Goal: Task Accomplishment & Management: Use online tool/utility

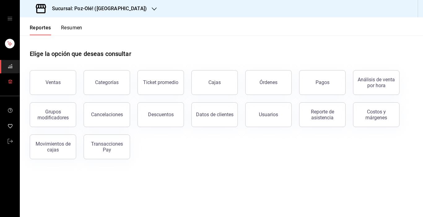
click at [11, 82] on icon "mailbox folders" at bounding box center [10, 81] width 5 height 5
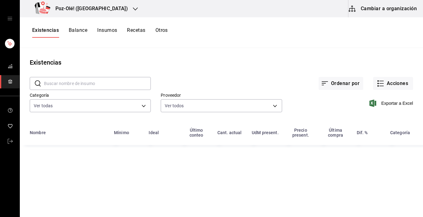
click at [391, 15] on button "Cambiar a organización" at bounding box center [383, 8] width 70 height 17
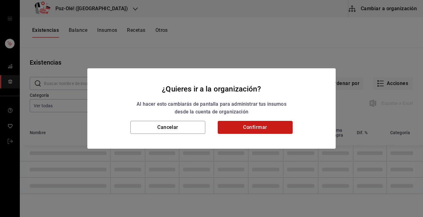
click at [264, 126] on button "Confirmar" at bounding box center [255, 127] width 75 height 13
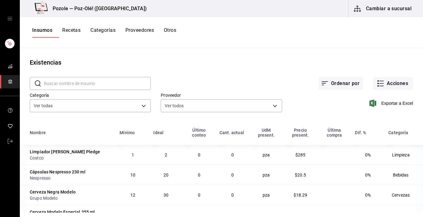
click at [175, 32] on div "Insumos Recetas Categorías Proveedores Otros" at bounding box center [104, 32] width 144 height 11
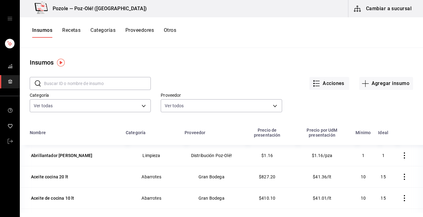
click at [173, 31] on button "Otros" at bounding box center [170, 32] width 12 height 11
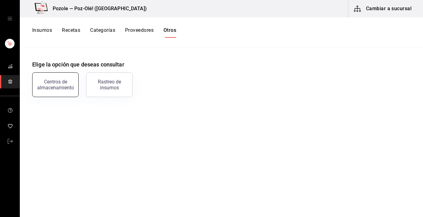
click at [54, 78] on button "Centros de almacenamiento" at bounding box center [55, 84] width 46 height 25
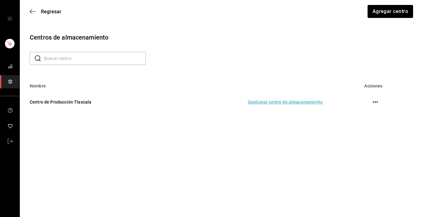
click at [275, 100] on td "Gestionar centro de almacenamiento" at bounding box center [247, 102] width 165 height 27
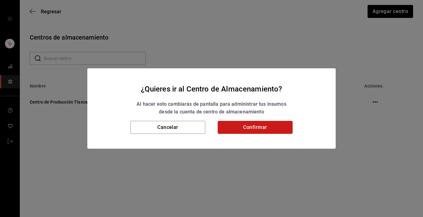
click at [263, 128] on button "Confirmar" at bounding box center [255, 127] width 75 height 13
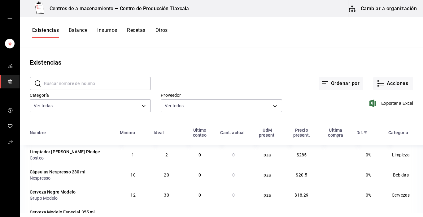
click at [102, 83] on input "text" at bounding box center [97, 83] width 107 height 12
type input "CALDO"
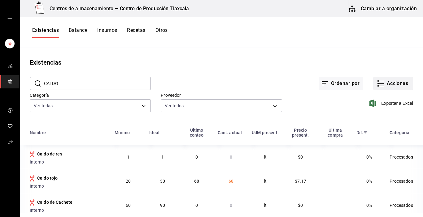
click at [377, 84] on rect "button" at bounding box center [377, 83] width 1 height 1
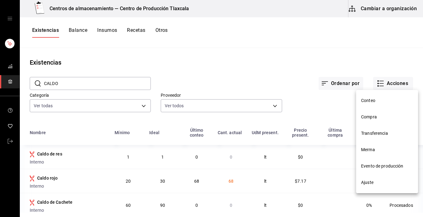
click at [376, 114] on span "Compra" at bounding box center [387, 117] width 52 height 6
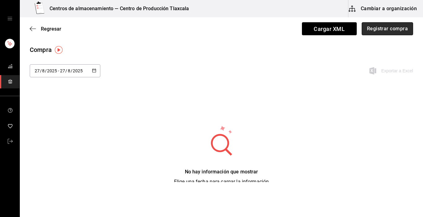
click at [374, 28] on button "Registrar compra" at bounding box center [386, 28] width 51 height 13
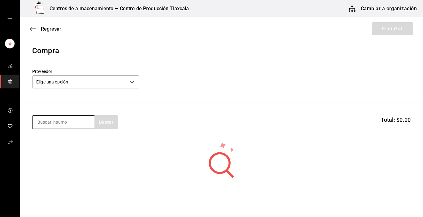
click at [69, 123] on input at bounding box center [63, 122] width 62 height 13
type input "limon"
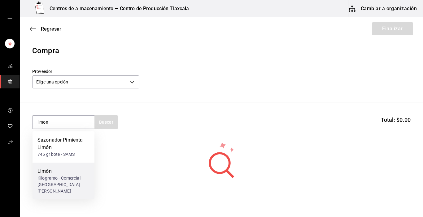
click at [40, 171] on div "Limón" at bounding box center [63, 171] width 52 height 7
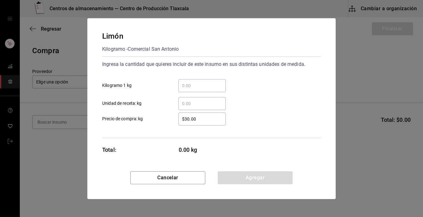
click at [205, 87] on input "​ Kilogramo 1 kg" at bounding box center [201, 85] width 47 height 7
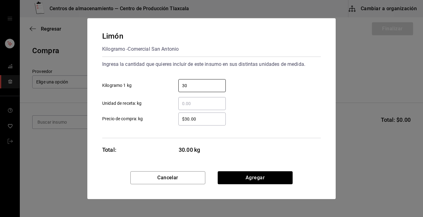
type input "30"
click at [285, 121] on div "$30.00 ​ Precio de compra: kg" at bounding box center [208, 117] width 223 height 18
click at [201, 113] on div "$30.00 ​" at bounding box center [201, 119] width 47 height 13
click at [201, 115] on input "$30.00" at bounding box center [201, 118] width 47 height 7
type input "$3"
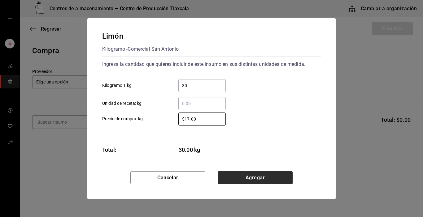
type input "$17.00"
click at [222, 172] on button "Agregar" at bounding box center [255, 177] width 75 height 13
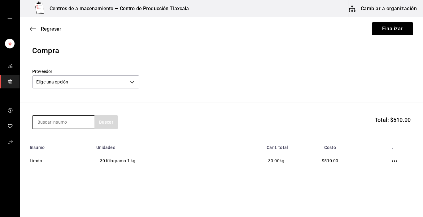
click at [73, 123] on input at bounding box center [63, 122] width 62 height 13
type input "cebolla"
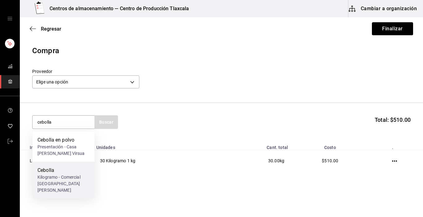
click at [53, 171] on div "Cebolla" at bounding box center [63, 170] width 52 height 7
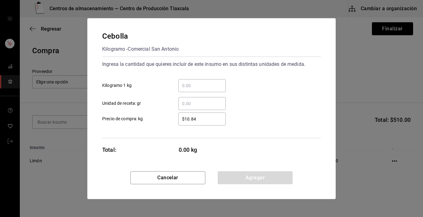
click at [195, 86] on input "​ Kilogramo 1 kg" at bounding box center [201, 85] width 47 height 7
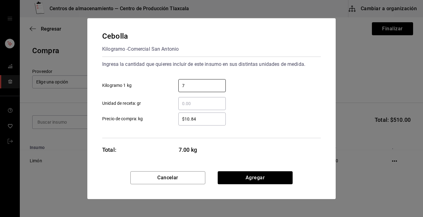
type input "7"
drag, startPoint x: 269, startPoint y: 84, endPoint x: 247, endPoint y: 101, distance: 27.5
click at [269, 85] on div "7 ​ Kilogramo 1 kg" at bounding box center [208, 83] width 223 height 18
click at [197, 120] on input "$10.84" at bounding box center [201, 118] width 47 height 7
type input "$15"
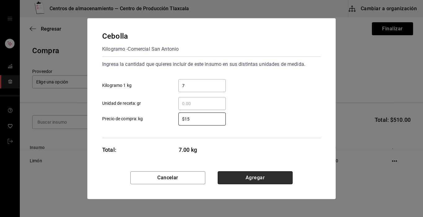
click at [257, 175] on button "Agregar" at bounding box center [255, 177] width 75 height 13
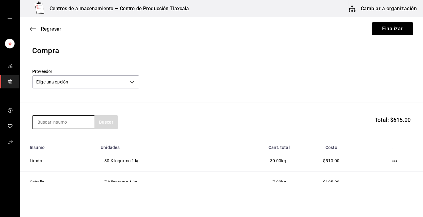
click at [83, 122] on input at bounding box center [63, 122] width 62 height 13
type input "ajo"
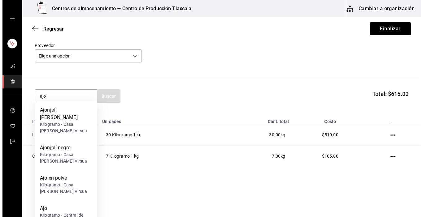
scroll to position [31, 0]
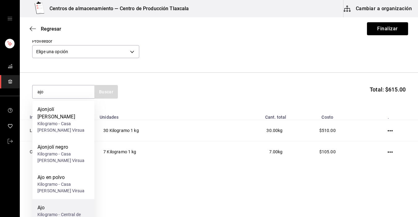
click at [79, 212] on div "Kilogramo - Central de Abastos" at bounding box center [63, 218] width 52 height 13
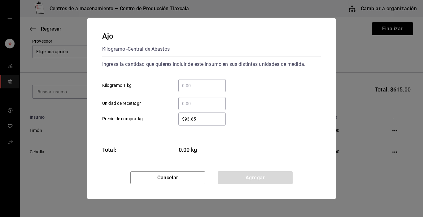
click at [181, 84] on input "​ Kilogramo 1 kg" at bounding box center [201, 85] width 47 height 7
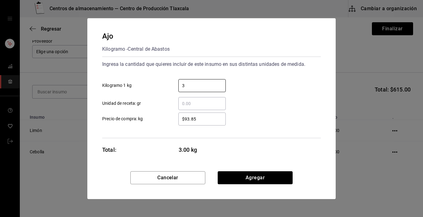
type input "3"
click at [248, 73] on div "Ingresa la cantidad que quieres incluir de este insumo en sus distintas unidade…" at bounding box center [211, 84] width 218 height 51
click at [200, 121] on input "$93.85" at bounding box center [201, 118] width 47 height 7
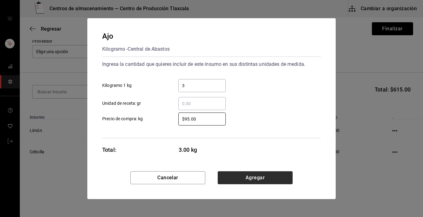
type input "$95.00"
click at [248, 183] on button "Agregar" at bounding box center [255, 177] width 75 height 13
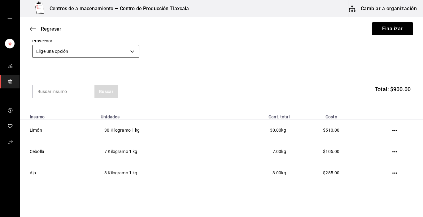
click at [135, 51] on body "Centros de almacenamiento — Centro de Producción Tlaxcala Cambiar a organizació…" at bounding box center [211, 91] width 423 height 182
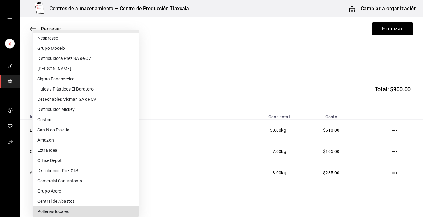
scroll to position [108, 0]
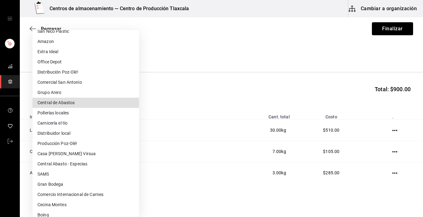
type input "a76b9c64-3e4c-460f-81df-d33a32ba6353"
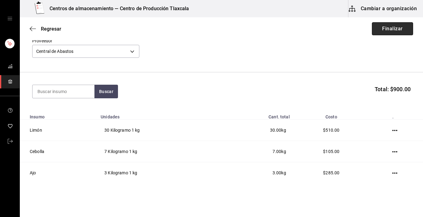
click at [394, 27] on button "Finalizar" at bounding box center [392, 28] width 41 height 13
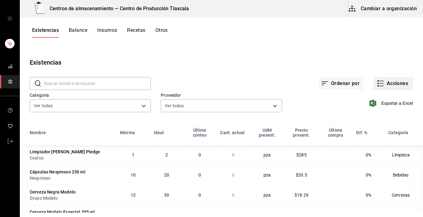
click at [377, 82] on icon "button" at bounding box center [380, 83] width 7 height 7
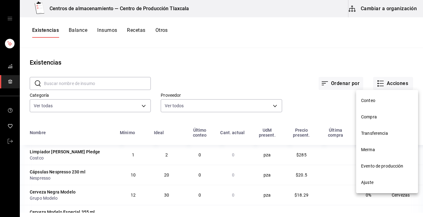
click at [379, 117] on span "Compra" at bounding box center [387, 117] width 52 height 6
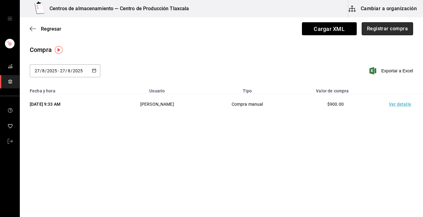
click at [377, 32] on button "Registrar compra" at bounding box center [386, 28] width 51 height 13
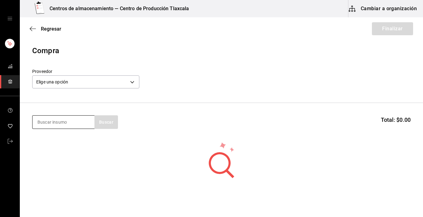
click at [61, 121] on input at bounding box center [63, 122] width 62 height 13
type input "[GEOGRAPHIC_DATA]"
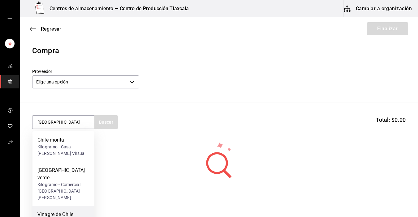
click at [64, 211] on div "Vinagre de Chile Jalapeño" at bounding box center [63, 218] width 52 height 15
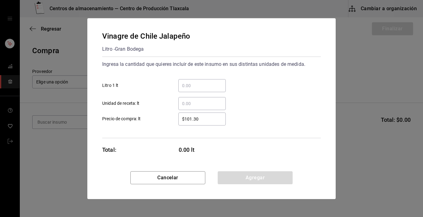
click at [207, 85] on input "​ Litro 1 lt" at bounding box center [201, 85] width 47 height 7
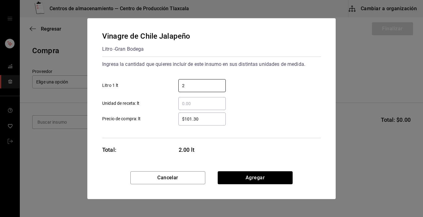
type input "2"
click at [263, 85] on div "2 ​ Litro 1 lt" at bounding box center [208, 83] width 223 height 18
click at [214, 117] on input "$101.30" at bounding box center [201, 118] width 47 height 7
type input "$1"
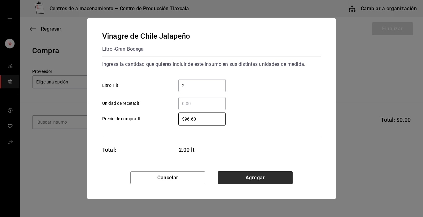
type input "$96.60"
click at [251, 173] on button "Agregar" at bounding box center [255, 177] width 75 height 13
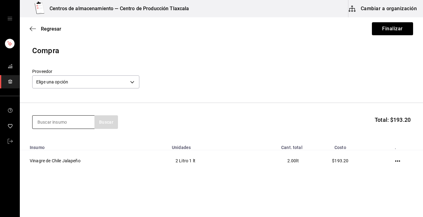
click at [52, 121] on input at bounding box center [63, 122] width 62 height 13
type input "vinagre"
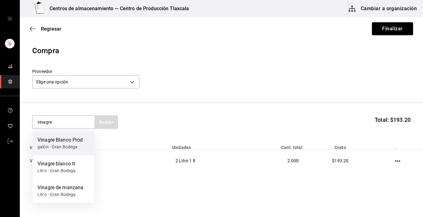
click at [69, 141] on div "Vinagre Blanco Prod" at bounding box center [59, 139] width 45 height 7
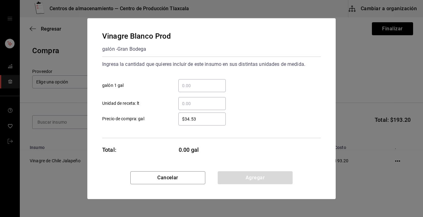
click at [194, 89] on input "​ galón 1 gal" at bounding box center [201, 85] width 47 height 7
type input "3"
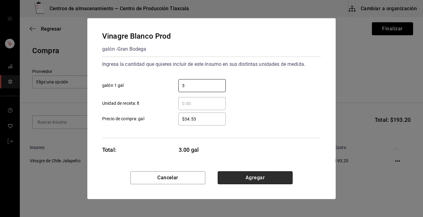
click at [269, 176] on button "Agregar" at bounding box center [255, 177] width 75 height 13
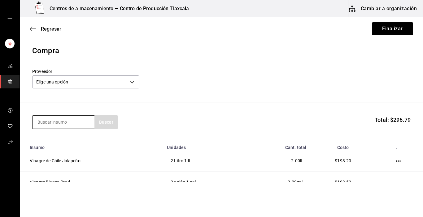
click at [57, 123] on input at bounding box center [63, 122] width 62 height 13
type input "aceite"
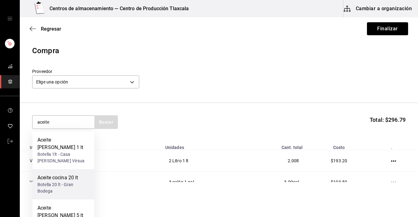
click at [69, 182] on div "Botella 20 lt - Gran Bodega" at bounding box center [63, 188] width 52 height 13
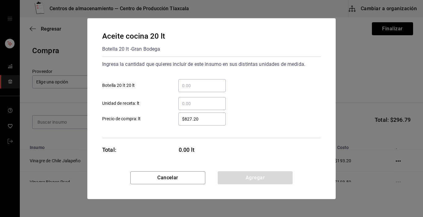
click at [179, 82] on input "​ Botella 20 lt 20 lt" at bounding box center [201, 85] width 47 height 7
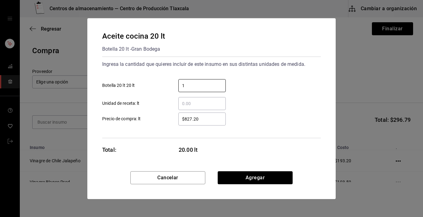
type input "1"
click at [332, 80] on div "Aceite cocina 20 lt Botella 20 lt - Gran Bodega Ingresa la cantidad que quieres…" at bounding box center [211, 94] width 248 height 153
click at [202, 121] on input "$827.20" at bounding box center [201, 118] width 47 height 7
type input "$8"
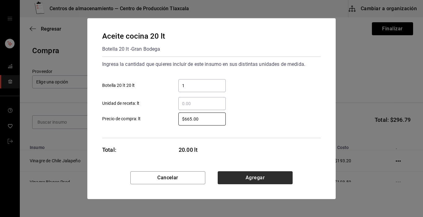
type input "$665.00"
click at [248, 172] on button "Agregar" at bounding box center [255, 177] width 75 height 13
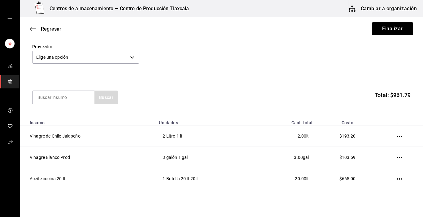
scroll to position [37, 0]
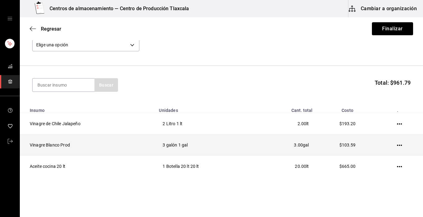
click at [391, 145] on td at bounding box center [400, 145] width 44 height 21
click at [397, 145] on icon "button" at bounding box center [399, 145] width 5 height 5
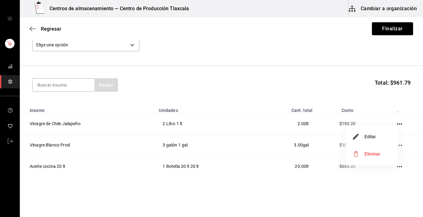
click at [379, 141] on li "Editar" at bounding box center [372, 136] width 52 height 17
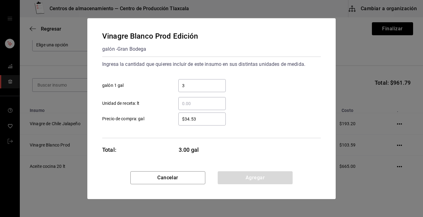
click at [201, 123] on div "$34.53 ​" at bounding box center [201, 119] width 47 height 13
click at [201, 123] on input "$34.53" at bounding box center [201, 118] width 47 height 7
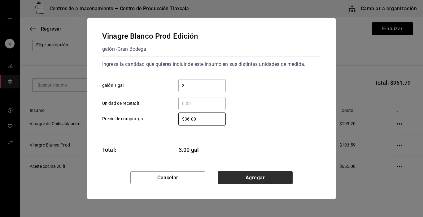
type input "$36.00"
click at [249, 175] on button "Agregar" at bounding box center [255, 177] width 75 height 13
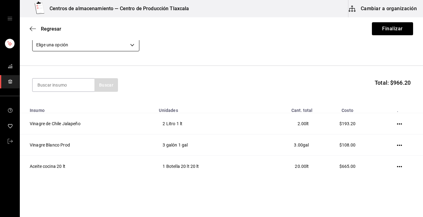
click at [133, 48] on body "Centros de almacenamiento — Centro de Producción Tlaxcala Cambiar a organizació…" at bounding box center [211, 91] width 423 height 182
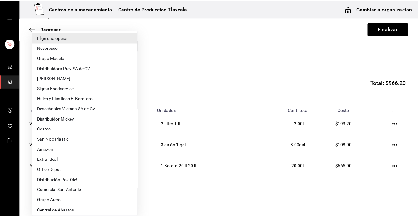
scroll to position [108, 0]
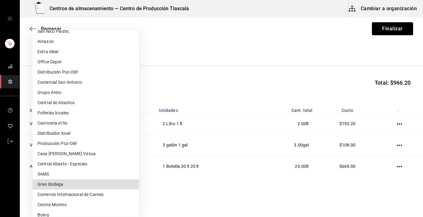
type input "da6521c3-57d5-4289-a035-88162208c036"
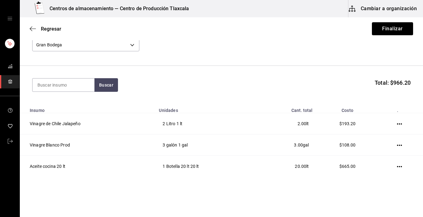
click at [379, 22] on div "Regresar Finalizar" at bounding box center [221, 28] width 403 height 23
click at [379, 30] on button "Finalizar" at bounding box center [392, 28] width 41 height 13
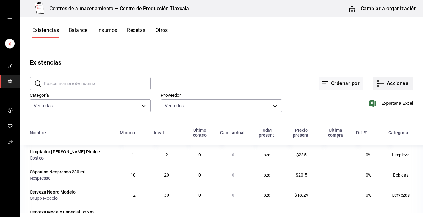
click at [377, 83] on icon "button" at bounding box center [380, 83] width 7 height 7
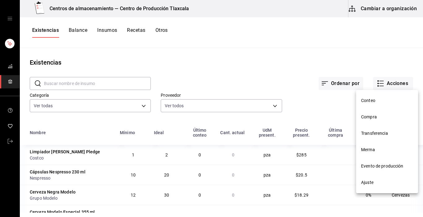
click at [380, 115] on span "Compra" at bounding box center [387, 117] width 52 height 6
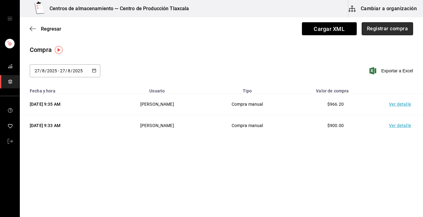
click at [380, 28] on button "Registrar compra" at bounding box center [386, 28] width 51 height 13
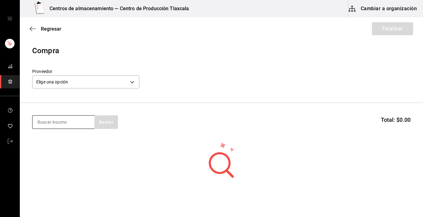
click at [71, 121] on input at bounding box center [63, 122] width 62 height 13
type input "guajillo"
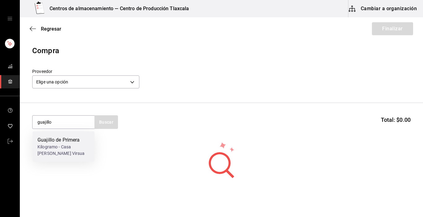
click at [86, 149] on div "Kilogramo - Casa [PERSON_NAME] Virsua" at bounding box center [63, 150] width 52 height 13
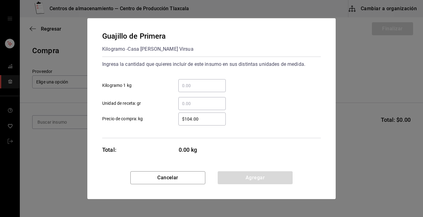
click at [198, 84] on input "​ Kilogramo 1 kg" at bounding box center [201, 85] width 47 height 7
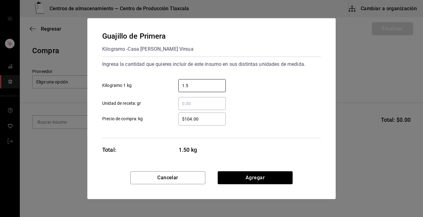
type input "1.5"
drag, startPoint x: 288, startPoint y: 106, endPoint x: 292, endPoint y: 106, distance: 4.0
click at [290, 106] on div "​ Unidad de receta: gr" at bounding box center [208, 101] width 223 height 18
click at [222, 124] on div "$104.00 ​" at bounding box center [201, 119] width 47 height 13
click at [222, 123] on input "$104.00" at bounding box center [201, 118] width 47 height 7
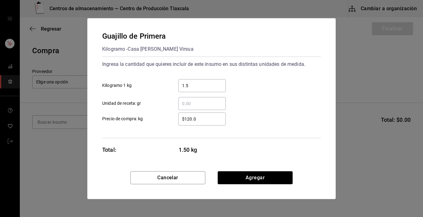
type input "$120.00"
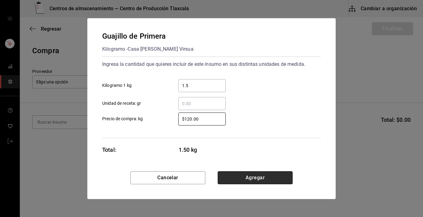
click at [223, 175] on button "Agregar" at bounding box center [255, 177] width 75 height 13
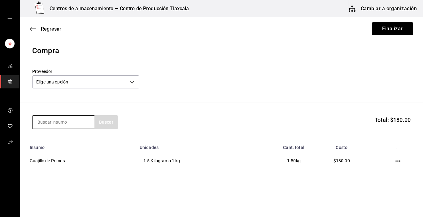
click at [52, 124] on input at bounding box center [63, 122] width 62 height 13
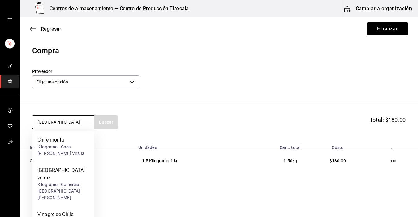
type input "[GEOGRAPHIC_DATA]"
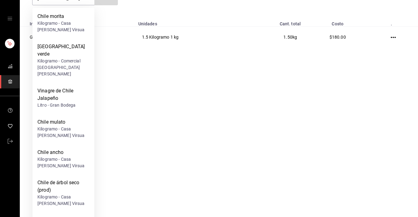
scroll to position [137, 0]
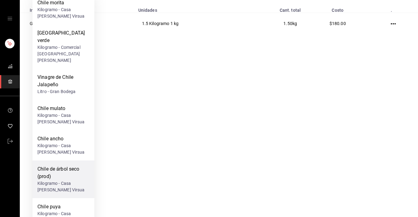
click at [53, 180] on div "Kilogramo - Casa [PERSON_NAME] Virsua" at bounding box center [63, 186] width 52 height 13
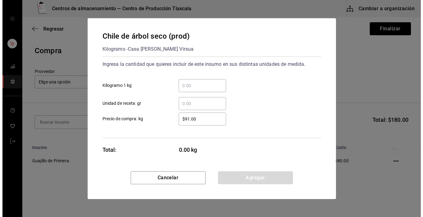
scroll to position [0, 0]
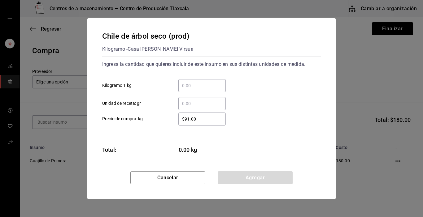
click at [188, 88] on input "​ Kilogramo 1 kg" at bounding box center [201, 85] width 47 height 7
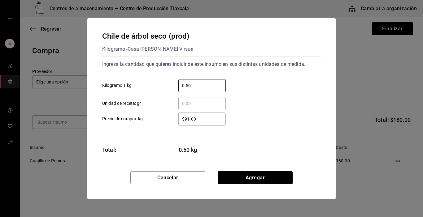
type input "0.50"
click at [217, 120] on input "$91.00" at bounding box center [201, 118] width 47 height 7
type input "$9"
type input "$86.00"
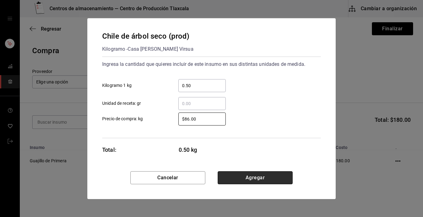
click at [227, 179] on button "Agregar" at bounding box center [255, 177] width 75 height 13
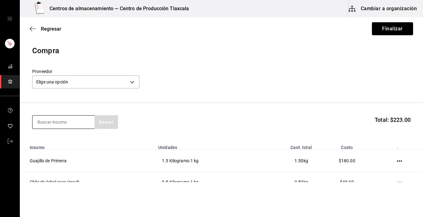
click at [80, 125] on input at bounding box center [63, 122] width 62 height 13
type input "chipotle"
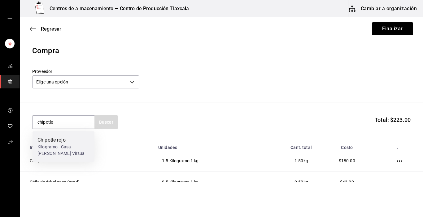
click at [78, 138] on div "Chipotle rojo" at bounding box center [63, 139] width 52 height 7
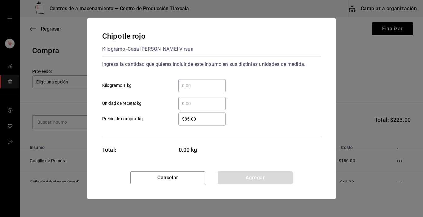
click at [188, 84] on input "​ Kilogramo 1 kg" at bounding box center [201, 85] width 47 height 7
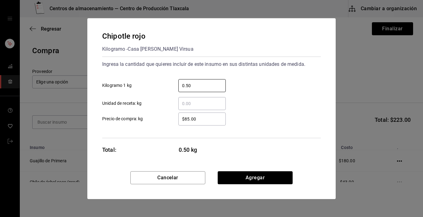
type input "0.50"
click at [214, 117] on input "$85.00" at bounding box center [201, 118] width 47 height 7
type input "$8"
type input "$79.00"
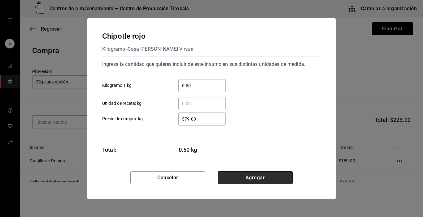
click at [269, 179] on button "Agregar" at bounding box center [255, 177] width 75 height 13
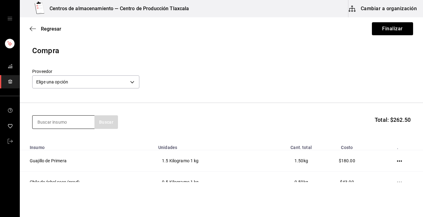
click at [64, 128] on input at bounding box center [63, 122] width 62 height 13
type input "maiz"
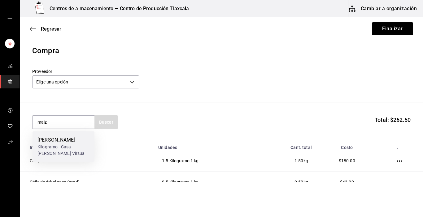
click at [43, 141] on div "[PERSON_NAME]" at bounding box center [63, 139] width 52 height 7
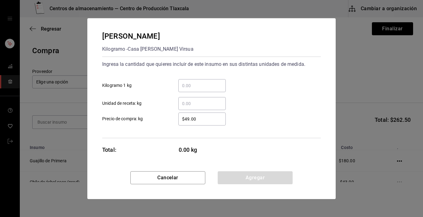
click at [217, 80] on div "​" at bounding box center [201, 85] width 47 height 13
click at [217, 82] on input "​ Kilogramo 1 kg" at bounding box center [201, 85] width 47 height 7
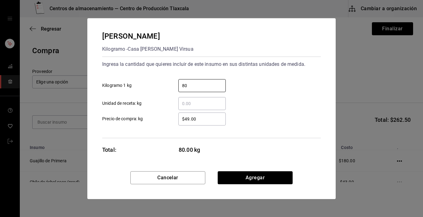
type input "80"
click at [214, 121] on input "$49.00" at bounding box center [201, 118] width 47 height 7
type input "$4"
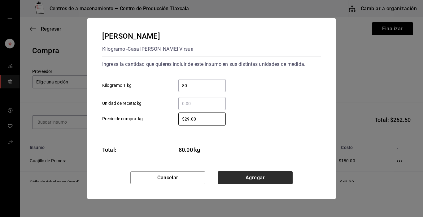
type input "$29.00"
click at [232, 179] on button "Agregar" at bounding box center [255, 177] width 75 height 13
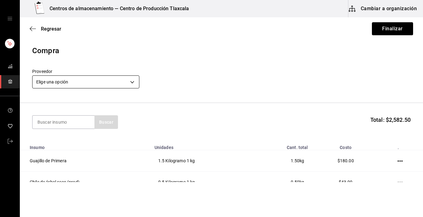
click at [136, 82] on body "Centros de almacenamiento — Centro de Producción Tlaxcala Cambiar a organizació…" at bounding box center [211, 91] width 423 height 182
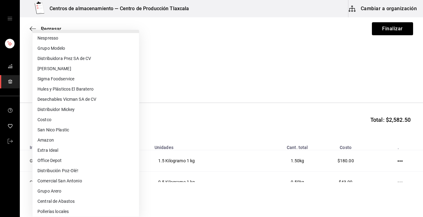
scroll to position [108, 0]
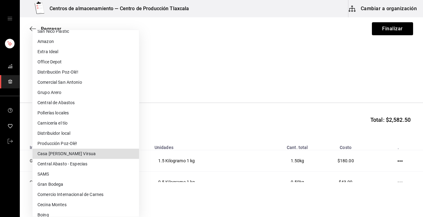
type input "0e214162-cd5a-42eb-b087-4c5b289f8a5a"
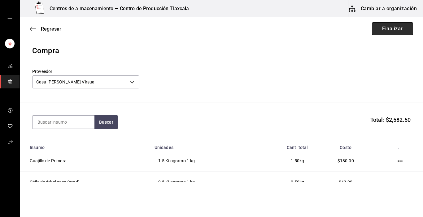
click at [391, 26] on button "Finalizar" at bounding box center [392, 28] width 41 height 13
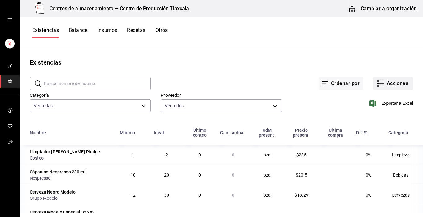
click at [373, 85] on button "Acciones" at bounding box center [393, 83] width 40 height 13
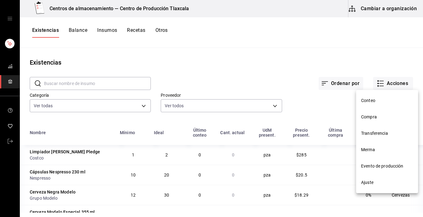
click at [383, 115] on span "Compra" at bounding box center [387, 117] width 52 height 6
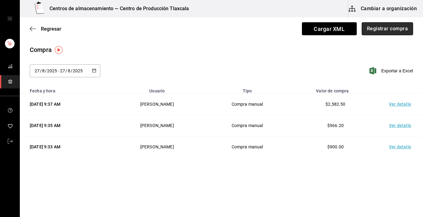
click at [383, 24] on button "Registrar compra" at bounding box center [386, 28] width 51 height 13
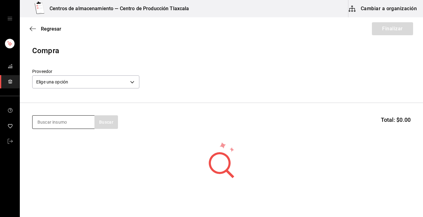
click at [58, 127] on input at bounding box center [63, 122] width 62 height 13
type input "papada"
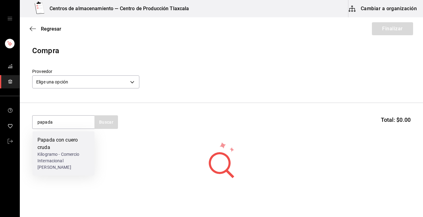
click at [57, 140] on div "Papada con cuero cruda" at bounding box center [63, 143] width 52 height 15
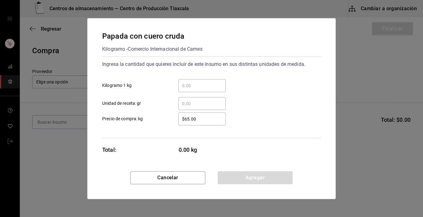
click at [199, 89] on div "​" at bounding box center [201, 85] width 47 height 13
click at [199, 89] on input "​ Kilogramo 1 kg" at bounding box center [201, 85] width 47 height 7
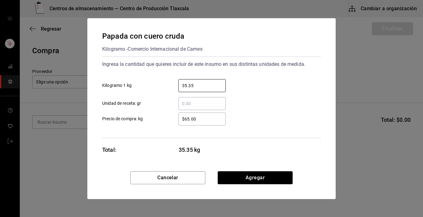
type input "35.35"
click at [203, 118] on input "$65.00" at bounding box center [201, 118] width 47 height 7
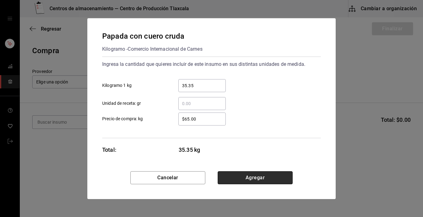
click at [238, 183] on button "Agregar" at bounding box center [255, 177] width 75 height 13
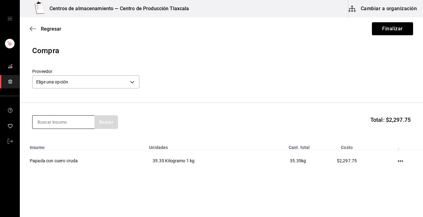
click at [55, 121] on input at bounding box center [63, 122] width 62 height 13
type input "pierna"
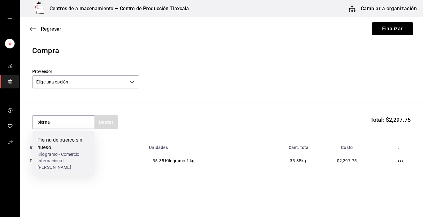
click at [54, 137] on div "Pierna de puerco sin hueso" at bounding box center [63, 143] width 52 height 15
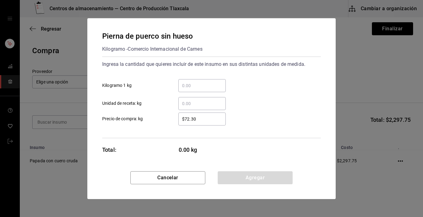
click at [190, 86] on input "​ Kilogramo 1 kg" at bounding box center [201, 85] width 47 height 7
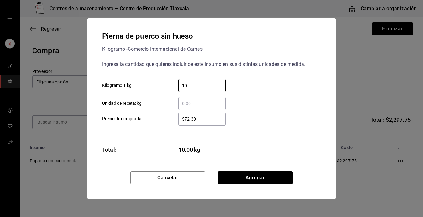
type input "10"
click at [291, 94] on div "​ Unidad de receta: kg" at bounding box center [208, 101] width 223 height 18
click at [202, 123] on div "$72.30 ​" at bounding box center [201, 119] width 47 height 13
click at [202, 123] on input "$72.30" at bounding box center [201, 118] width 47 height 7
type input "$78.00"
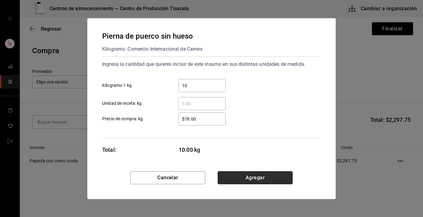
click at [245, 180] on button "Agregar" at bounding box center [255, 177] width 75 height 13
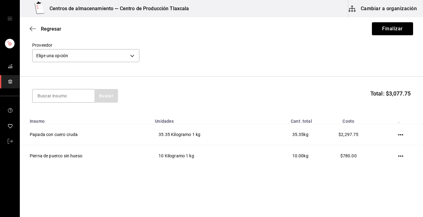
scroll to position [31, 0]
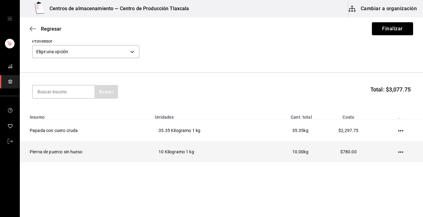
click at [398, 151] on icon "button" at bounding box center [400, 152] width 5 height 5
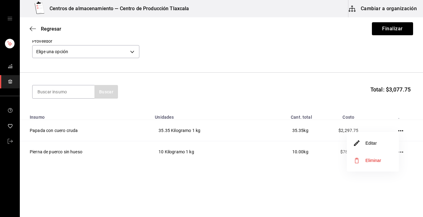
click at [375, 147] on li "Editar" at bounding box center [373, 143] width 52 height 17
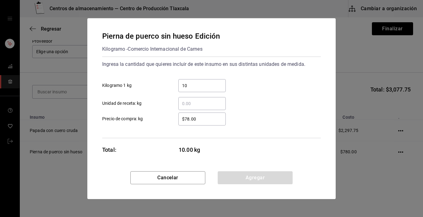
click at [212, 90] on div "10 ​" at bounding box center [201, 85] width 47 height 13
click at [212, 89] on input "10" at bounding box center [201, 85] width 47 height 7
type input "1"
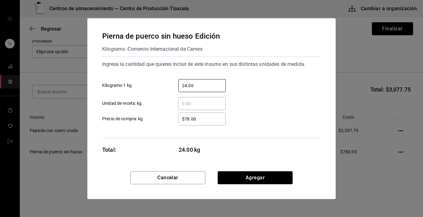
type input "24.00"
click at [215, 115] on div "$78.00 ​" at bounding box center [201, 119] width 47 height 13
click at [215, 115] on input "$78.00" at bounding box center [201, 118] width 47 height 7
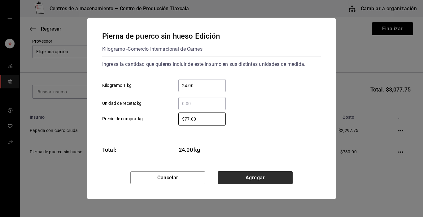
type input "$77.00"
click at [233, 184] on button "Agregar" at bounding box center [255, 177] width 75 height 13
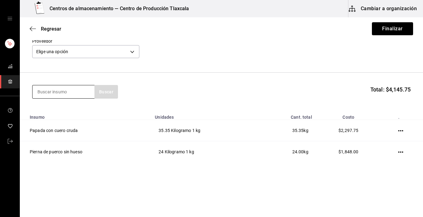
click at [68, 96] on input at bounding box center [63, 91] width 62 height 13
type input "espaldilla"
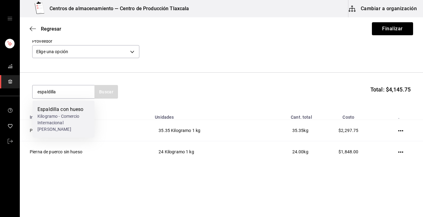
click at [65, 114] on div "Kilogramo - Comercio Internacional [PERSON_NAME]" at bounding box center [63, 122] width 52 height 19
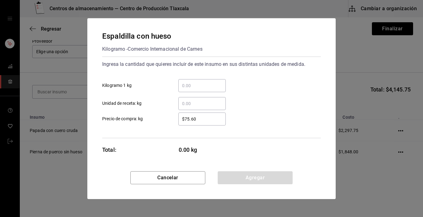
click at [181, 83] on input "​ Kilogramo 1 kg" at bounding box center [201, 85] width 47 height 7
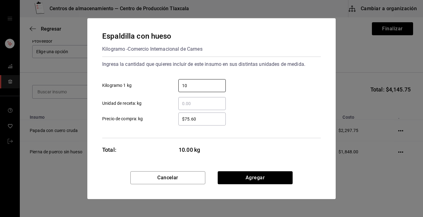
type input "10"
click at [293, 97] on div "​ Unidad de receta: kg" at bounding box center [208, 101] width 223 height 18
click at [205, 124] on div "$75.60 ​" at bounding box center [201, 119] width 47 height 13
click at [205, 123] on input "$75.60" at bounding box center [201, 118] width 47 height 7
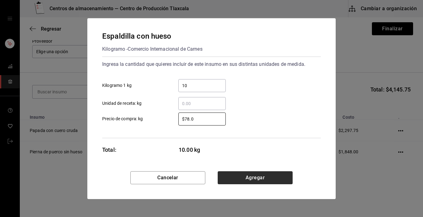
type input "$78.0"
click at [246, 181] on button "Agregar" at bounding box center [255, 177] width 75 height 13
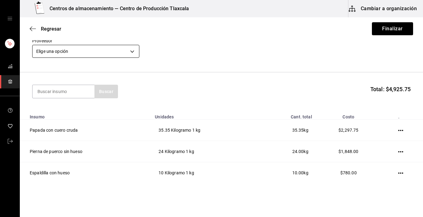
click at [130, 51] on body "Centros de almacenamiento — Centro de Producción Tlaxcala Cambiar a organizació…" at bounding box center [211, 91] width 423 height 182
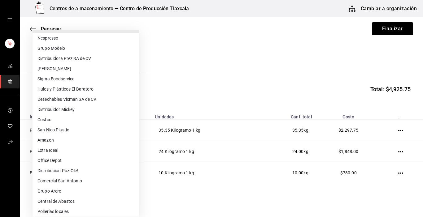
scroll to position [108, 0]
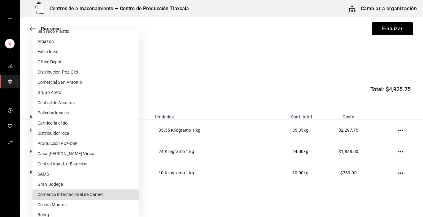
type input "293f9c21-ca2f-4d0a-b706-7b64c9246b15"
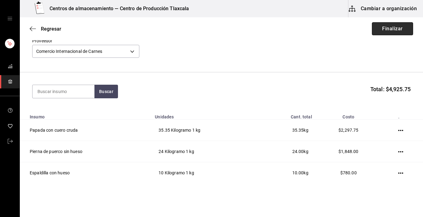
click at [379, 27] on button "Finalizar" at bounding box center [392, 28] width 41 height 13
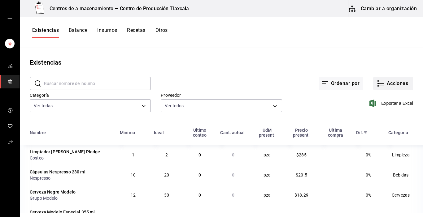
click at [378, 83] on icon "button" at bounding box center [380, 83] width 7 height 7
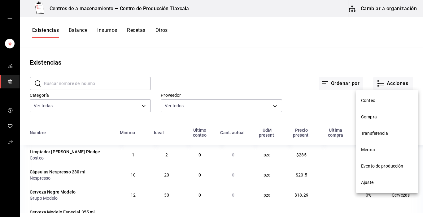
click at [371, 120] on span "Compra" at bounding box center [387, 117] width 52 height 6
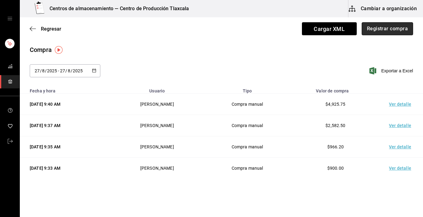
click at [369, 27] on button "Registrar compra" at bounding box center [386, 28] width 51 height 13
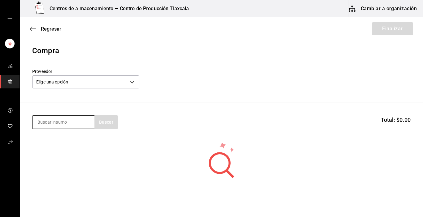
click at [83, 123] on input at bounding box center [63, 122] width 62 height 13
type input "crema"
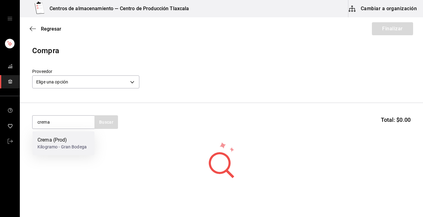
click at [79, 135] on div "Crema (Prod) Kilogramo - Gran Bodega" at bounding box center [63, 144] width 62 height 24
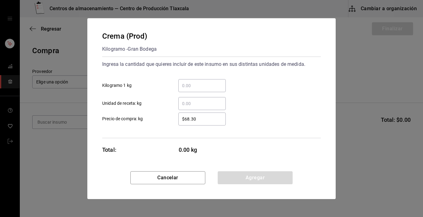
click at [210, 82] on input "​ Kilogramo 1 kg" at bounding box center [201, 85] width 47 height 7
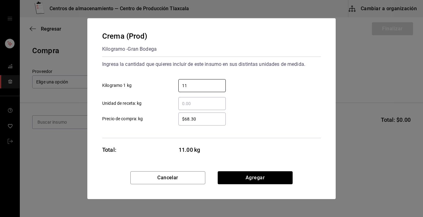
type input "11"
drag, startPoint x: 265, startPoint y: 102, endPoint x: 246, endPoint y: 109, distance: 19.8
click at [265, 102] on div "​ Unidad de receta: kg" at bounding box center [208, 101] width 223 height 18
click at [205, 119] on input "$68.30" at bounding box center [201, 118] width 47 height 7
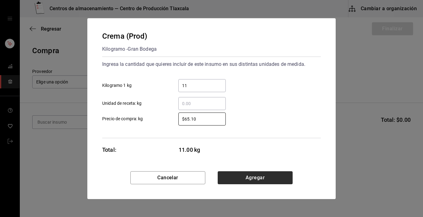
type input "$65.10"
click at [223, 175] on button "Agregar" at bounding box center [255, 177] width 75 height 13
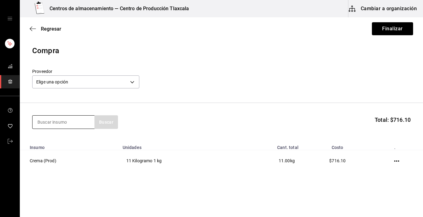
click at [66, 119] on input at bounding box center [63, 122] width 62 height 13
type input "queso"
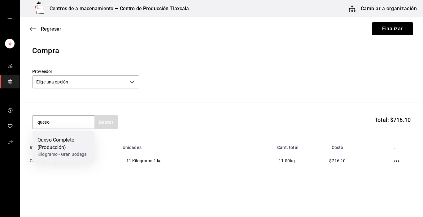
click at [65, 136] on div "Queso Completo. (Producción) Kilogramo - Gran Bodega" at bounding box center [63, 147] width 62 height 31
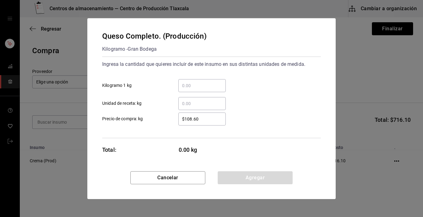
click at [208, 84] on input "​ Kilogramo 1 kg" at bounding box center [201, 85] width 47 height 7
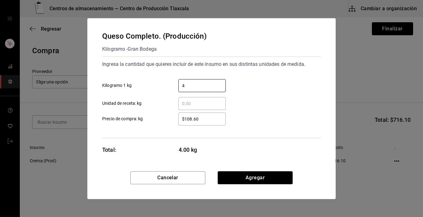
type input "4"
click at [286, 108] on div "$108.60 ​ Precio de compra: kg" at bounding box center [208, 117] width 223 height 18
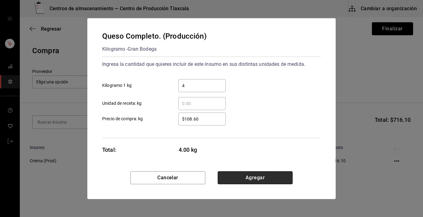
click at [258, 179] on button "Agregar" at bounding box center [255, 177] width 75 height 13
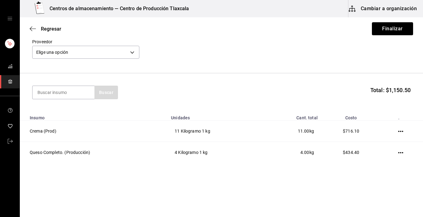
scroll to position [31, 0]
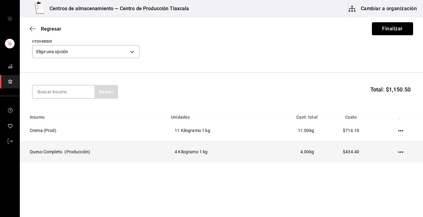
click at [398, 153] on icon "button" at bounding box center [400, 152] width 5 height 5
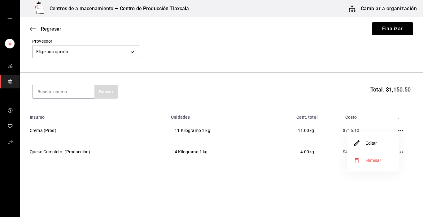
click at [387, 146] on li "Editar" at bounding box center [373, 143] width 52 height 17
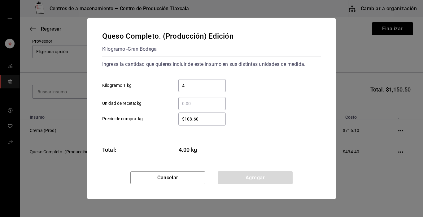
click at [208, 119] on input "$108.60" at bounding box center [201, 118] width 47 height 7
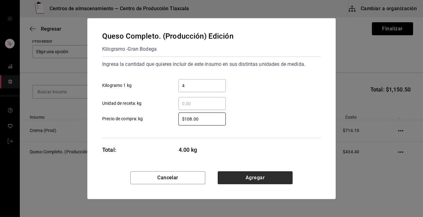
type input "$108.00"
click at [236, 180] on button "Agregar" at bounding box center [255, 177] width 75 height 13
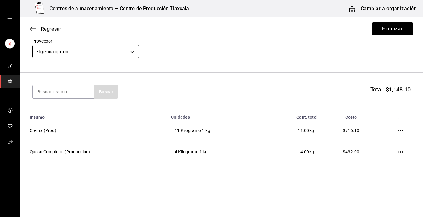
click at [131, 52] on body "Centros de almacenamiento — Centro de Producción Tlaxcala Cambiar a organizació…" at bounding box center [211, 91] width 423 height 182
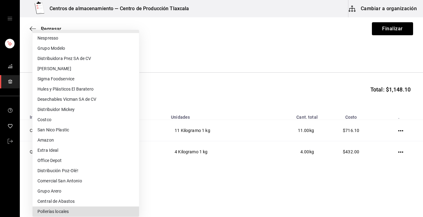
scroll to position [108, 0]
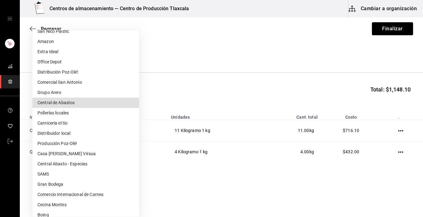
type input "a76b9c64-3e4c-460f-81df-d33a32ba6353"
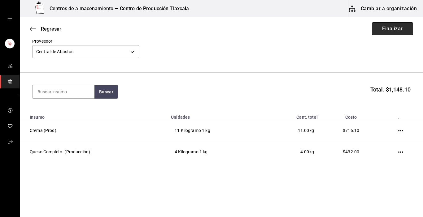
click at [374, 27] on button "Finalizar" at bounding box center [392, 28] width 41 height 13
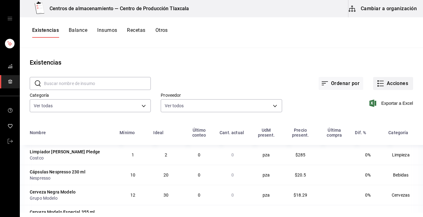
click at [379, 86] on icon "button" at bounding box center [381, 86] width 4 height 0
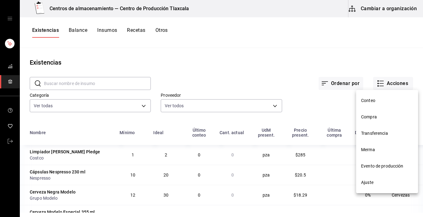
click at [379, 120] on span "Compra" at bounding box center [387, 117] width 52 height 6
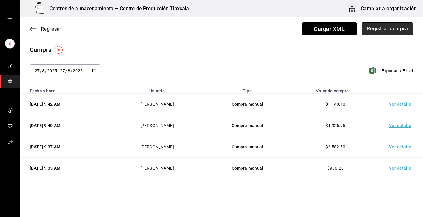
click at [385, 28] on button "Registrar compra" at bounding box center [386, 28] width 51 height 13
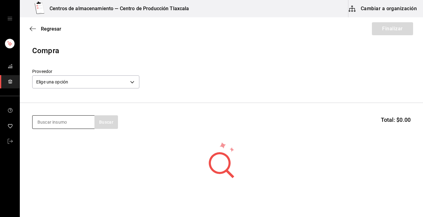
click at [74, 123] on input at bounding box center [63, 122] width 62 height 13
type input "aguacate"
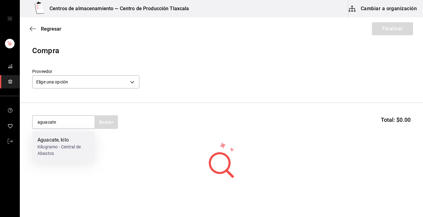
click at [70, 153] on div "Kilogramo - Central de Abastos" at bounding box center [63, 150] width 52 height 13
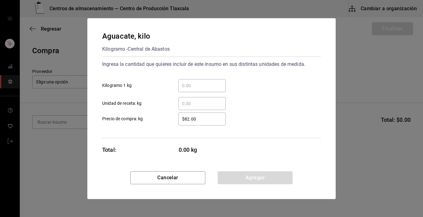
click at [182, 86] on input "​ Kilogramo 1 kg" at bounding box center [201, 85] width 47 height 7
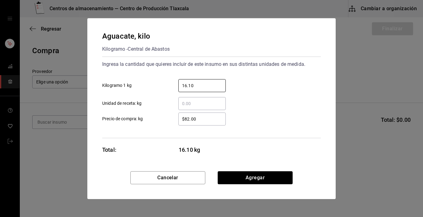
type input "16.10"
click at [204, 130] on div "Ingresa la cantidad que quieres incluir de este insumo en sus distintas unidade…" at bounding box center [211, 98] width 218 height 82
click at [206, 118] on input "$82.00" at bounding box center [201, 118] width 47 height 7
type input "$8"
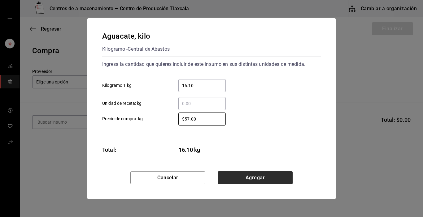
type input "$57.00"
click at [249, 179] on button "Agregar" at bounding box center [255, 177] width 75 height 13
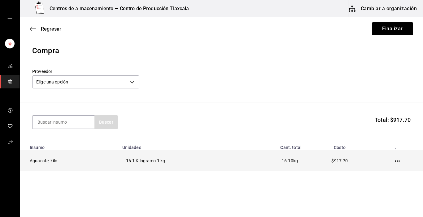
click at [395, 160] on icon "button" at bounding box center [397, 161] width 5 height 5
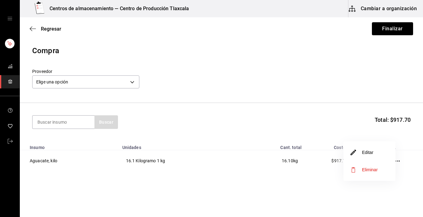
click at [386, 155] on li "Editar" at bounding box center [369, 152] width 52 height 17
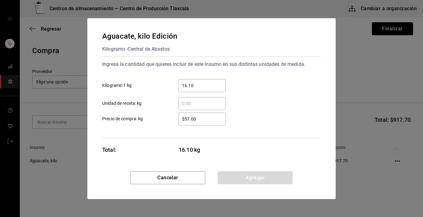
click at [206, 83] on input "16.10" at bounding box center [201, 85] width 47 height 7
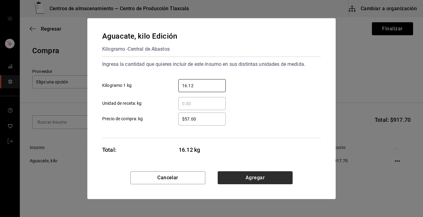
type input "16.12"
click at [238, 179] on button "Agregar" at bounding box center [255, 177] width 75 height 13
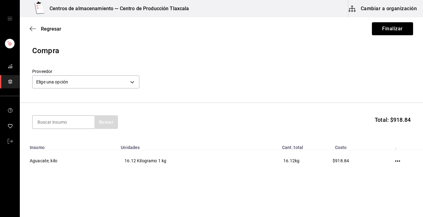
click at [395, 162] on icon "button" at bounding box center [397, 161] width 5 height 5
click at [393, 158] on li "Editar" at bounding box center [370, 152] width 52 height 17
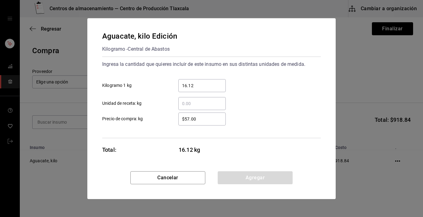
click at [197, 89] on input "16.12" at bounding box center [201, 85] width 47 height 7
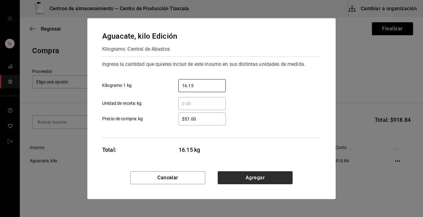
type input "16.15"
click at [233, 177] on button "Agregar" at bounding box center [255, 177] width 75 height 13
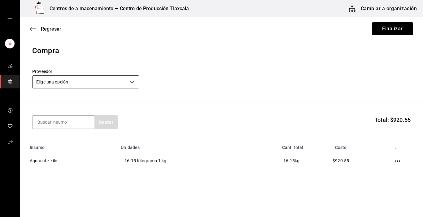
click at [135, 83] on body "Centros de almacenamiento — Centro de Producción Tlaxcala Cambiar a organizació…" at bounding box center [211, 91] width 423 height 182
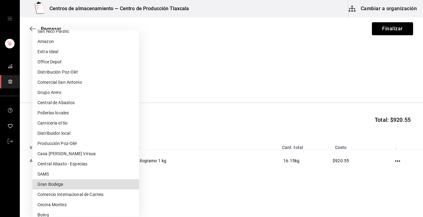
scroll to position [112, 0]
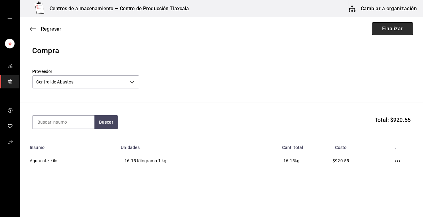
click at [377, 28] on button "Finalizar" at bounding box center [392, 28] width 41 height 13
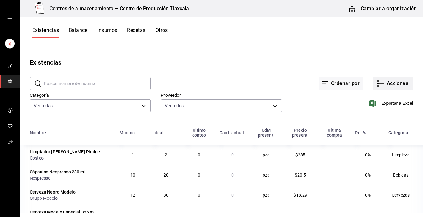
click at [380, 84] on button "Acciones" at bounding box center [393, 83] width 40 height 13
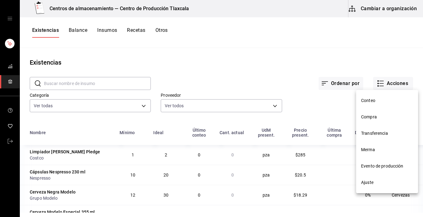
click at [373, 114] on span "Compra" at bounding box center [387, 117] width 52 height 6
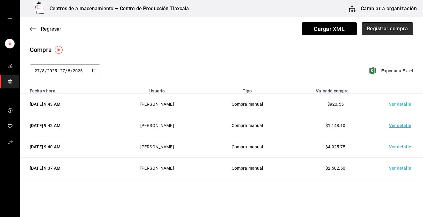
click at [374, 31] on button "Registrar compra" at bounding box center [386, 28] width 51 height 13
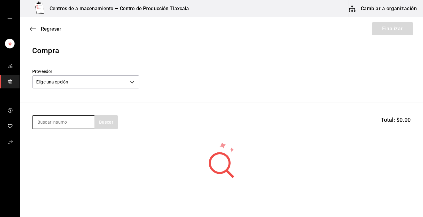
click at [83, 124] on input at bounding box center [63, 122] width 62 height 13
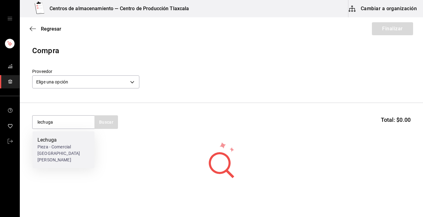
click at [75, 142] on div "Lechuga" at bounding box center [63, 139] width 52 height 7
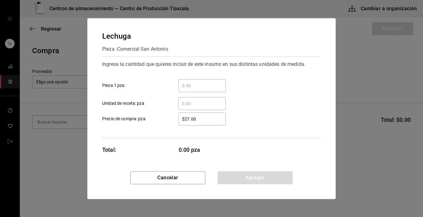
click at [195, 89] on input "​ Pieza 1 pza" at bounding box center [201, 85] width 47 height 7
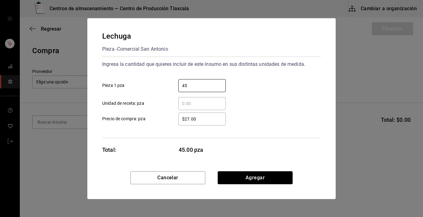
click at [292, 127] on div "Ingresa la cantidad que quieres incluir de este insumo en sus distintas unidade…" at bounding box center [211, 98] width 218 height 82
click at [210, 122] on input "$27.00" at bounding box center [201, 118] width 47 height 7
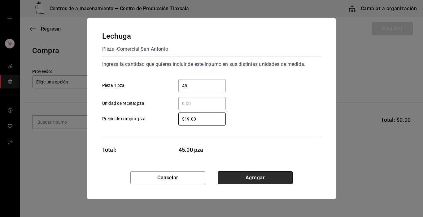
click at [264, 176] on button "Agregar" at bounding box center [255, 177] width 75 height 13
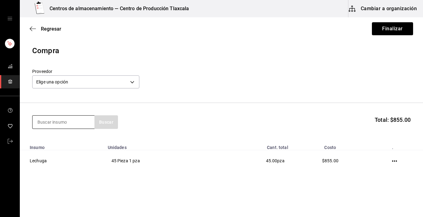
click at [49, 119] on input at bounding box center [63, 122] width 62 height 13
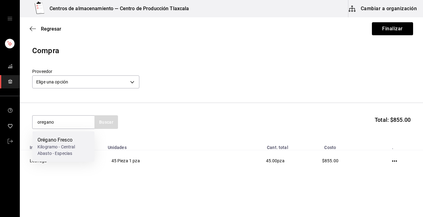
click at [59, 147] on div "Kilogramo - Central Abasto - Especias" at bounding box center [63, 150] width 52 height 13
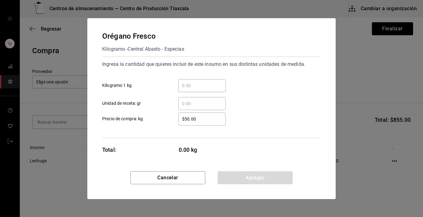
click at [196, 87] on input "​ Kilogramo 1 kg" at bounding box center [201, 85] width 47 height 7
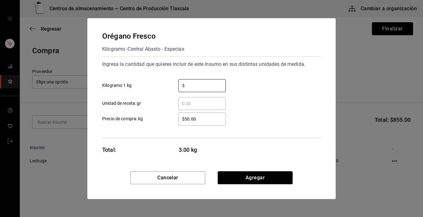
click at [266, 103] on div "​ Unidad de receta: gr" at bounding box center [208, 101] width 223 height 18
click at [205, 124] on div "$50.00 ​" at bounding box center [201, 119] width 47 height 13
click at [205, 123] on input "$50.00" at bounding box center [201, 118] width 47 height 7
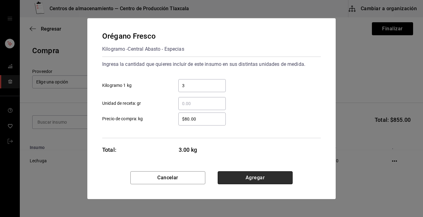
click at [264, 178] on button "Agregar" at bounding box center [255, 177] width 75 height 13
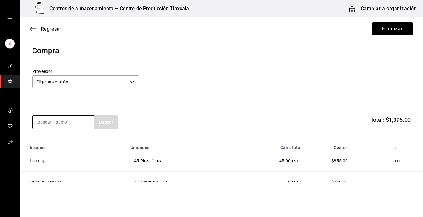
click at [68, 121] on input at bounding box center [63, 122] width 62 height 13
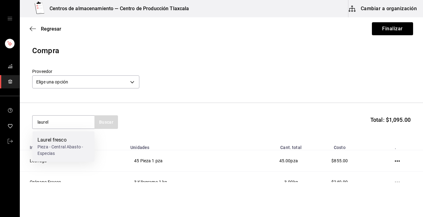
click at [67, 136] on div "Laurel fresco Pieza - [GEOGRAPHIC_DATA] - Especias" at bounding box center [63, 147] width 62 height 30
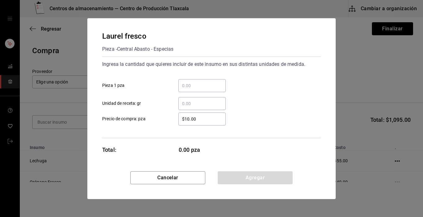
click at [216, 85] on input "​ Pieza 1 pza" at bounding box center [201, 85] width 47 height 7
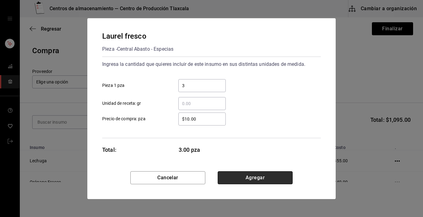
click at [258, 181] on button "Agregar" at bounding box center [255, 177] width 75 height 13
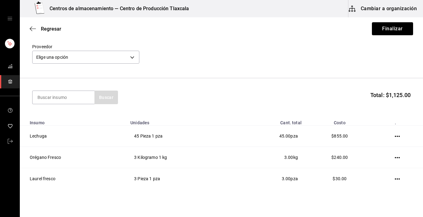
scroll to position [37, 0]
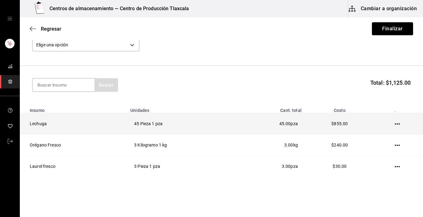
click at [395, 123] on icon "button" at bounding box center [397, 124] width 5 height 5
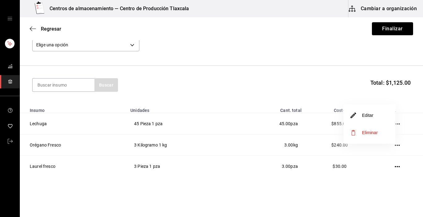
click at [387, 119] on li "Editar" at bounding box center [369, 115] width 52 height 17
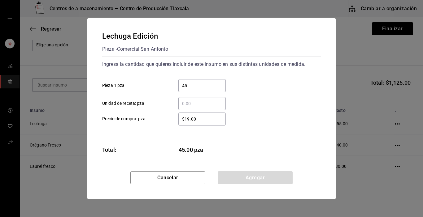
click at [215, 123] on div "$19.00 ​" at bounding box center [201, 119] width 47 height 13
click at [215, 123] on input "$19.00" at bounding box center [201, 118] width 47 height 7
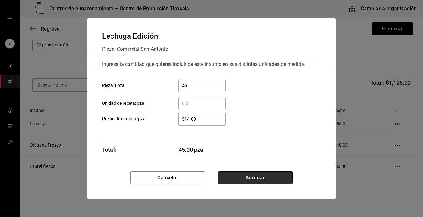
click at [223, 179] on button "Agregar" at bounding box center [255, 177] width 75 height 13
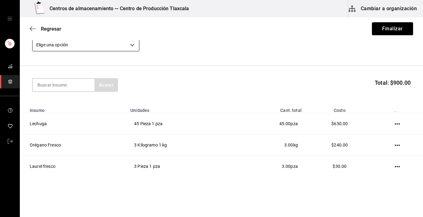
click at [132, 45] on body "Centros de almacenamiento — Centro de Producción Tlaxcala Cambiar a organizació…" at bounding box center [211, 91] width 423 height 182
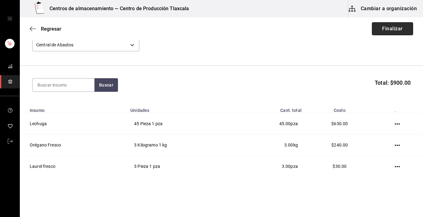
click at [404, 27] on button "Finalizar" at bounding box center [392, 28] width 41 height 13
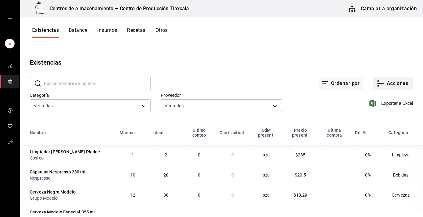
click at [373, 79] on button "Acciones" at bounding box center [393, 83] width 40 height 13
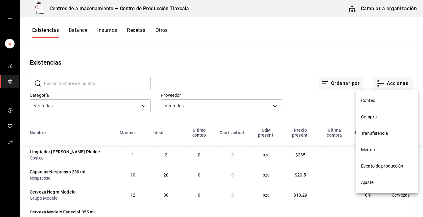
click at [382, 122] on li "Compra" at bounding box center [387, 117] width 62 height 16
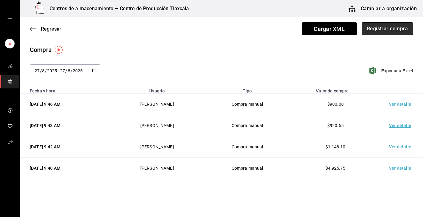
click at [372, 30] on button "Registrar compra" at bounding box center [386, 28] width 51 height 13
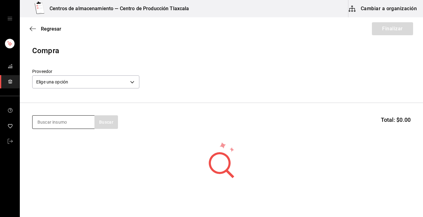
click at [85, 124] on input at bounding box center [63, 122] width 62 height 13
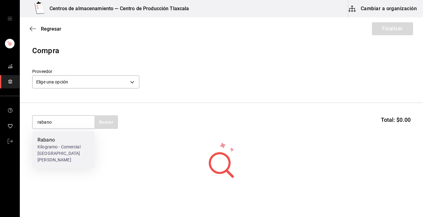
click at [63, 150] on div "Kilogramo - Comercial [GEOGRAPHIC_DATA][PERSON_NAME]" at bounding box center [63, 153] width 52 height 19
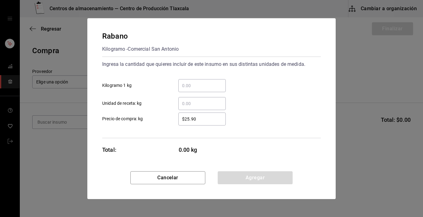
click at [188, 85] on input "​ Kilogramo 1 kg" at bounding box center [201, 85] width 47 height 7
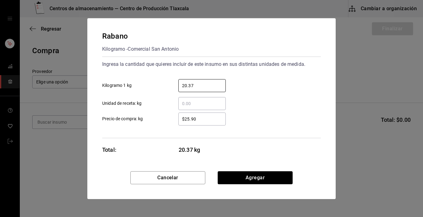
click at [212, 122] on input "$25.90" at bounding box center [201, 118] width 47 height 7
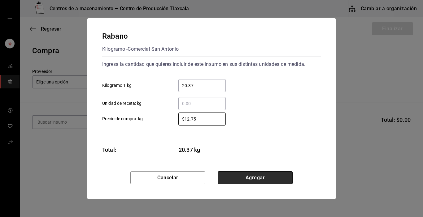
click at [229, 181] on button "Agregar" at bounding box center [255, 177] width 75 height 13
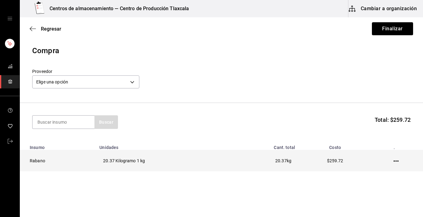
click at [393, 160] on icon "button" at bounding box center [395, 161] width 5 height 5
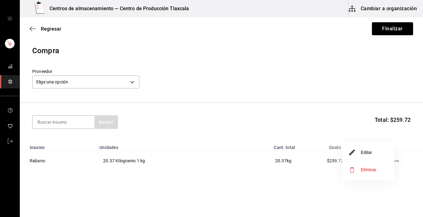
click at [384, 158] on li "Editar" at bounding box center [368, 152] width 52 height 17
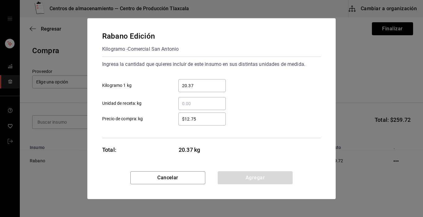
click at [205, 121] on input "$12.75" at bounding box center [201, 118] width 47 height 7
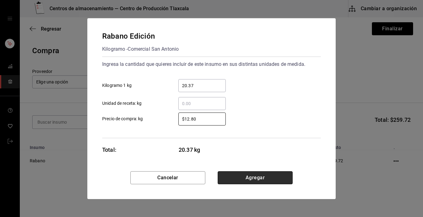
click at [231, 183] on button "Agregar" at bounding box center [255, 177] width 75 height 13
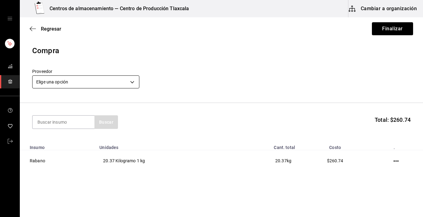
click at [131, 83] on body "Centros de almacenamiento — Centro de Producción Tlaxcala Cambiar a organizació…" at bounding box center [211, 91] width 423 height 182
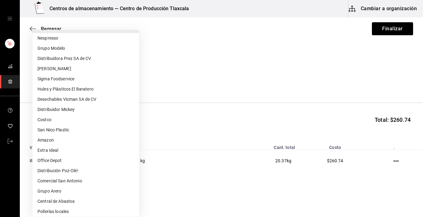
scroll to position [108, 0]
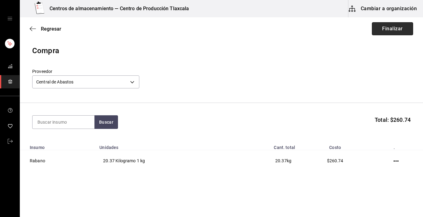
click at [400, 30] on button "Finalizar" at bounding box center [392, 28] width 41 height 13
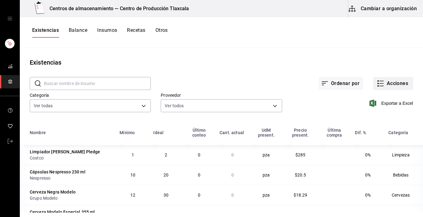
click at [377, 84] on icon "button" at bounding box center [380, 83] width 7 height 7
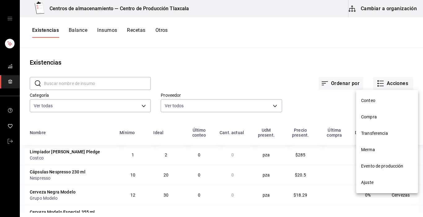
click at [375, 112] on li "Compra" at bounding box center [387, 117] width 62 height 16
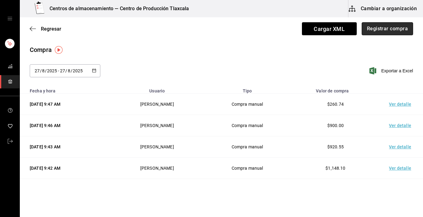
click at [380, 33] on button "Registrar compra" at bounding box center [386, 28] width 51 height 13
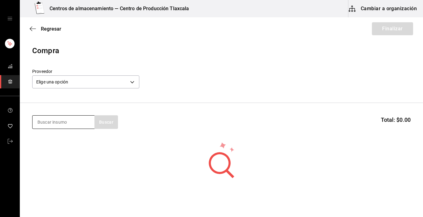
click at [76, 123] on input at bounding box center [63, 122] width 62 height 13
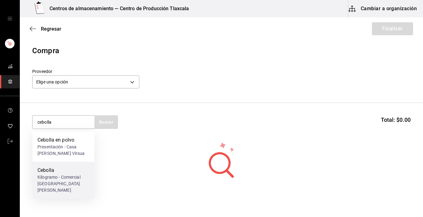
click at [66, 176] on div "Kilogramo - Comercial [GEOGRAPHIC_DATA][PERSON_NAME]" at bounding box center [63, 183] width 52 height 19
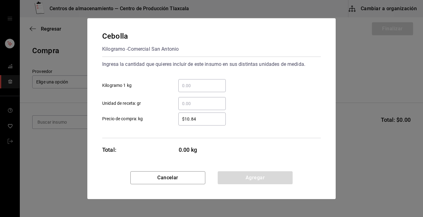
click at [191, 85] on input "​ Kilogramo 1 kg" at bounding box center [201, 85] width 47 height 7
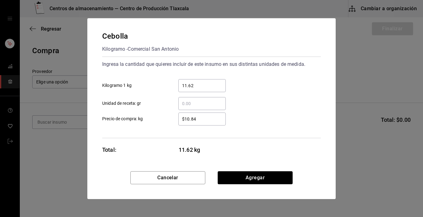
click at [207, 115] on div "$10.84 ​" at bounding box center [201, 119] width 47 height 13
click at [207, 115] on input "$10.84" at bounding box center [201, 118] width 47 height 7
click at [281, 175] on button "Agregar" at bounding box center [255, 177] width 75 height 13
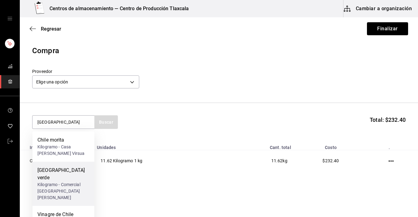
click at [48, 182] on div "Kilogramo - Comercial [GEOGRAPHIC_DATA][PERSON_NAME]" at bounding box center [63, 191] width 52 height 19
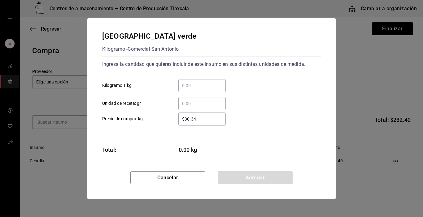
click at [202, 84] on input "​ Kilogramo 1 kg" at bounding box center [201, 85] width 47 height 7
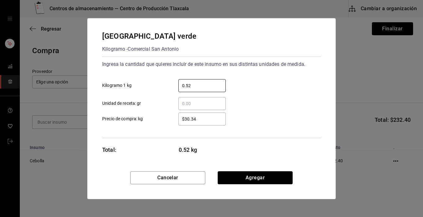
click at [200, 121] on input "$30.34" at bounding box center [201, 118] width 47 height 7
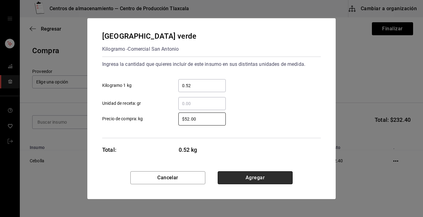
click at [235, 176] on button "Agregar" at bounding box center [255, 177] width 75 height 13
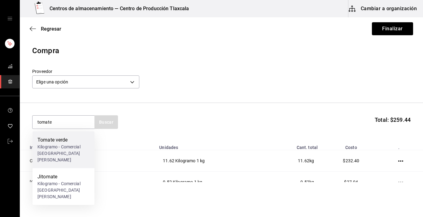
click at [58, 145] on div "Kilogramo - Comercial [GEOGRAPHIC_DATA][PERSON_NAME]" at bounding box center [63, 153] width 52 height 19
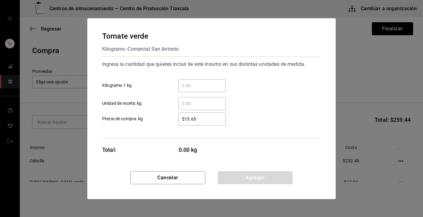
click at [196, 82] on input "​ Kilogramo 1 kg" at bounding box center [201, 85] width 47 height 7
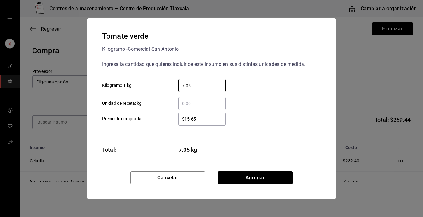
click at [216, 119] on input "$15.65" at bounding box center [201, 118] width 47 height 7
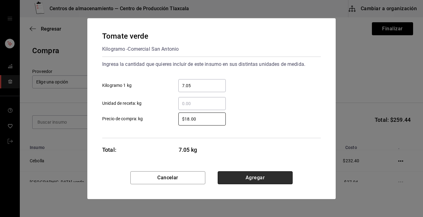
click at [234, 179] on button "Agregar" at bounding box center [255, 177] width 75 height 13
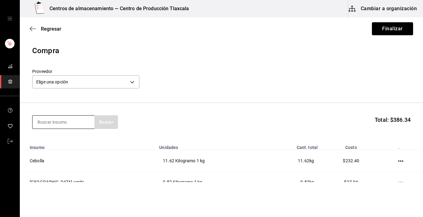
click at [70, 128] on input at bounding box center [63, 122] width 62 height 13
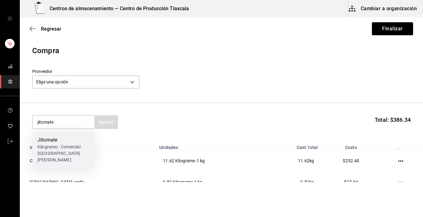
click at [71, 135] on div "Jitomate Kilogramo - Comercial [GEOGRAPHIC_DATA][PERSON_NAME]" at bounding box center [63, 150] width 62 height 37
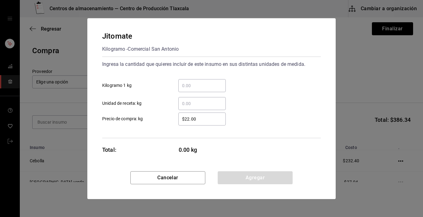
click at [205, 88] on input "​ Kilogramo 1 kg" at bounding box center [201, 85] width 47 height 7
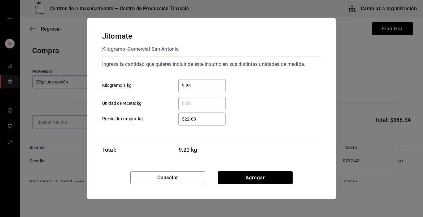
click at [202, 123] on div "$22.00 ​" at bounding box center [201, 119] width 47 height 13
click at [202, 123] on input "$22.00" at bounding box center [201, 118] width 47 height 7
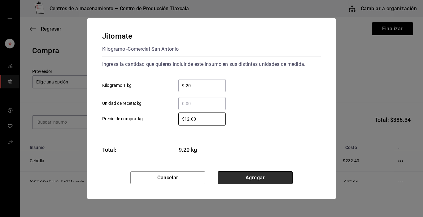
click at [233, 177] on button "Agregar" at bounding box center [255, 177] width 75 height 13
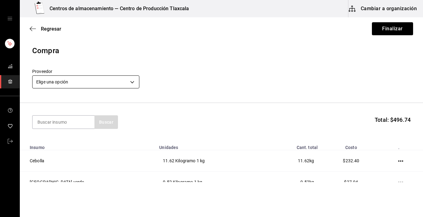
click at [133, 79] on body "Centros de almacenamiento — Centro de Producción Tlaxcala Cambiar a organizació…" at bounding box center [211, 91] width 423 height 182
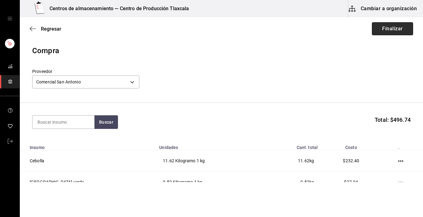
click at [400, 28] on button "Finalizar" at bounding box center [392, 28] width 41 height 13
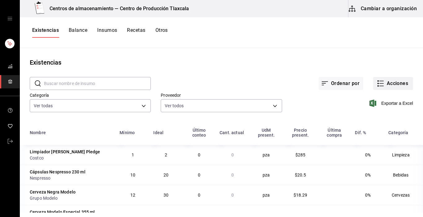
click at [377, 84] on icon "button" at bounding box center [380, 83] width 7 height 7
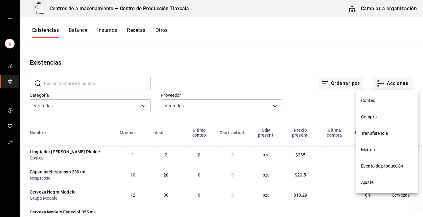
click at [372, 148] on span "Merma" at bounding box center [387, 150] width 52 height 6
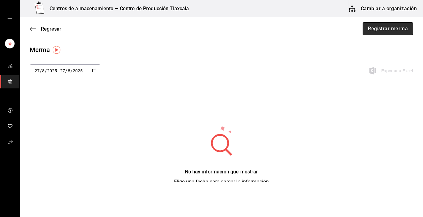
click at [376, 31] on button "Registrar merma" at bounding box center [387, 28] width 50 height 13
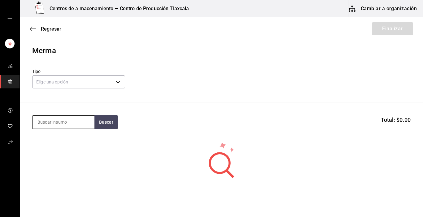
click at [71, 122] on input at bounding box center [63, 122] width 62 height 13
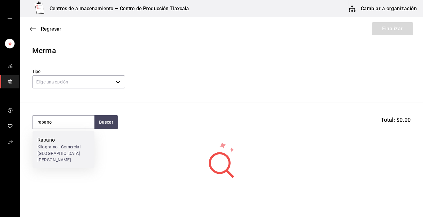
click at [60, 146] on div "Kilogramo - Comercial [GEOGRAPHIC_DATA][PERSON_NAME]" at bounding box center [63, 153] width 52 height 19
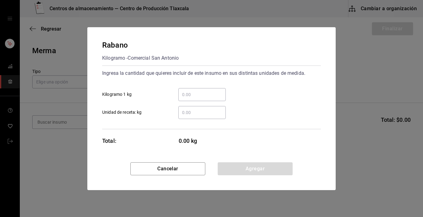
click at [184, 97] on input "​ Kilogramo 1 kg" at bounding box center [201, 94] width 47 height 7
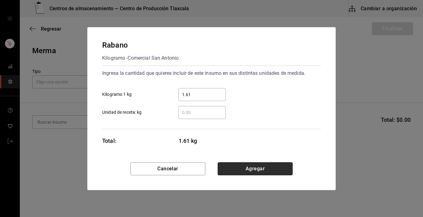
click at [229, 166] on button "Agregar" at bounding box center [255, 168] width 75 height 13
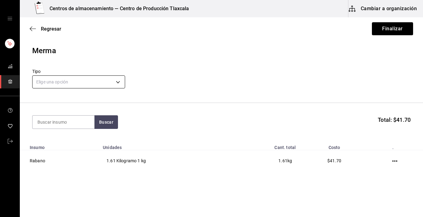
click at [113, 84] on body "Centros de almacenamiento — Centro de Producción Tlaxcala Cambiar a organizació…" at bounding box center [211, 91] width 423 height 182
click at [383, 32] on button "Finalizar" at bounding box center [392, 28] width 41 height 13
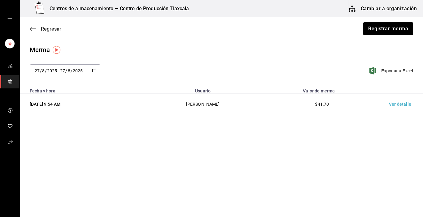
click at [33, 30] on icon "button" at bounding box center [33, 29] width 6 height 6
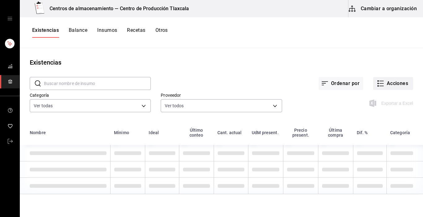
click at [380, 84] on button "Acciones" at bounding box center [393, 83] width 40 height 13
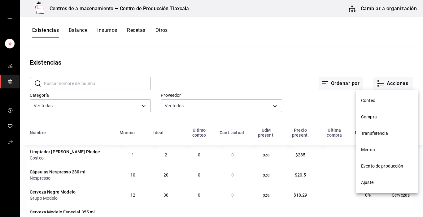
click at [374, 115] on span "Compra" at bounding box center [387, 117] width 52 height 6
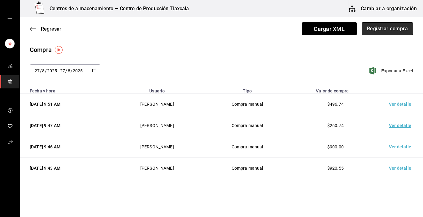
click at [373, 31] on button "Registrar compra" at bounding box center [386, 28] width 51 height 13
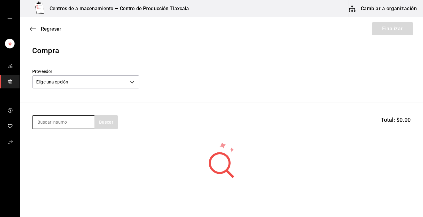
click at [57, 122] on input at bounding box center [63, 122] width 62 height 13
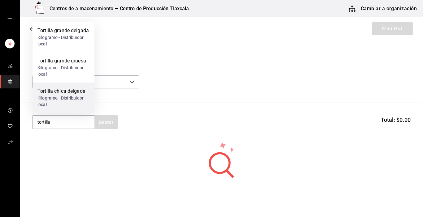
click at [69, 103] on div "Kilogramo - Distribuidor local" at bounding box center [63, 101] width 52 height 13
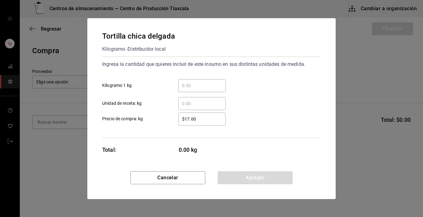
click at [201, 82] on input "​ Kilogramo 1 kg" at bounding box center [201, 85] width 47 height 7
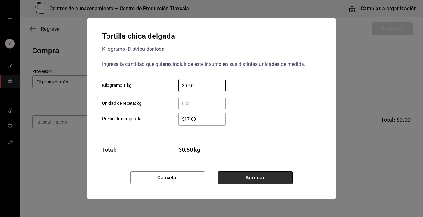
click at [223, 176] on button "Agregar" at bounding box center [255, 177] width 75 height 13
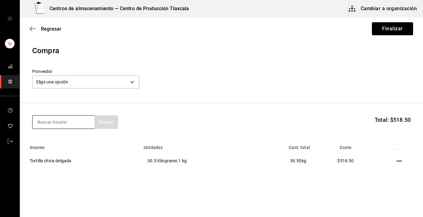
click at [45, 120] on input at bounding box center [63, 122] width 62 height 13
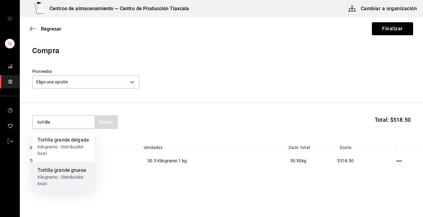
click at [63, 173] on div "Tortilla grande gruesa" at bounding box center [63, 170] width 52 height 7
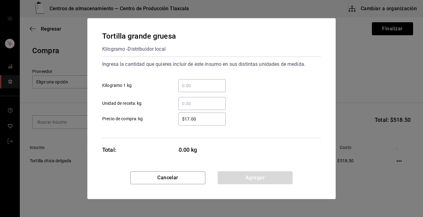
click at [190, 86] on input "​ Kilogramo 1 kg" at bounding box center [201, 85] width 47 height 7
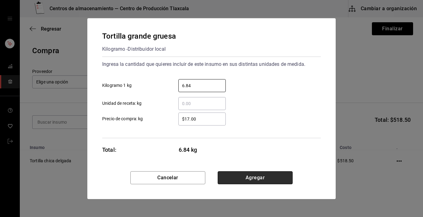
click at [240, 179] on button "Agregar" at bounding box center [255, 177] width 75 height 13
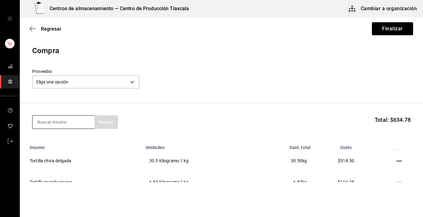
click at [68, 123] on input at bounding box center [63, 122] width 62 height 13
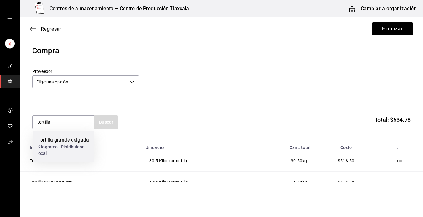
click at [64, 134] on div "Tortilla grande delgada Kilogramo - Distribuidor local" at bounding box center [63, 147] width 62 height 30
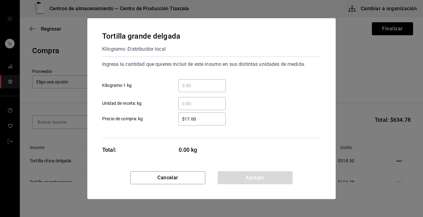
click at [190, 84] on input "​ Kilogramo 1 kg" at bounding box center [201, 85] width 47 height 7
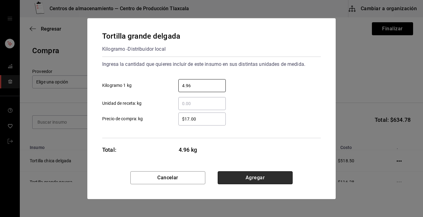
click at [231, 178] on button "Agregar" at bounding box center [255, 177] width 75 height 13
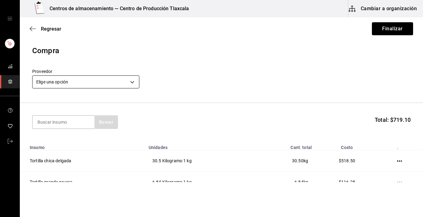
click at [133, 81] on body "Centros de almacenamiento — Centro de Producción Tlaxcala Cambiar a organizació…" at bounding box center [211, 91] width 423 height 182
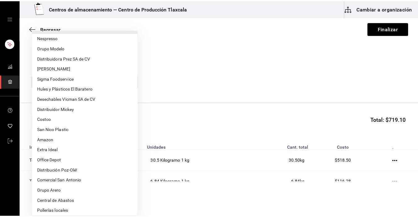
scroll to position [108, 0]
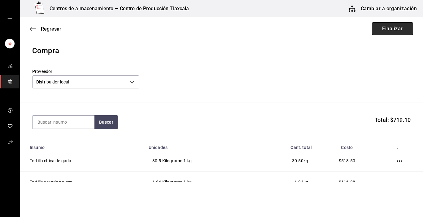
click at [384, 34] on button "Finalizar" at bounding box center [392, 28] width 41 height 13
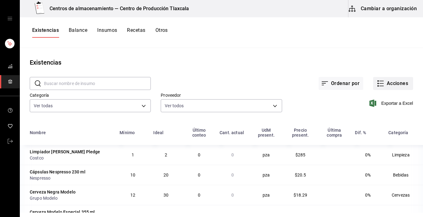
click at [377, 84] on icon "button" at bounding box center [380, 83] width 7 height 7
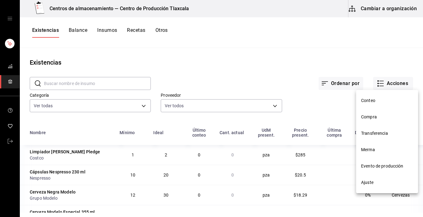
click at [369, 120] on span "Compra" at bounding box center [387, 117] width 52 height 6
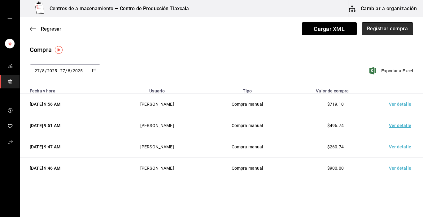
click at [362, 27] on button "Registrar compra" at bounding box center [386, 28] width 51 height 13
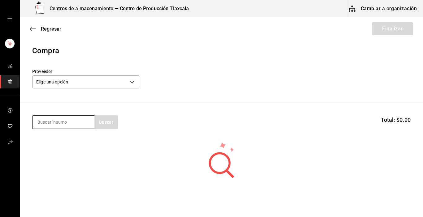
click at [67, 123] on input at bounding box center [63, 122] width 62 height 13
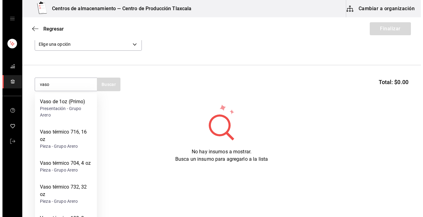
scroll to position [38, 0]
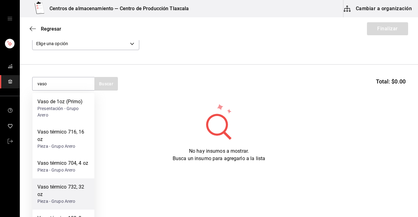
click at [66, 188] on div "Vaso térmico 732, 32 oz" at bounding box center [63, 191] width 52 height 15
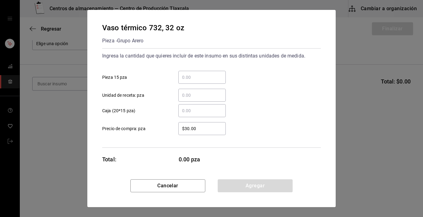
click at [185, 75] on input "​ Pieza 15 pza" at bounding box center [201, 77] width 47 height 7
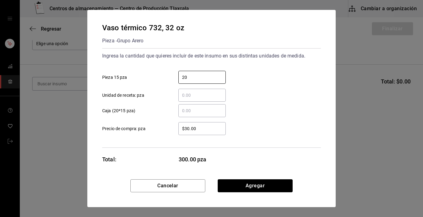
click at [279, 110] on div "​ Caja (20*15 pza)" at bounding box center [208, 108] width 223 height 18
click at [212, 129] on input "$30.00" at bounding box center [201, 128] width 47 height 7
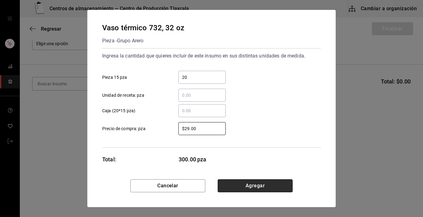
click at [262, 182] on button "Agregar" at bounding box center [255, 185] width 75 height 13
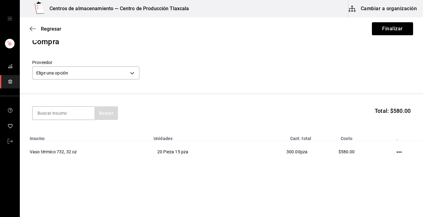
scroll to position [9, 0]
click at [135, 72] on body "Centros de almacenamiento — Centro de Producción Tlaxcala Cambiar a organizació…" at bounding box center [211, 91] width 423 height 182
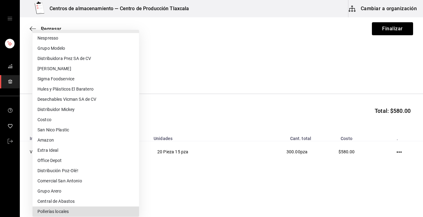
scroll to position [108, 0]
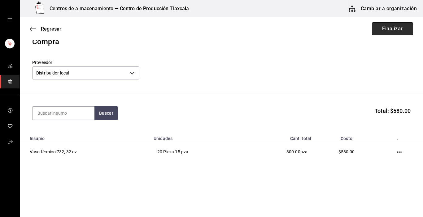
click at [393, 28] on button "Finalizar" at bounding box center [392, 28] width 41 height 13
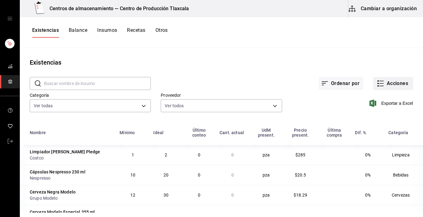
click at [379, 81] on icon "button" at bounding box center [381, 81] width 4 height 0
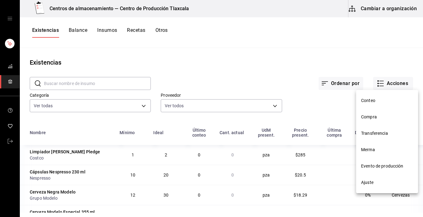
click at [374, 120] on li "Compra" at bounding box center [387, 117] width 62 height 16
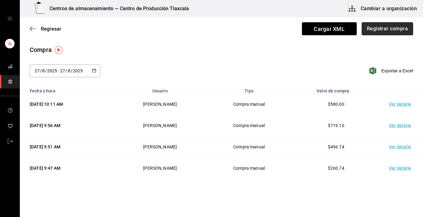
click at [388, 30] on button "Registrar compra" at bounding box center [386, 28] width 51 height 13
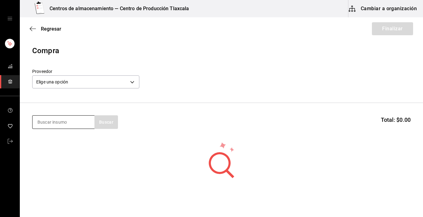
click at [80, 124] on input at bounding box center [63, 122] width 62 height 13
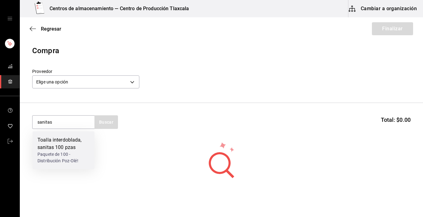
click at [84, 158] on div "Paquete de 100 - Distribución Poz-Olé!" at bounding box center [63, 157] width 52 height 13
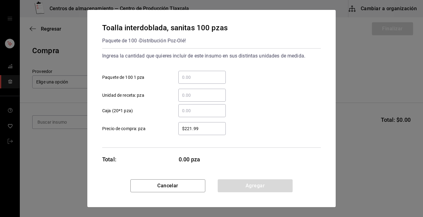
click at [188, 77] on input "​ Paquete de 100 1 pza" at bounding box center [201, 77] width 47 height 7
click at [191, 110] on input "​ Caja (20*1 pza)" at bounding box center [201, 110] width 47 height 7
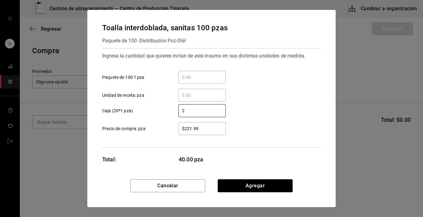
click at [200, 132] on input "$221.99" at bounding box center [201, 128] width 47 height 7
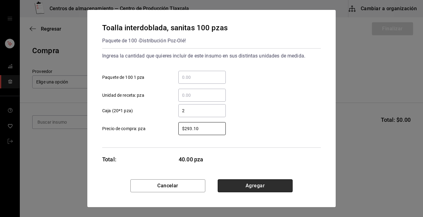
click at [244, 184] on button "Agregar" at bounding box center [255, 185] width 75 height 13
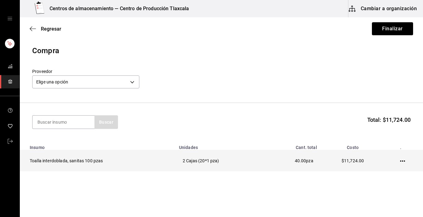
click at [400, 160] on icon "button" at bounding box center [402, 161] width 5 height 5
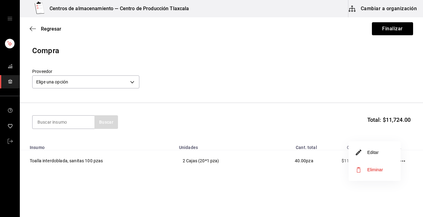
click at [373, 147] on li "Editar" at bounding box center [374, 152] width 52 height 17
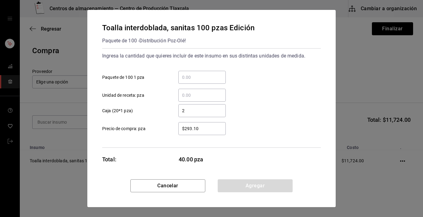
click at [214, 129] on input "$293.10" at bounding box center [201, 128] width 47 height 7
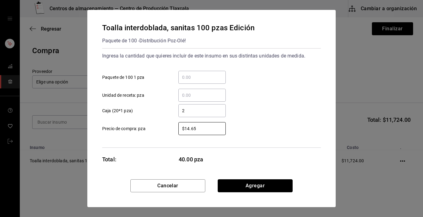
click at [249, 191] on button "Agregar" at bounding box center [255, 185] width 75 height 13
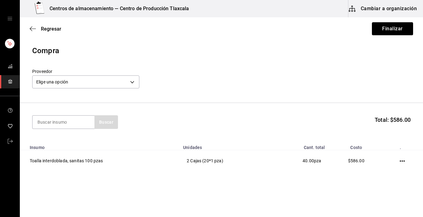
click at [249, 182] on html "Centros de almacenamiento — Centro de Producción Tlaxcala Cambiar a organizació…" at bounding box center [211, 91] width 423 height 182
click at [65, 127] on input at bounding box center [63, 122] width 62 height 13
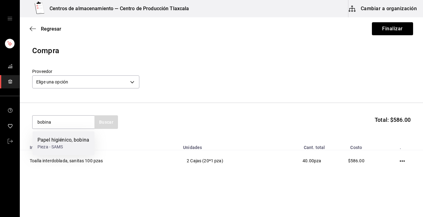
click at [80, 145] on div "Pieza - SAMS" at bounding box center [63, 147] width 52 height 6
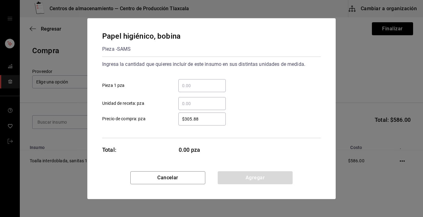
click at [206, 88] on input "​ Pieza 1 pza" at bounding box center [201, 85] width 47 height 7
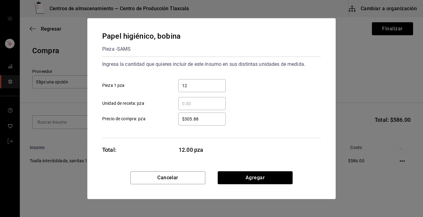
click at [267, 90] on div "12 ​ Pieza 1 pza" at bounding box center [208, 83] width 223 height 18
click at [210, 119] on input "$305.88" at bounding box center [201, 118] width 47 height 7
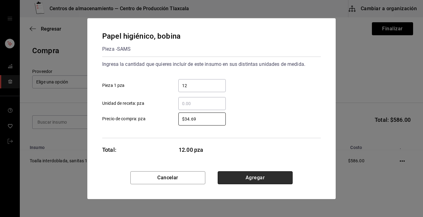
click at [223, 175] on button "Agregar" at bounding box center [255, 177] width 75 height 13
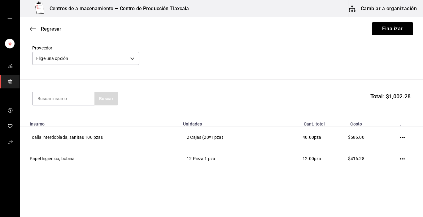
scroll to position [25, 0]
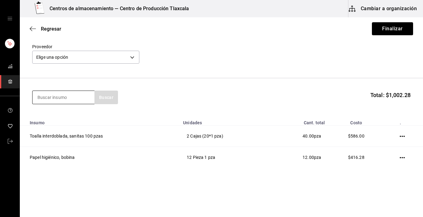
click at [68, 101] on input at bounding box center [63, 97] width 62 height 13
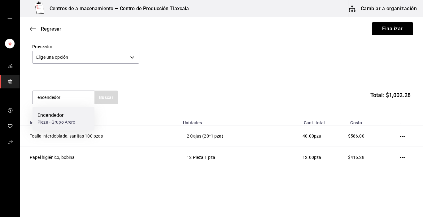
click at [66, 108] on div "Encendedor Pieza - Grupo Arero" at bounding box center [63, 119] width 62 height 24
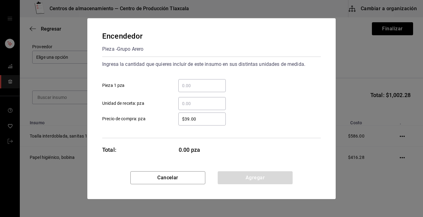
click at [208, 86] on input "​ Pieza 1 pza" at bounding box center [201, 85] width 47 height 7
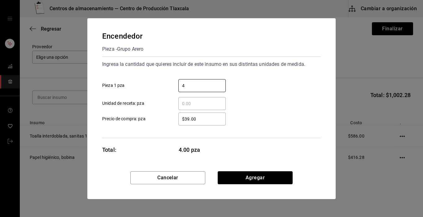
drag, startPoint x: 261, startPoint y: 97, endPoint x: 253, endPoint y: 104, distance: 10.8
click at [261, 97] on div "​ Unidad de receta: pza" at bounding box center [208, 101] width 223 height 18
click at [202, 118] on input "$39.00" at bounding box center [201, 118] width 47 height 7
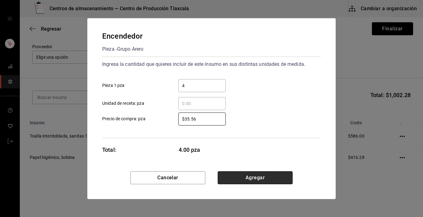
click at [229, 175] on button "Agregar" at bounding box center [255, 177] width 75 height 13
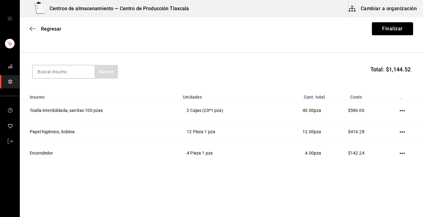
scroll to position [52, 0]
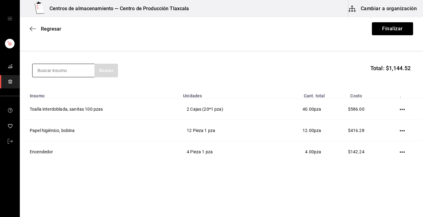
click at [59, 72] on input at bounding box center [63, 70] width 62 height 13
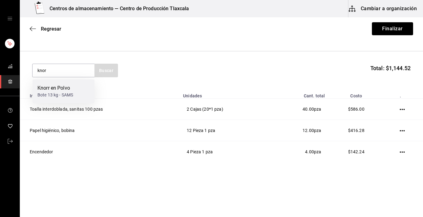
click at [55, 84] on div "[PERSON_NAME] en Polvo Bote 13 kg - SAMS" at bounding box center [63, 92] width 62 height 24
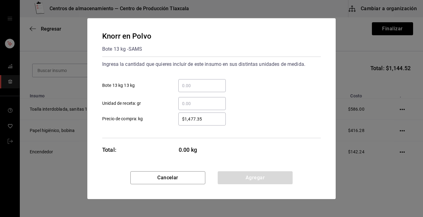
click at [183, 86] on input "​ Bote 13 kg 13 kg" at bounding box center [201, 85] width 47 height 7
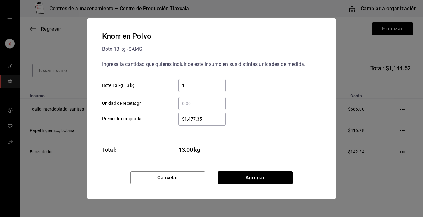
click at [275, 90] on div "1 ​ Bote 13 kg 13 kg" at bounding box center [208, 83] width 223 height 18
click at [219, 119] on input "$1,477.35" at bounding box center [201, 118] width 47 height 7
click at [234, 183] on button "Agregar" at bounding box center [255, 177] width 75 height 13
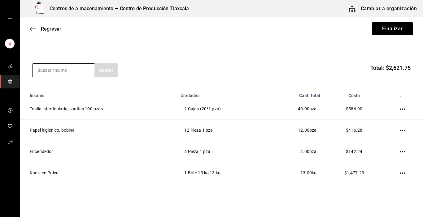
click at [73, 72] on input at bounding box center [63, 70] width 62 height 13
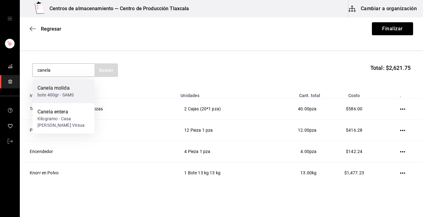
click at [65, 93] on div "bote 400gr - SAMS" at bounding box center [55, 95] width 36 height 6
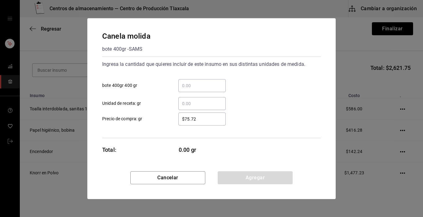
click at [198, 86] on input "​ bote 400gr 400 gr" at bounding box center [201, 85] width 47 height 7
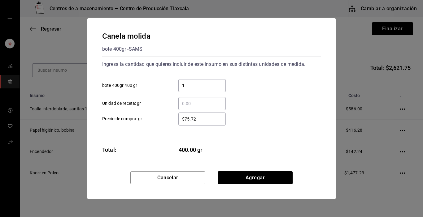
click at [271, 95] on div "​ Unidad de receta: gr" at bounding box center [208, 101] width 223 height 18
click at [209, 120] on input "$75.72" at bounding box center [201, 118] width 47 height 7
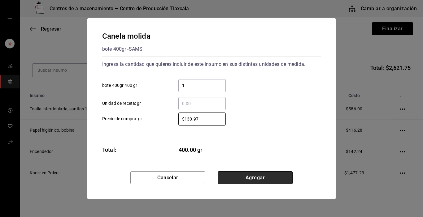
click at [231, 181] on button "Agregar" at bounding box center [255, 177] width 75 height 13
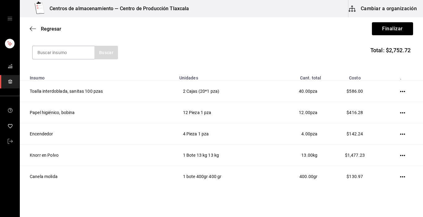
scroll to position [58, 0]
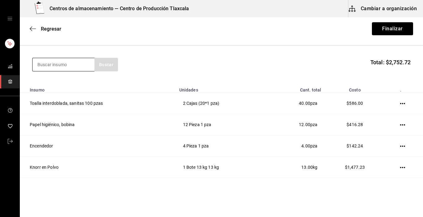
click at [52, 65] on input at bounding box center [63, 64] width 62 height 13
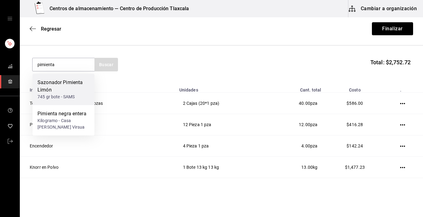
click at [57, 84] on div "Sazonador Pimienta Limón" at bounding box center [63, 86] width 52 height 15
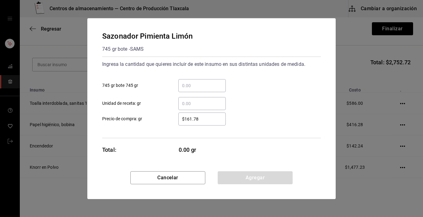
click at [200, 84] on input "​ 745 gr bote 745 gr" at bounding box center [201, 85] width 47 height 7
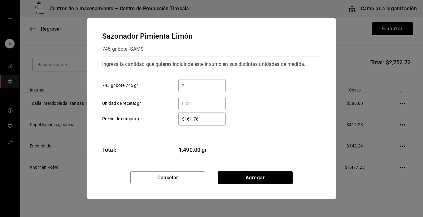
click at [262, 103] on div "​ Unidad de receta: gr" at bounding box center [208, 101] width 223 height 18
click at [217, 126] on div "Ingresa la cantidad que quieres incluir de este insumo en sus distintas unidade…" at bounding box center [211, 98] width 218 height 82
click at [210, 120] on input "$161.78" at bounding box center [201, 118] width 47 height 7
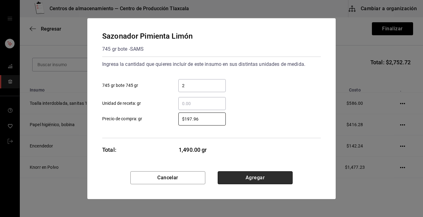
click at [264, 175] on button "Agregar" at bounding box center [255, 177] width 75 height 13
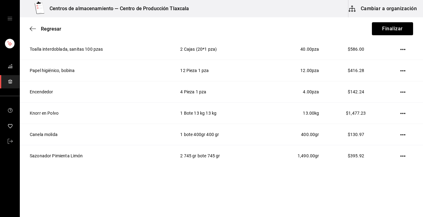
scroll to position [116, 0]
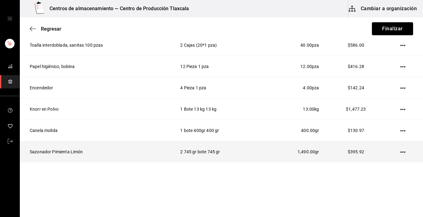
click at [400, 151] on icon "button" at bounding box center [402, 152] width 5 height 5
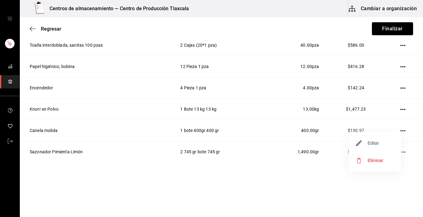
click at [378, 142] on span "Editar" at bounding box center [367, 143] width 23 height 7
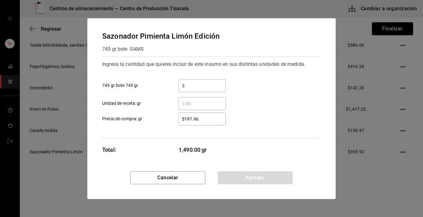
click at [197, 89] on input "2" at bounding box center [201, 85] width 47 height 7
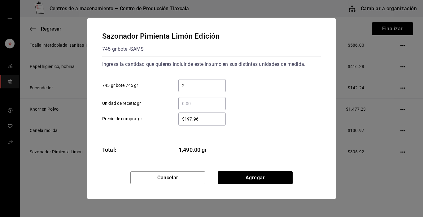
click at [306, 135] on div "Ingresa la cantidad que quieres incluir de este insumo en sus distintas unidade…" at bounding box center [211, 98] width 218 height 82
click at [284, 183] on button "Agregar" at bounding box center [255, 177] width 75 height 13
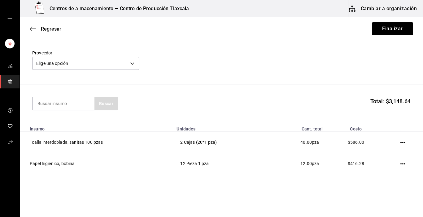
scroll to position [5, 0]
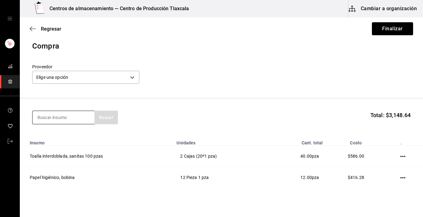
click at [42, 120] on input at bounding box center [63, 117] width 62 height 13
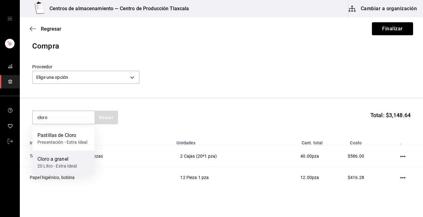
click at [65, 155] on div "Cloro a granel 20 Litro - Extra Ideal" at bounding box center [63, 163] width 62 height 24
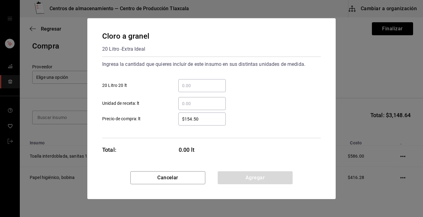
click at [186, 86] on input "​ 20 Litro 20 lt" at bounding box center [201, 85] width 47 height 7
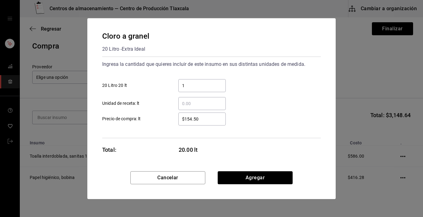
click at [280, 102] on div "​ Unidad de receta: lt" at bounding box center [208, 101] width 223 height 18
click at [205, 116] on input "$154.50" at bounding box center [201, 118] width 47 height 7
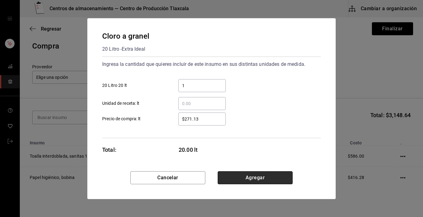
click at [234, 174] on button "Agregar" at bounding box center [255, 177] width 75 height 13
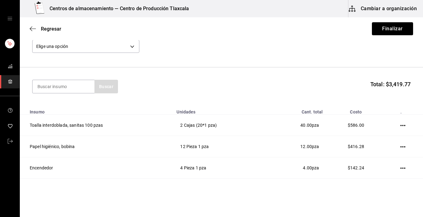
scroll to position [26, 0]
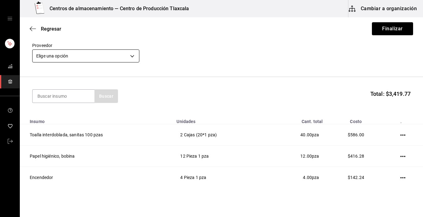
click at [130, 57] on body "Centros de almacenamiento — Centro de Producción Tlaxcala Cambiar a organizació…" at bounding box center [211, 91] width 423 height 182
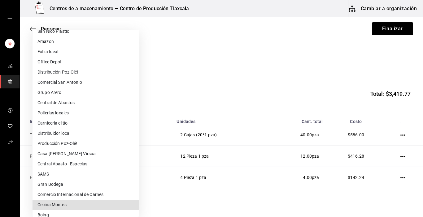
scroll to position [145, 0]
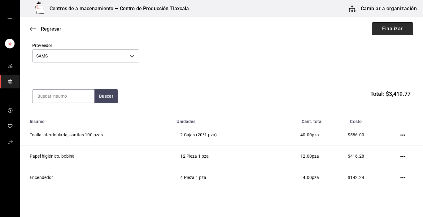
click at [394, 32] on button "Finalizar" at bounding box center [392, 28] width 41 height 13
click at [381, 26] on button "Finalizar" at bounding box center [392, 28] width 41 height 13
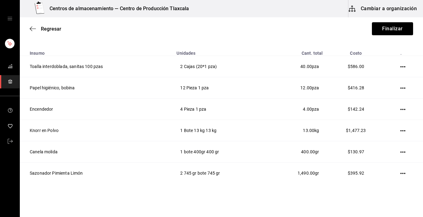
scroll to position [88, 0]
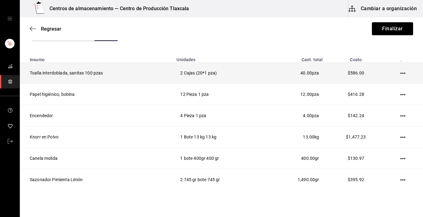
click at [400, 75] on icon "button" at bounding box center [402, 73] width 5 height 5
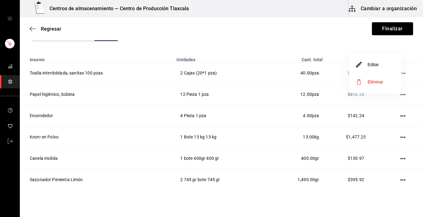
click at [391, 69] on li "Editar" at bounding box center [375, 64] width 52 height 17
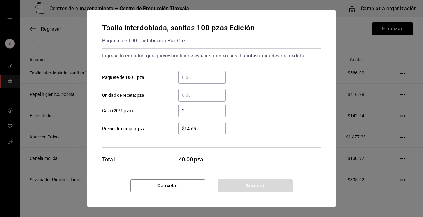
click at [200, 128] on input "$14.65" at bounding box center [201, 128] width 47 height 7
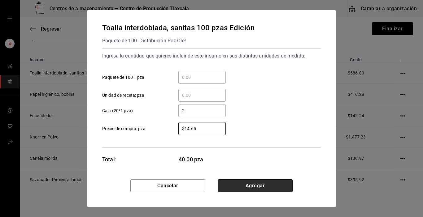
click at [228, 186] on button "Agregar" at bounding box center [255, 185] width 75 height 13
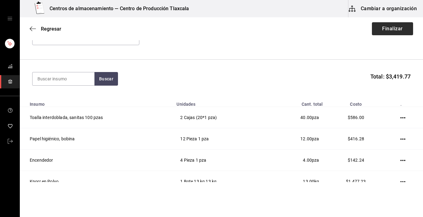
scroll to position [38, 0]
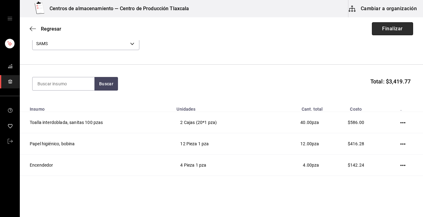
click at [387, 31] on button "Finalizar" at bounding box center [392, 28] width 41 height 13
click at [132, 43] on body "Centros de almacenamiento — Centro de Producción Tlaxcala Cambiar a organizació…" at bounding box center [211, 91] width 423 height 182
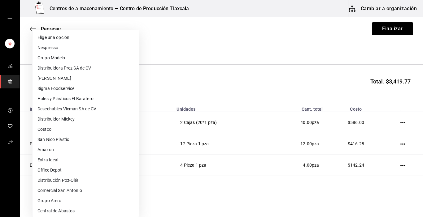
scroll to position [145, 0]
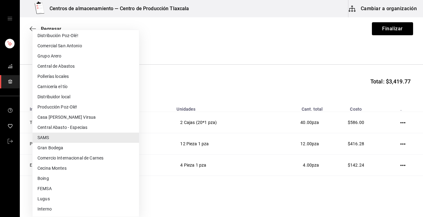
click at [56, 141] on li "SAMS" at bounding box center [85, 138] width 106 height 10
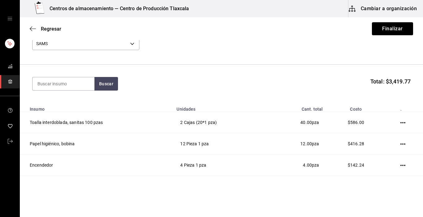
click at [56, 105] on li "SAMS" at bounding box center [72, 102] width 80 height 6
click at [128, 44] on body "Centros de almacenamiento — Centro de Producción Tlaxcala Cambiar a organizació…" at bounding box center [211, 91] width 423 height 182
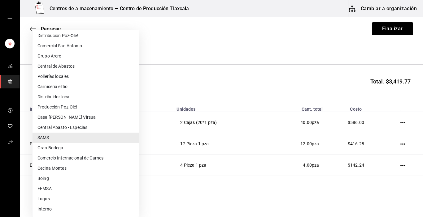
click at [69, 95] on li "Distribuidor local" at bounding box center [85, 97] width 106 height 10
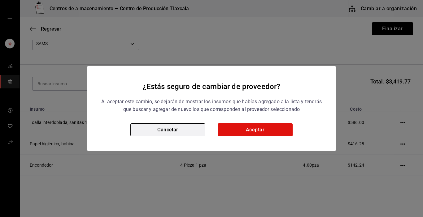
click at [180, 131] on button "Cancelar" at bounding box center [167, 129] width 75 height 13
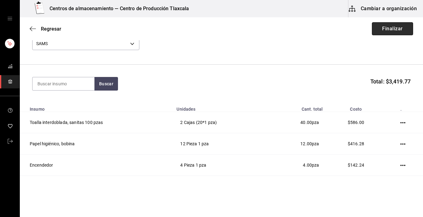
click at [392, 29] on button "Finalizar" at bounding box center [392, 28] width 41 height 13
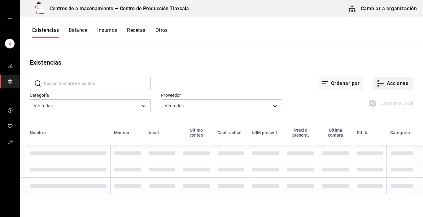
click at [383, 85] on icon "button" at bounding box center [380, 83] width 7 height 7
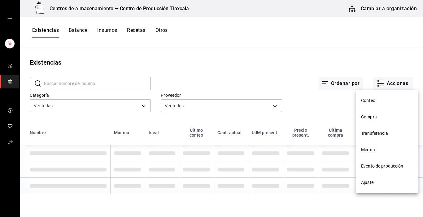
click at [381, 119] on span "Compra" at bounding box center [387, 117] width 52 height 6
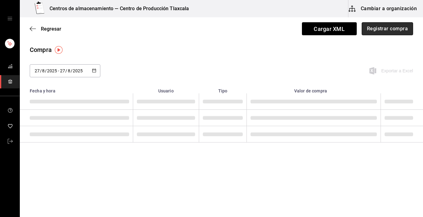
click at [387, 31] on button "Registrar compra" at bounding box center [386, 28] width 51 height 13
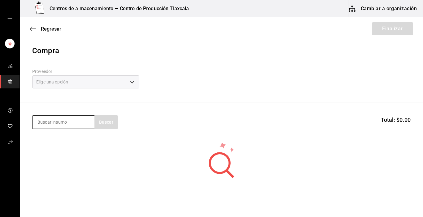
click at [56, 120] on input at bounding box center [63, 122] width 62 height 13
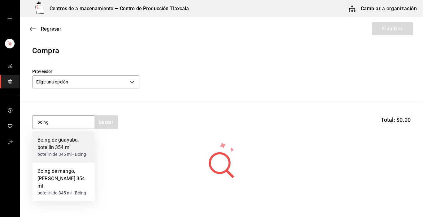
click at [58, 158] on div "botellin de 345 ml - Boing" at bounding box center [63, 154] width 52 height 6
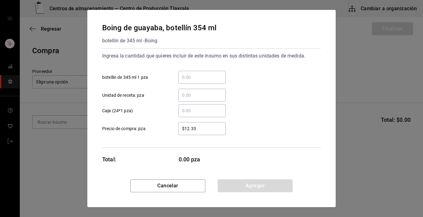
click at [201, 74] on input "​ botellin de 345 ml 1 pza" at bounding box center [201, 77] width 47 height 7
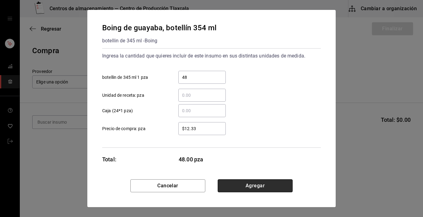
click at [267, 183] on button "Agregar" at bounding box center [255, 185] width 75 height 13
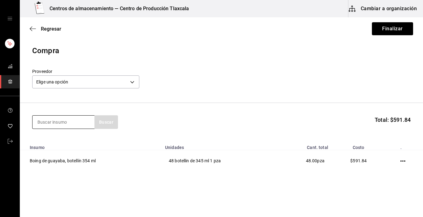
click at [62, 126] on input at bounding box center [63, 122] width 62 height 13
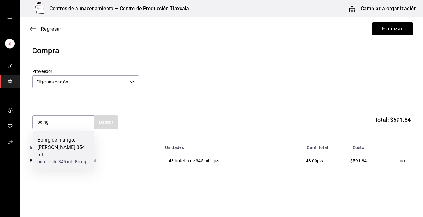
click at [53, 159] on div "botellin de 345 ml - Boing" at bounding box center [63, 162] width 52 height 6
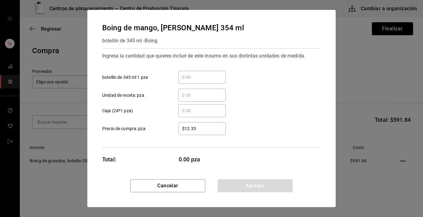
click at [191, 76] on input "​ botellin de 345 ml 1 pza" at bounding box center [201, 77] width 47 height 7
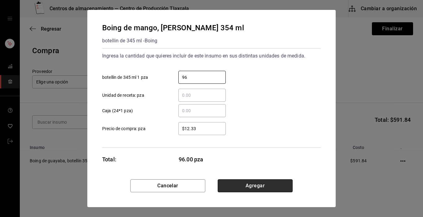
click at [241, 186] on button "Agregar" at bounding box center [255, 185] width 75 height 13
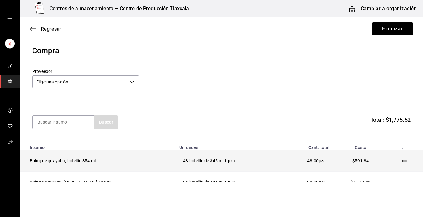
click at [401, 159] on td at bounding box center [405, 160] width 35 height 21
click at [401, 159] on icon "button" at bounding box center [403, 161] width 5 height 5
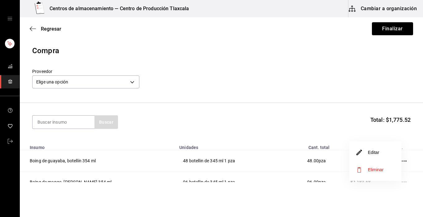
click at [386, 151] on li "Editar" at bounding box center [375, 152] width 52 height 17
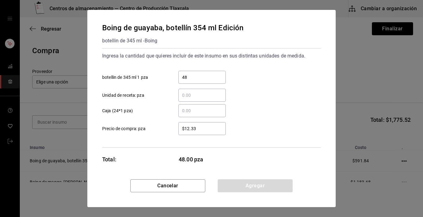
click at [215, 132] on input "$12.33" at bounding box center [201, 128] width 47 height 7
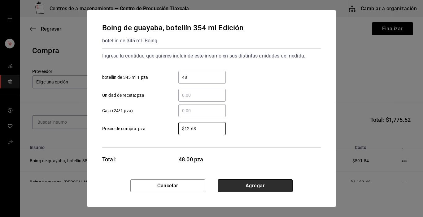
click at [237, 192] on button "Agregar" at bounding box center [255, 185] width 75 height 13
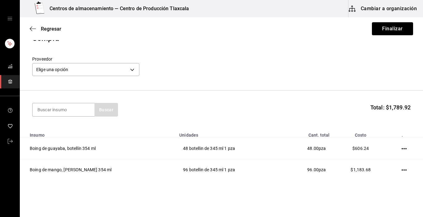
scroll to position [25, 0]
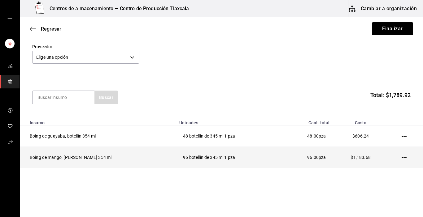
click at [396, 158] on td at bounding box center [405, 157] width 35 height 21
click at [401, 158] on icon "button" at bounding box center [403, 157] width 5 height 1
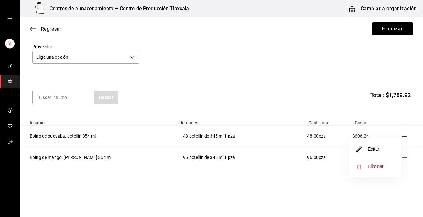
click at [385, 154] on li "Editar" at bounding box center [375, 149] width 52 height 17
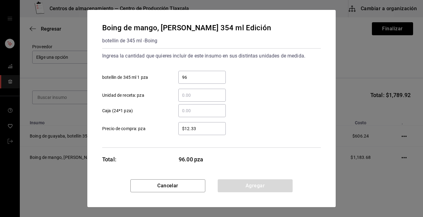
click at [212, 132] on div "$12.33 ​" at bounding box center [201, 128] width 47 height 13
click at [212, 132] on input "$12.33" at bounding box center [201, 128] width 47 height 7
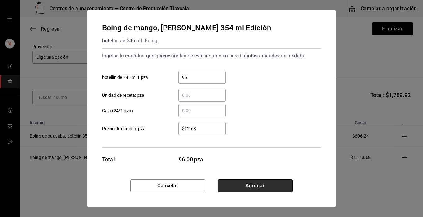
click at [246, 185] on button "Agregar" at bounding box center [255, 185] width 75 height 13
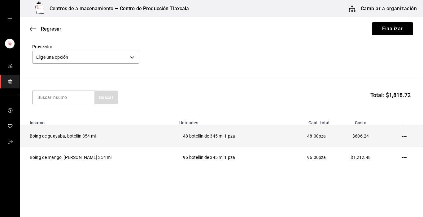
click at [401, 137] on icon "button" at bounding box center [403, 136] width 5 height 1
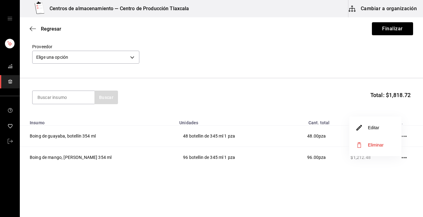
click at [383, 129] on li "Editar" at bounding box center [375, 127] width 52 height 17
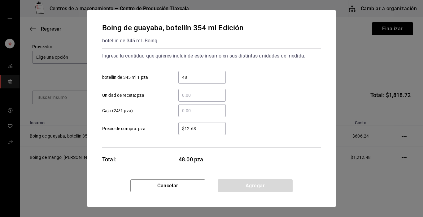
click at [205, 130] on input "$12.63" at bounding box center [201, 128] width 47 height 7
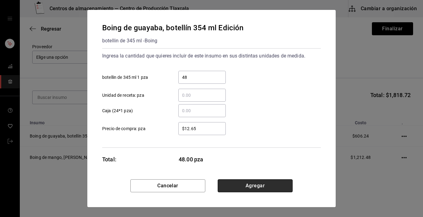
click at [231, 191] on button "Agregar" at bounding box center [255, 185] width 75 height 13
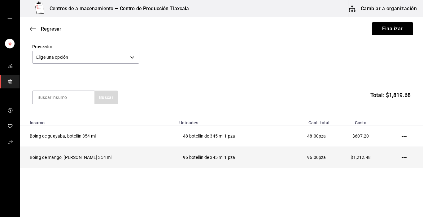
click at [401, 160] on icon "button" at bounding box center [403, 157] width 5 height 5
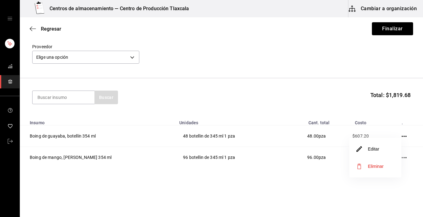
click at [386, 153] on li "Editar" at bounding box center [375, 149] width 52 height 17
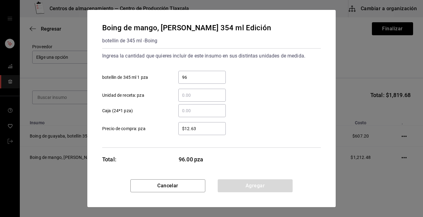
click at [191, 130] on input "$12.63" at bounding box center [201, 128] width 47 height 7
click at [199, 129] on input "$12.63" at bounding box center [201, 128] width 47 height 7
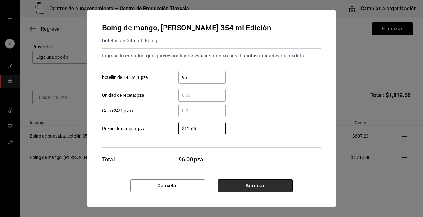
click at [235, 189] on button "Agregar" at bounding box center [255, 185] width 75 height 13
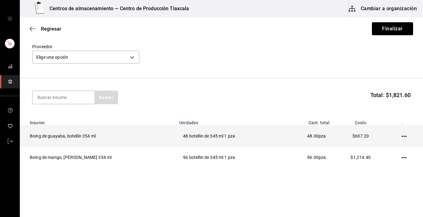
click at [396, 134] on td at bounding box center [405, 136] width 35 height 21
click at [401, 135] on icon "button" at bounding box center [403, 136] width 5 height 5
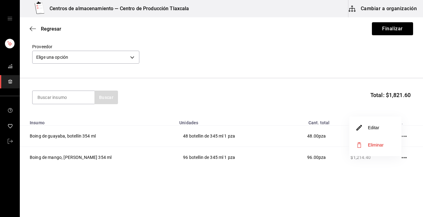
click at [387, 131] on li "Editar" at bounding box center [375, 127] width 52 height 17
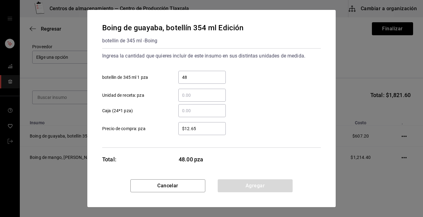
click at [201, 132] on div "$12.65 ​" at bounding box center [201, 128] width 47 height 13
click at [201, 132] on input "$12.65" at bounding box center [201, 128] width 47 height 7
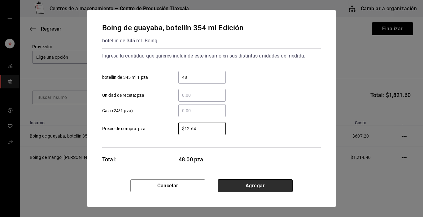
click at [221, 185] on button "Agregar" at bounding box center [255, 185] width 75 height 13
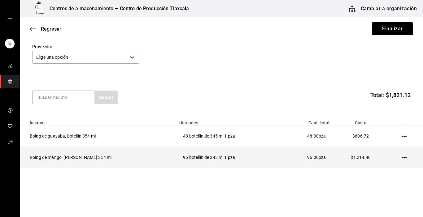
click at [401, 158] on icon "button" at bounding box center [403, 157] width 5 height 5
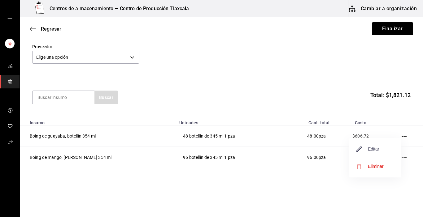
click at [377, 149] on span "Editar" at bounding box center [368, 148] width 23 height 7
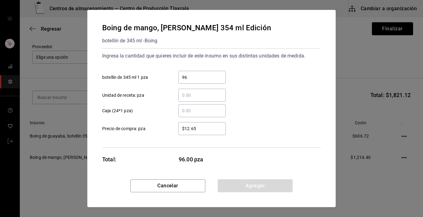
click at [202, 122] on div "$12.65 ​ Precio de compra: pza" at bounding box center [208, 126] width 223 height 18
click at [202, 132] on input "$12.65" at bounding box center [201, 128] width 47 height 7
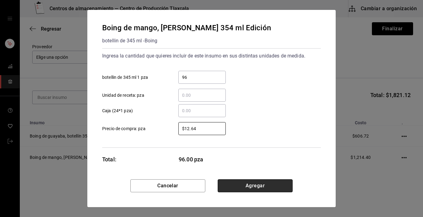
click at [249, 186] on button "Agregar" at bounding box center [255, 185] width 75 height 13
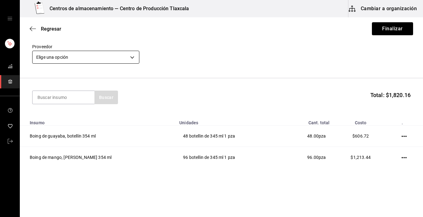
click at [135, 57] on body "Centros de almacenamiento — Centro de Producción Tlaxcala Cambiar a organizació…" at bounding box center [211, 91] width 423 height 182
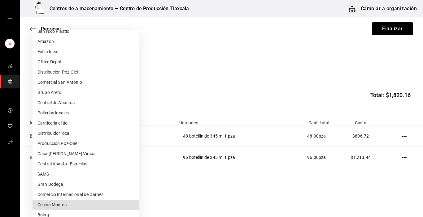
scroll to position [112, 0]
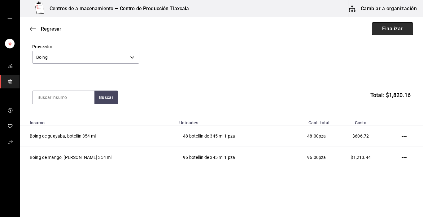
click at [373, 33] on button "Finalizar" at bounding box center [392, 28] width 41 height 13
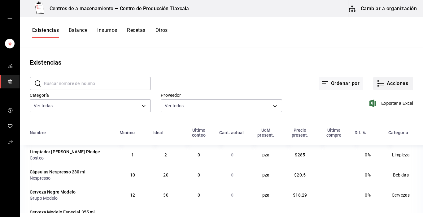
click at [377, 85] on icon "button" at bounding box center [380, 83] width 7 height 7
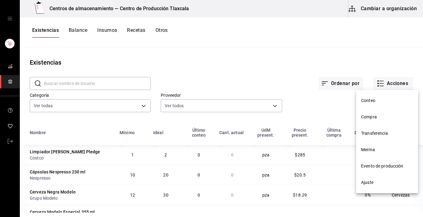
click at [376, 115] on span "Compra" at bounding box center [387, 117] width 52 height 6
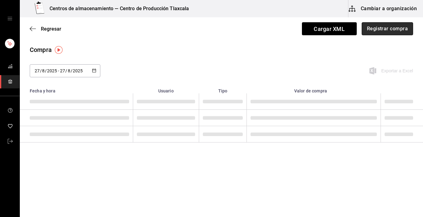
click at [378, 30] on button "Registrar compra" at bounding box center [386, 28] width 51 height 13
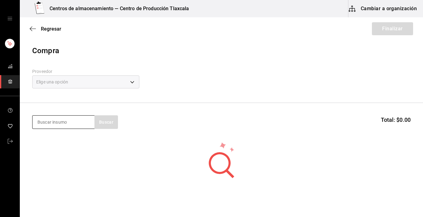
click at [79, 120] on input at bounding box center [63, 122] width 62 height 13
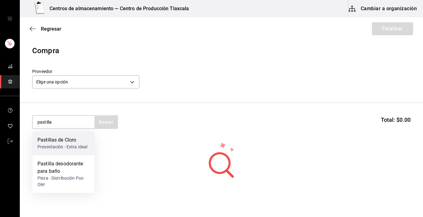
click at [82, 148] on div "Presentación - Extra Ideal" at bounding box center [62, 147] width 50 height 6
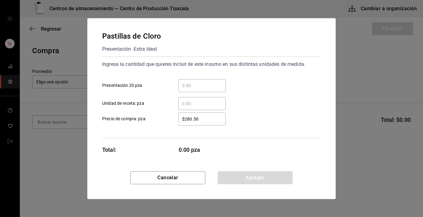
click at [192, 100] on input "​ Unidad de receta: pza" at bounding box center [201, 103] width 47 height 7
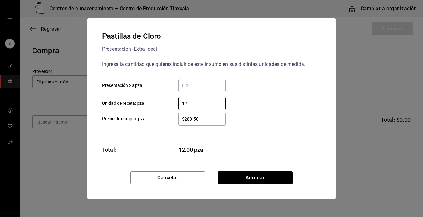
click at [263, 116] on div "$280.50 ​ Precio de compra: pza" at bounding box center [208, 117] width 223 height 18
click at [212, 119] on input "$280.50" at bounding box center [201, 118] width 47 height 7
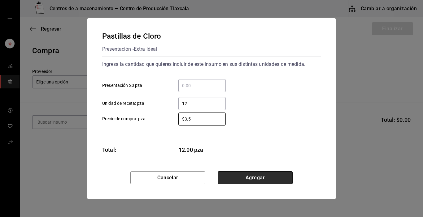
click at [230, 179] on button "Agregar" at bounding box center [255, 177] width 75 height 13
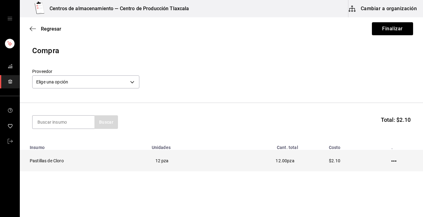
click at [391, 164] on icon "button" at bounding box center [393, 161] width 5 height 5
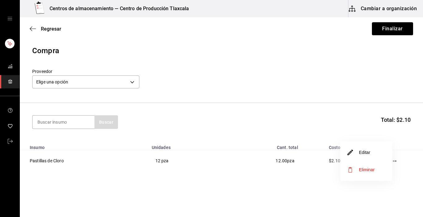
click at [381, 158] on li "Editar" at bounding box center [366, 152] width 52 height 17
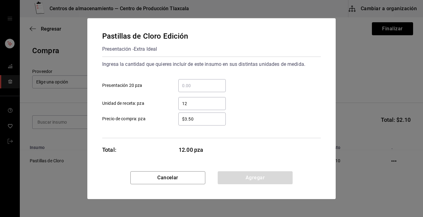
click at [188, 103] on input "12" at bounding box center [201, 103] width 47 height 7
click at [188, 85] on input "​ Presentación 20 pza" at bounding box center [201, 85] width 47 height 7
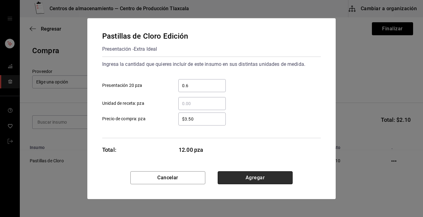
click at [271, 175] on button "Agregar" at bounding box center [255, 177] width 75 height 13
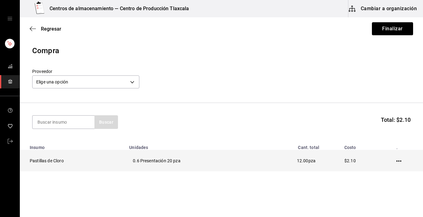
click at [396, 160] on icon "button" at bounding box center [398, 161] width 5 height 5
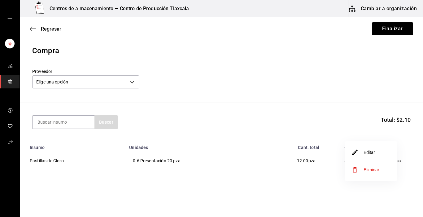
click at [383, 154] on li "Editar" at bounding box center [371, 152] width 52 height 17
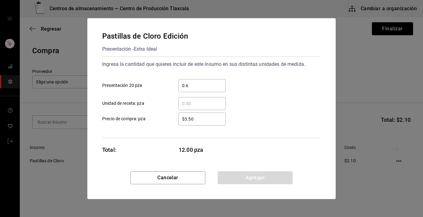
click at [210, 119] on input "$3.50" at bounding box center [201, 118] width 47 height 7
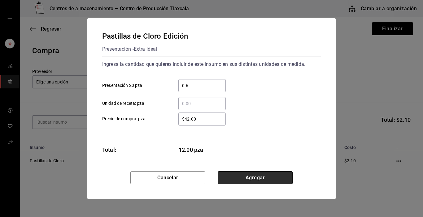
click at [243, 179] on button "Agregar" at bounding box center [255, 177] width 75 height 13
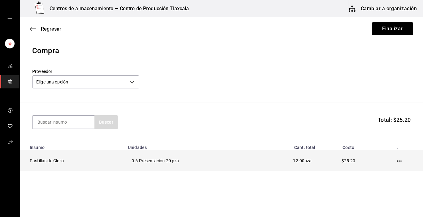
click at [396, 160] on icon "button" at bounding box center [398, 161] width 5 height 5
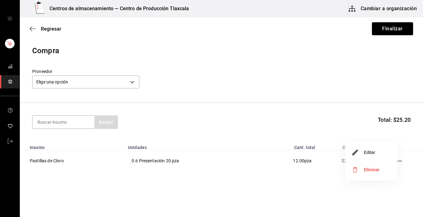
click at [394, 158] on li "Editar" at bounding box center [371, 152] width 52 height 17
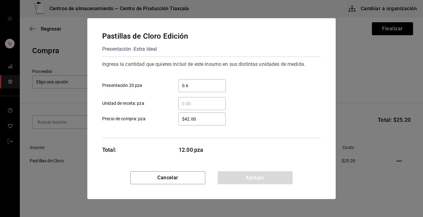
click at [214, 119] on input "$42.00" at bounding box center [201, 118] width 47 height 7
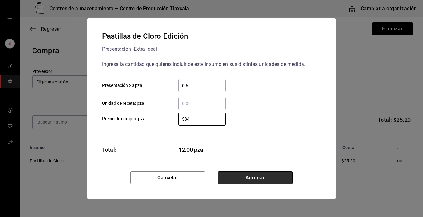
click at [254, 180] on button "Agregar" at bounding box center [255, 177] width 75 height 13
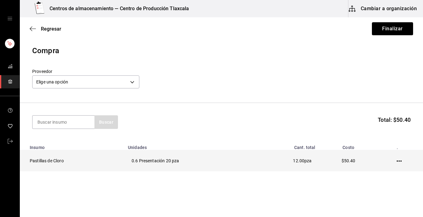
click at [396, 162] on icon "button" at bounding box center [398, 161] width 5 height 5
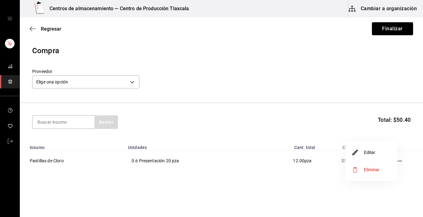
click at [388, 151] on li "Editar" at bounding box center [371, 152] width 52 height 17
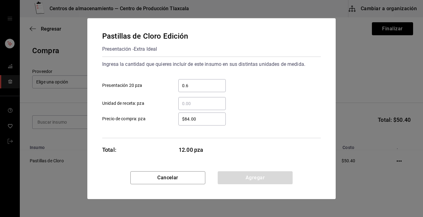
click at [199, 120] on input "$84.00" at bounding box center [201, 118] width 47 height 7
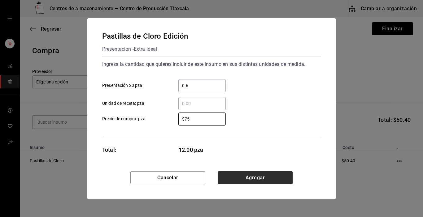
type input "$75"
click at [237, 179] on button "Agregar" at bounding box center [255, 177] width 75 height 13
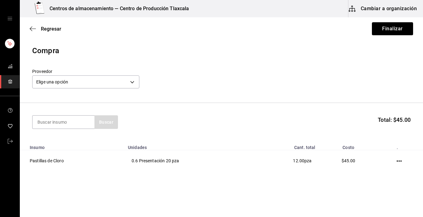
click at [396, 159] on icon "button" at bounding box center [398, 161] width 5 height 5
click at [391, 156] on li "Editar" at bounding box center [371, 152] width 52 height 17
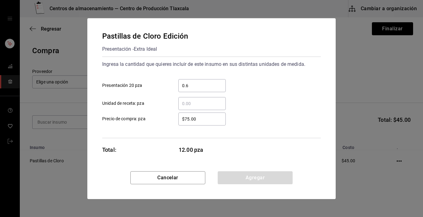
click at [205, 120] on input "$75.00" at bounding box center [201, 118] width 47 height 7
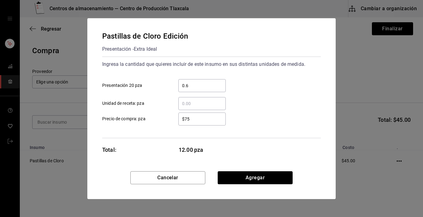
type input "$7"
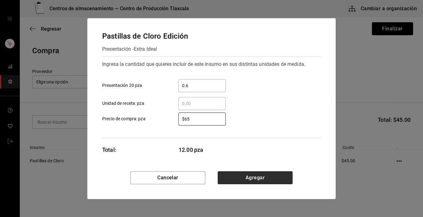
type input "$65"
click at [246, 173] on button "Agregar" at bounding box center [255, 177] width 75 height 13
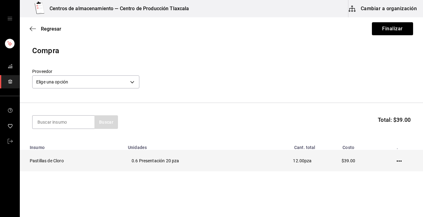
click at [396, 161] on icon "button" at bounding box center [398, 161] width 5 height 5
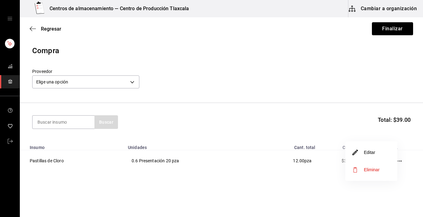
click at [387, 157] on li "Editar" at bounding box center [371, 152] width 52 height 17
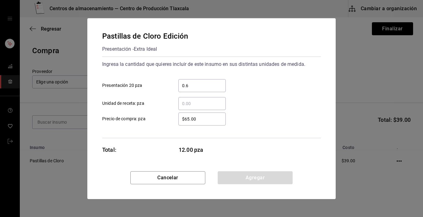
click at [200, 116] on input "$65.00" at bounding box center [201, 118] width 47 height 7
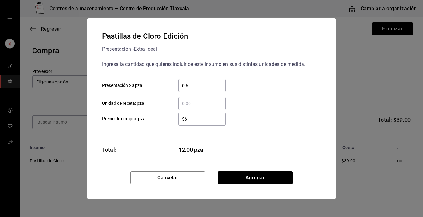
type input "$67"
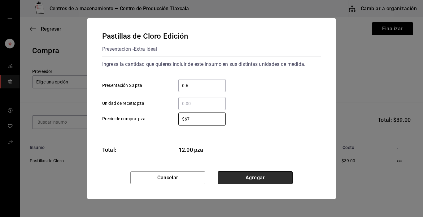
click at [266, 176] on button "Agregar" at bounding box center [255, 177] width 75 height 13
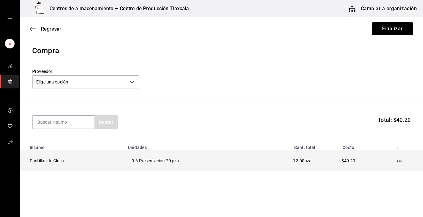
click at [396, 163] on icon "button" at bounding box center [398, 161] width 5 height 5
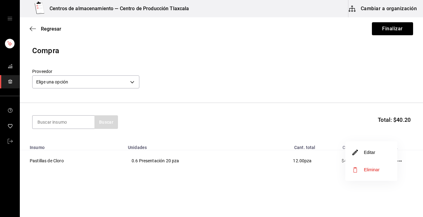
click at [377, 154] on li "Editar" at bounding box center [371, 152] width 52 height 17
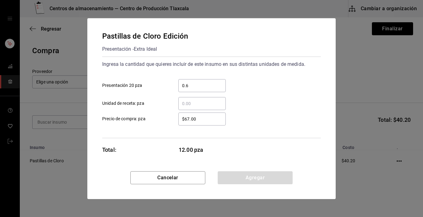
click at [206, 123] on div "$67.00 ​" at bounding box center [201, 119] width 47 height 13
click at [206, 123] on input "$67.00" at bounding box center [201, 118] width 47 height 7
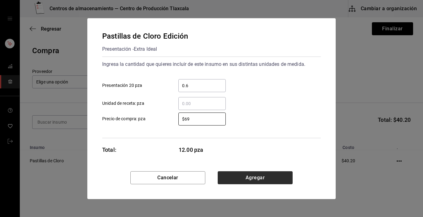
type input "$69"
click at [262, 178] on button "Agregar" at bounding box center [255, 177] width 75 height 13
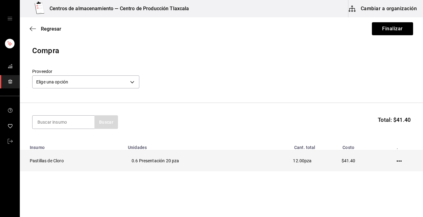
click at [396, 160] on icon "button" at bounding box center [398, 161] width 5 height 5
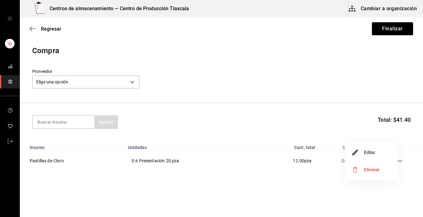
click at [389, 153] on li "Editar" at bounding box center [371, 152] width 52 height 17
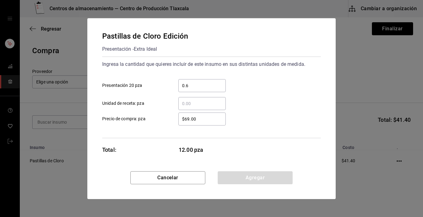
click at [204, 120] on input "$69.00" at bounding box center [201, 118] width 47 height 7
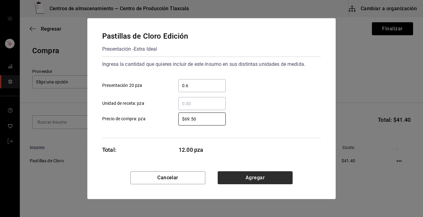
type input "$69.50"
click at [232, 181] on button "Agregar" at bounding box center [255, 177] width 75 height 13
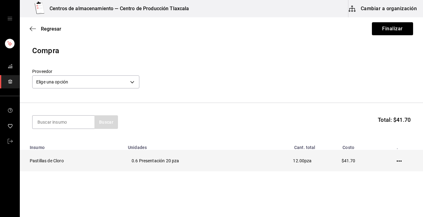
click at [392, 157] on td at bounding box center [400, 160] width 45 height 21
click at [396, 159] on icon "button" at bounding box center [398, 161] width 5 height 5
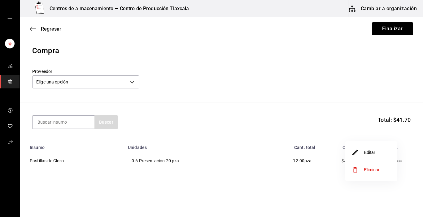
click at [385, 151] on li "Editar" at bounding box center [371, 152] width 52 height 17
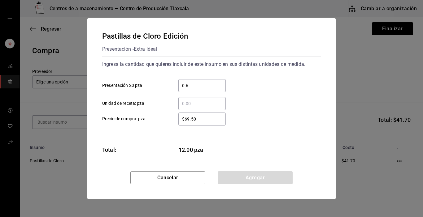
click at [205, 122] on input "$69.50" at bounding box center [201, 118] width 47 height 7
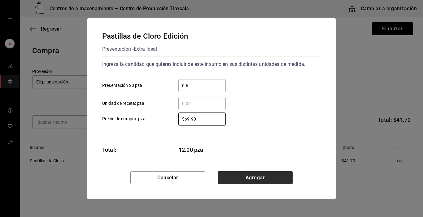
type input "$69.90"
click at [248, 176] on button "Agregar" at bounding box center [255, 177] width 75 height 13
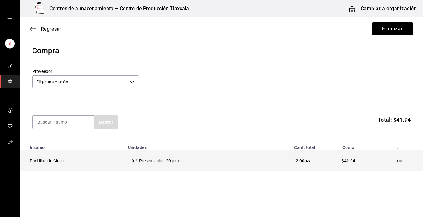
click at [397, 161] on td at bounding box center [400, 160] width 45 height 21
click at [396, 161] on icon "button" at bounding box center [398, 161] width 5 height 1
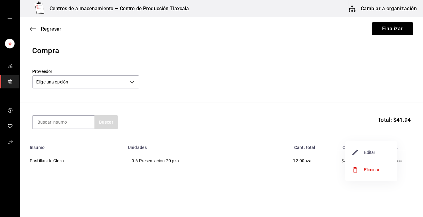
click at [374, 149] on span "Editar" at bounding box center [363, 152] width 23 height 7
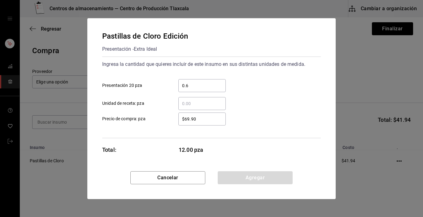
click at [214, 119] on input "$69.90" at bounding box center [201, 118] width 47 height 7
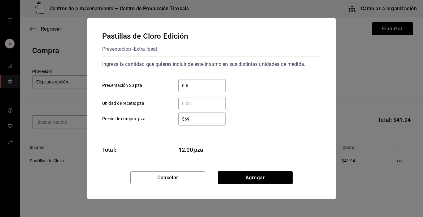
type input "$6"
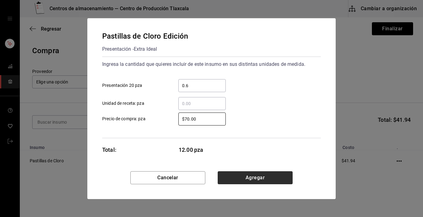
type input "$70.00"
click at [261, 173] on button "Agregar" at bounding box center [255, 177] width 75 height 13
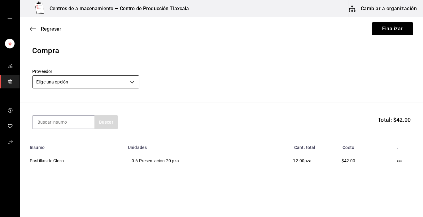
click at [131, 82] on body "Centros de almacenamiento — Centro de Producción Tlaxcala Cambiar a organizació…" at bounding box center [211, 91] width 423 height 182
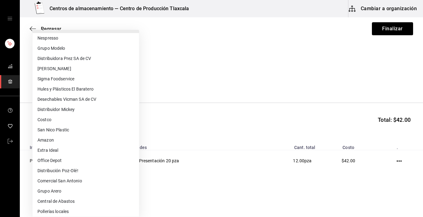
scroll to position [108, 0]
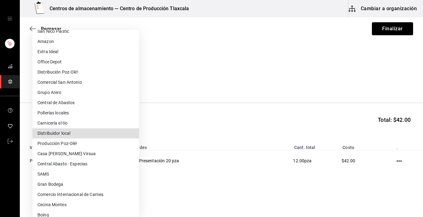
type input "51c8a71d-4239-42da-a105-fd1f390ec20f"
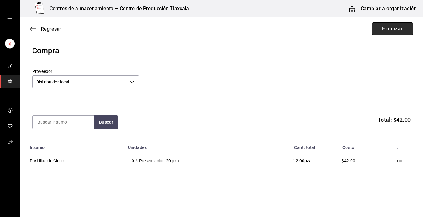
click at [383, 29] on button "Finalizar" at bounding box center [392, 28] width 41 height 13
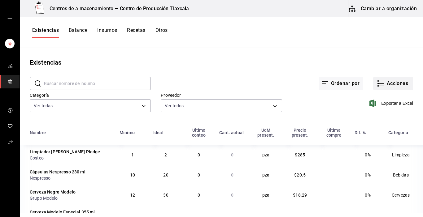
click at [378, 82] on icon "button" at bounding box center [380, 83] width 7 height 7
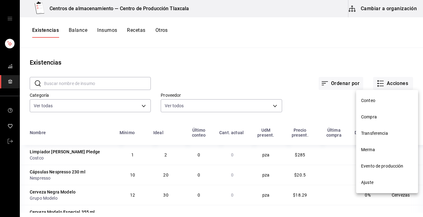
click at [371, 122] on li "Compra" at bounding box center [387, 117] width 62 height 16
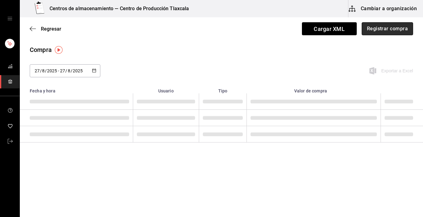
click at [389, 26] on button "Registrar compra" at bounding box center [386, 28] width 51 height 13
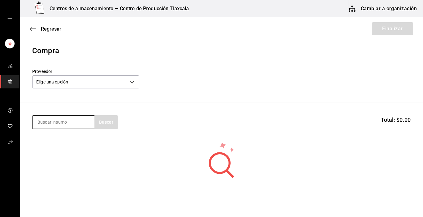
click at [85, 127] on input at bounding box center [63, 122] width 62 height 13
type input "falda"
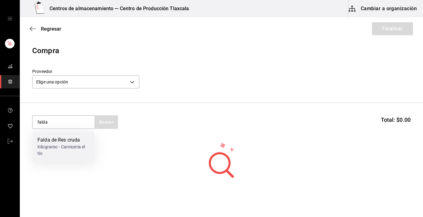
click at [78, 143] on div "Falda de Res cruda" at bounding box center [63, 139] width 52 height 7
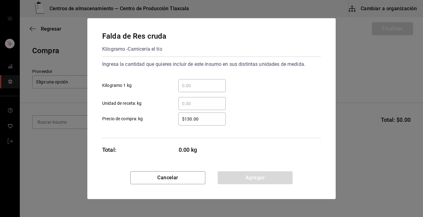
click at [194, 87] on input "​ Kilogramo 1 kg" at bounding box center [201, 85] width 47 height 7
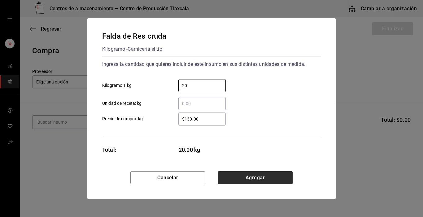
type input "20"
click at [240, 180] on button "Agregar" at bounding box center [255, 177] width 75 height 13
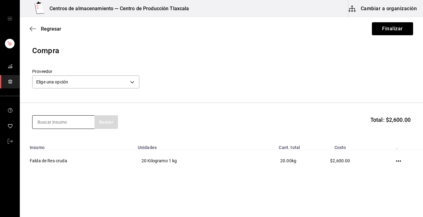
click at [53, 126] on input at bounding box center [63, 122] width 62 height 13
type input "pata"
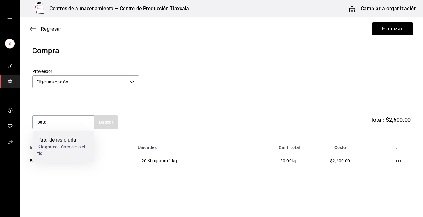
click at [52, 141] on div "Pata de res cruda" at bounding box center [63, 139] width 52 height 7
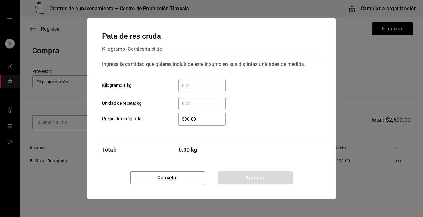
click at [190, 86] on input "​ Kilogramo 1 kg" at bounding box center [201, 85] width 47 height 7
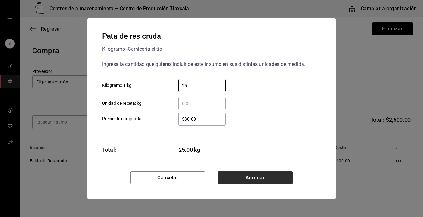
type input "25"
click at [257, 173] on button "Agregar" at bounding box center [255, 177] width 75 height 13
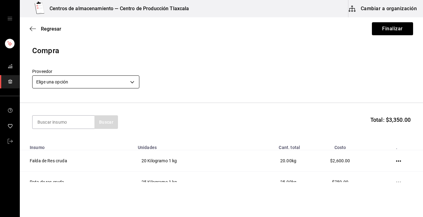
click at [133, 80] on body "Centros de almacenamiento — Centro de Producción Tlaxcala Cambiar a organizació…" at bounding box center [211, 91] width 423 height 182
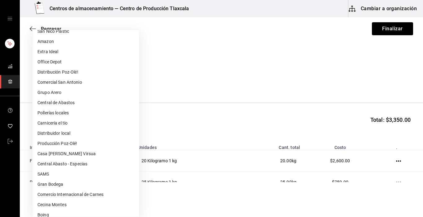
scroll to position [145, 0]
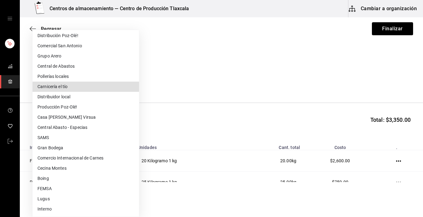
type input "a2c32955-7780-47c3-8f66-d81473b82cc7"
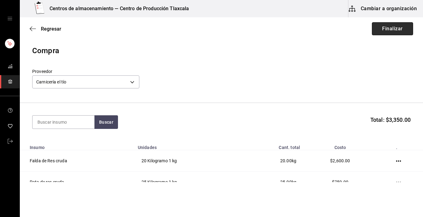
click at [374, 33] on button "Finalizar" at bounding box center [392, 28] width 41 height 13
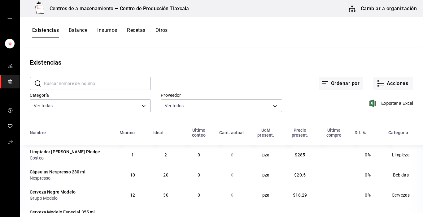
click at [369, 91] on div "Exportar a Excel" at bounding box center [347, 99] width 131 height 32
click at [377, 81] on icon "button" at bounding box center [380, 83] width 7 height 7
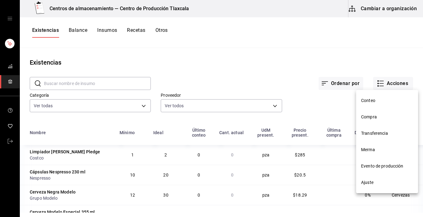
click at [375, 117] on span "Compra" at bounding box center [387, 117] width 52 height 6
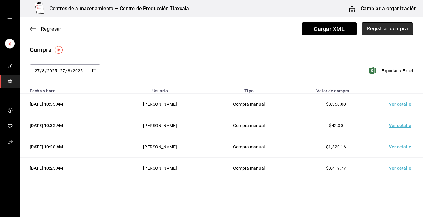
click at [375, 29] on button "Registrar compra" at bounding box center [386, 28] width 51 height 13
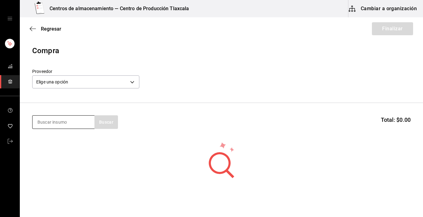
click at [46, 119] on input at bounding box center [63, 122] width 62 height 13
type input "pechuga"
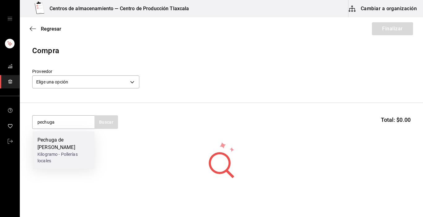
click at [50, 159] on div "Kilogramo - Pollerías locales" at bounding box center [63, 157] width 52 height 13
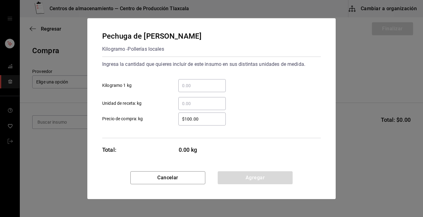
click at [184, 89] on div "​" at bounding box center [201, 85] width 47 height 13
click at [184, 89] on input "​ Kilogramo 1 kg" at bounding box center [201, 85] width 47 height 7
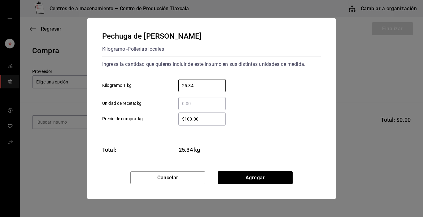
type input "25.34"
click at [205, 121] on input "$100.00" at bounding box center [201, 118] width 47 height 7
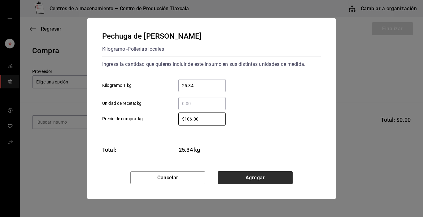
type input "$106.00"
click at [250, 176] on button "Agregar" at bounding box center [255, 177] width 75 height 13
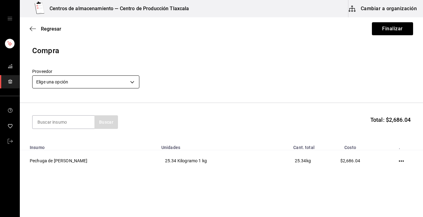
click at [135, 84] on body "Centros de almacenamiento — Centro de Producción Tlaxcala Cambiar a organizació…" at bounding box center [211, 91] width 423 height 182
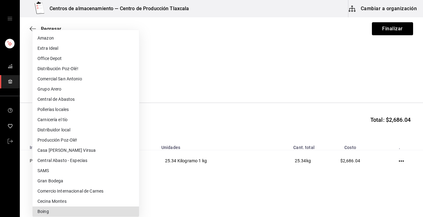
scroll to position [145, 0]
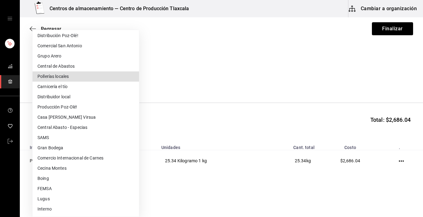
type input "d8d3d8ff-cf55-4a54-8530-fc9c7f462c96"
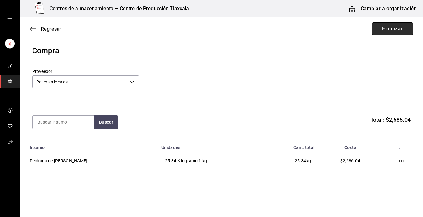
click at [381, 31] on button "Finalizar" at bounding box center [392, 28] width 41 height 13
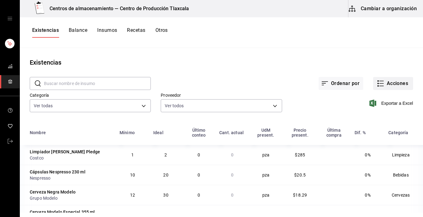
click at [377, 81] on rect "button" at bounding box center [377, 80] width 1 height 1
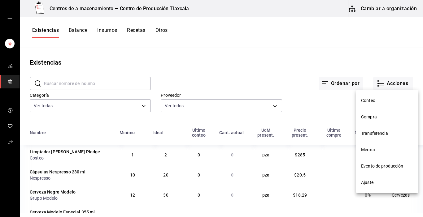
click at [373, 118] on span "Compra" at bounding box center [387, 117] width 52 height 6
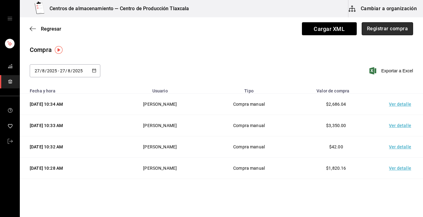
click at [377, 25] on button "Registrar compra" at bounding box center [386, 28] width 51 height 13
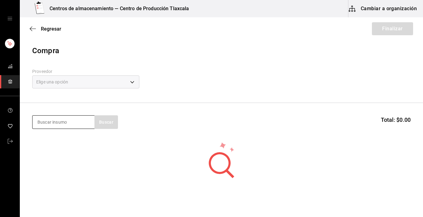
click at [56, 118] on input at bounding box center [63, 122] width 62 height 13
type input "pechuga"
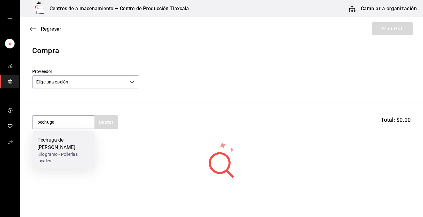
click at [56, 141] on div "Pechuga de [PERSON_NAME]" at bounding box center [63, 143] width 52 height 15
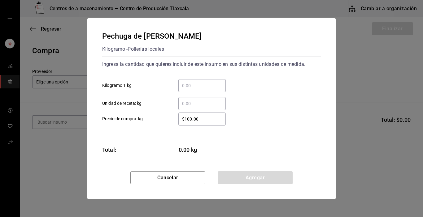
click at [184, 85] on input "​ Kilogramo 1 kg" at bounding box center [201, 85] width 47 height 7
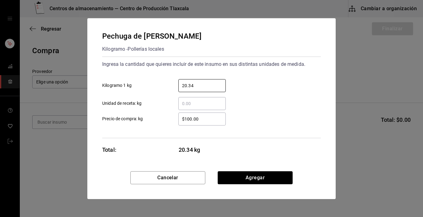
type input "20.34"
click at [201, 115] on input "$100.00" at bounding box center [201, 118] width 47 height 7
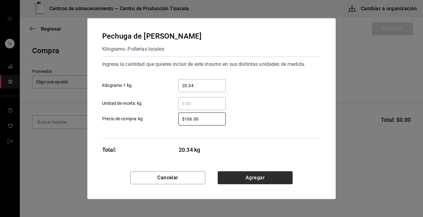
type input "$106.00"
click at [242, 181] on button "Agregar" at bounding box center [255, 177] width 75 height 13
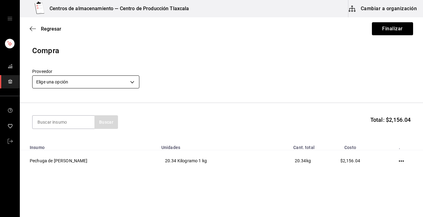
click at [134, 83] on body "Centros de almacenamiento — Centro de Producción Tlaxcala Cambiar a organizació…" at bounding box center [211, 91] width 423 height 182
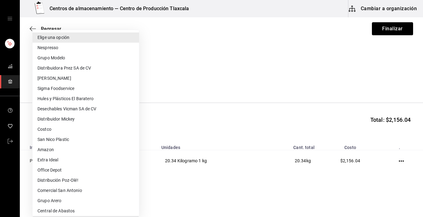
scroll to position [108, 0]
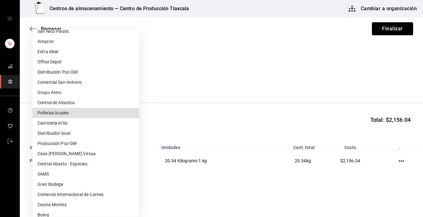
type input "d8d3d8ff-cf55-4a54-8530-fc9c7f462c96"
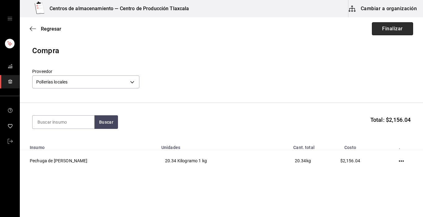
click at [383, 29] on button "Finalizar" at bounding box center [392, 28] width 41 height 13
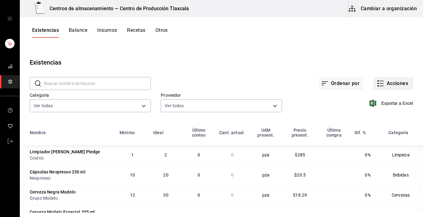
click at [377, 87] on icon "button" at bounding box center [380, 83] width 7 height 7
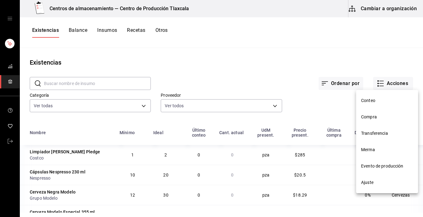
click at [379, 116] on span "Compra" at bounding box center [387, 117] width 52 height 6
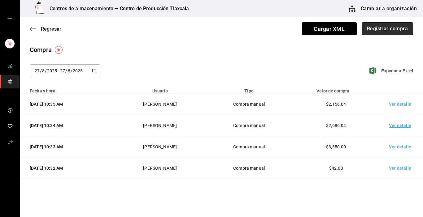
click at [382, 34] on button "Registrar compra" at bounding box center [386, 28] width 51 height 13
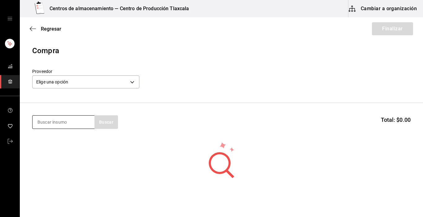
click at [71, 121] on input at bounding box center [63, 122] width 62 height 13
type input "pechuga"
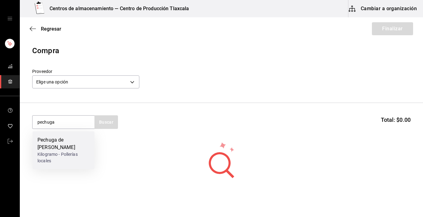
click at [44, 148] on div "Pechuga de [PERSON_NAME]" at bounding box center [63, 143] width 52 height 15
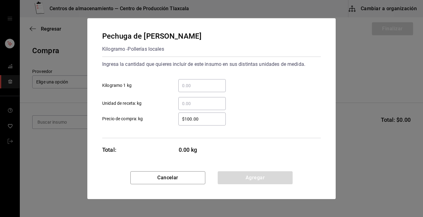
click at [207, 89] on input "​ Kilogramo 1 kg" at bounding box center [201, 85] width 47 height 7
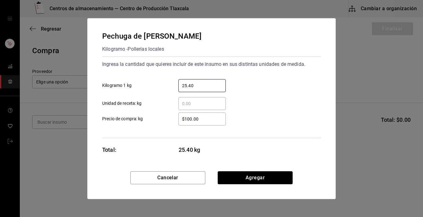
type input "25.40"
click at [210, 117] on input "$100.00" at bounding box center [201, 118] width 47 height 7
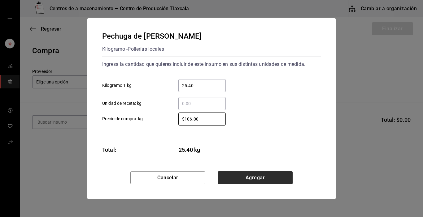
type input "$106.00"
click at [233, 178] on button "Agregar" at bounding box center [255, 177] width 75 height 13
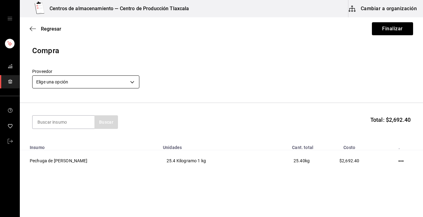
click at [135, 80] on body "Centros de almacenamiento — Centro de Producción Tlaxcala Cambiar a organizació…" at bounding box center [211, 91] width 423 height 182
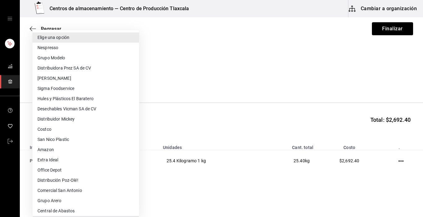
scroll to position [10, 0]
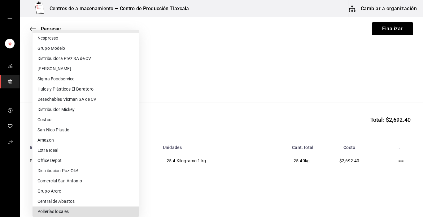
type input "d8d3d8ff-cf55-4a54-8530-fc9c7f462c96"
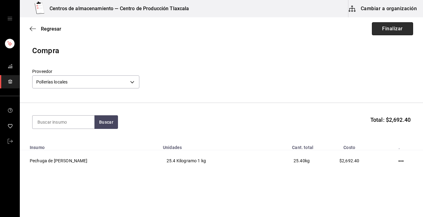
click at [386, 25] on button "Finalizar" at bounding box center [392, 28] width 41 height 13
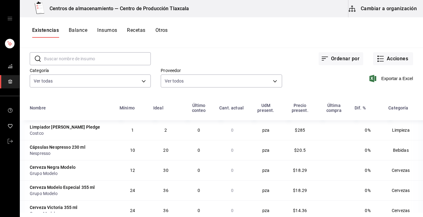
scroll to position [12, 0]
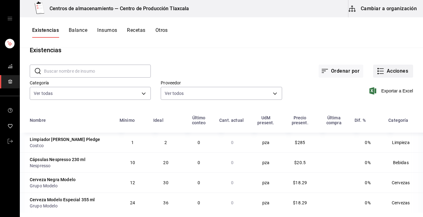
click at [377, 73] on icon "button" at bounding box center [380, 70] width 7 height 7
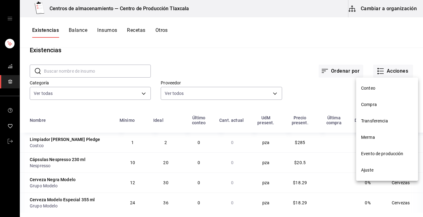
click at [375, 100] on li "Compra" at bounding box center [387, 105] width 62 height 16
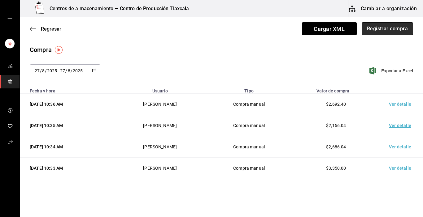
click at [382, 25] on button "Registrar compra" at bounding box center [386, 28] width 51 height 13
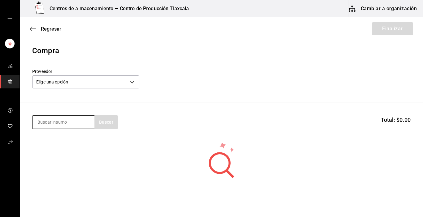
click at [50, 120] on input at bounding box center [63, 122] width 62 height 13
type input "cecina"
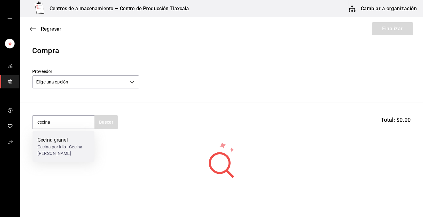
click at [63, 148] on div "Cecina por kilo - Cecina Montes" at bounding box center [63, 150] width 52 height 13
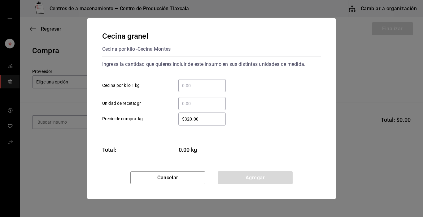
click at [189, 89] on div "​" at bounding box center [201, 85] width 47 height 13
click at [189, 89] on input "​ Cecina por kilo 1 kg" at bounding box center [201, 85] width 47 height 7
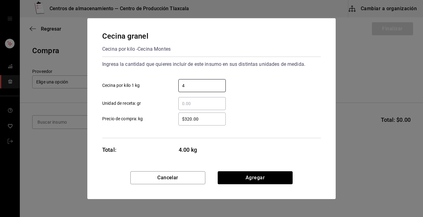
type input "4"
drag, startPoint x: 266, startPoint y: 102, endPoint x: 221, endPoint y: 123, distance: 49.6
click at [266, 102] on div "​ Unidad de receta: gr" at bounding box center [208, 101] width 223 height 18
click at [215, 121] on input "$320.00" at bounding box center [201, 118] width 47 height 7
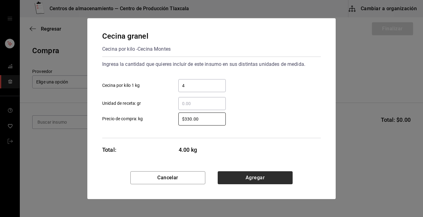
type input "$330.00"
click at [288, 176] on button "Agregar" at bounding box center [255, 177] width 75 height 13
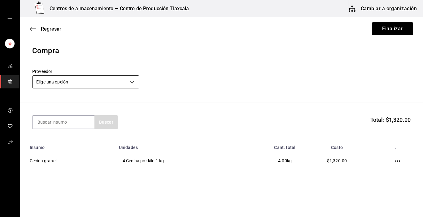
click at [133, 85] on body "Centros de almacenamiento — Centro de Producción Tlaxcala Cambiar a organizació…" at bounding box center [211, 91] width 423 height 182
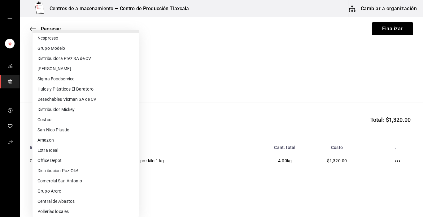
scroll to position [108, 0]
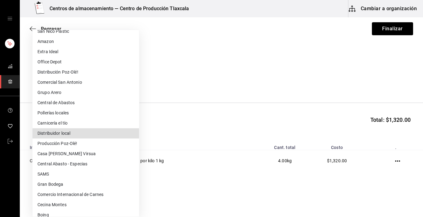
type input "51c8a71d-4239-42da-a105-fd1f390ec20f"
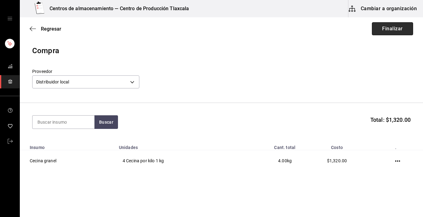
click at [372, 30] on button "Finalizar" at bounding box center [392, 28] width 41 height 13
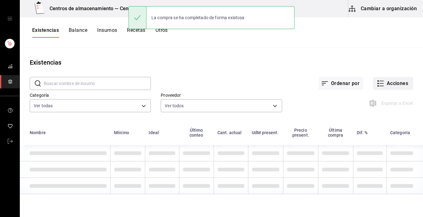
click at [381, 81] on button "Acciones" at bounding box center [393, 83] width 40 height 13
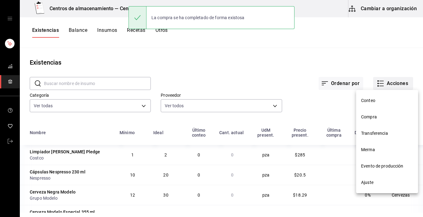
click at [381, 82] on div at bounding box center [211, 108] width 423 height 217
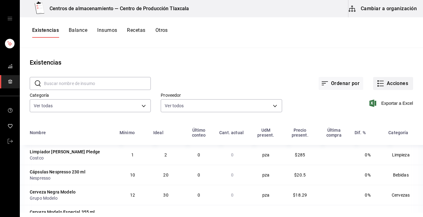
click at [377, 83] on icon "button" at bounding box center [380, 83] width 7 height 7
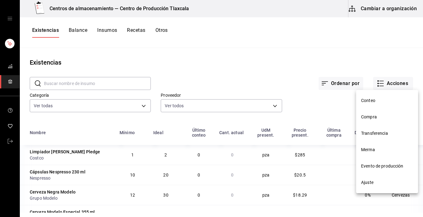
click at [377, 121] on li "Compra" at bounding box center [387, 117] width 62 height 16
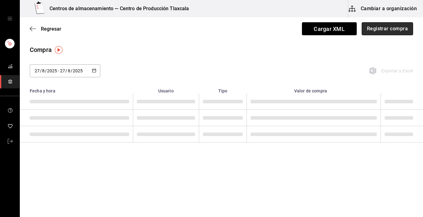
click at [384, 29] on button "Registrar compra" at bounding box center [386, 28] width 51 height 13
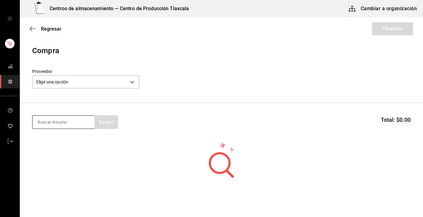
click at [42, 122] on input at bounding box center [63, 122] width 62 height 13
type input "g"
type input "horchata"
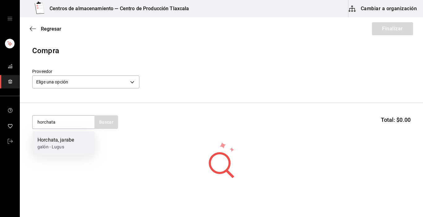
click at [49, 142] on div "Horchata, jarabe" at bounding box center [55, 139] width 37 height 7
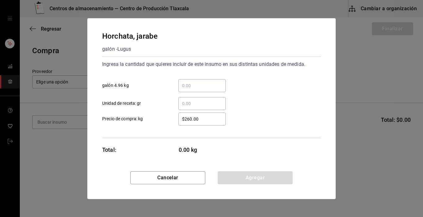
click at [210, 84] on input "​ galón 4.96 kg" at bounding box center [201, 85] width 47 height 7
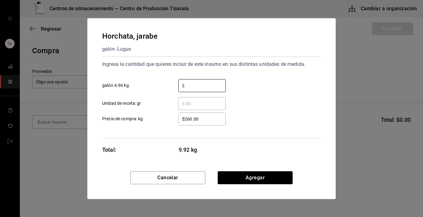
type input "2"
drag, startPoint x: 304, startPoint y: 114, endPoint x: 245, endPoint y: 126, distance: 59.5
click at [293, 115] on div "$260.00 ​ Precio de compra: kg" at bounding box center [208, 117] width 223 height 18
click at [213, 121] on input "$260.00" at bounding box center [201, 118] width 47 height 7
type input "$280.00"
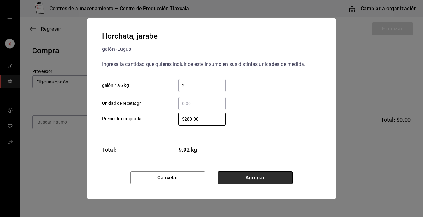
click at [245, 179] on button "Agregar" at bounding box center [255, 177] width 75 height 13
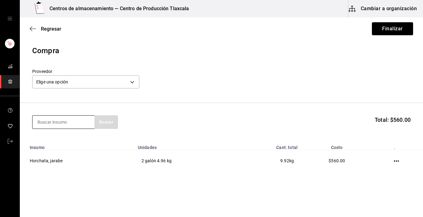
click at [74, 118] on input at bounding box center [63, 122] width 62 height 13
type input "fresa"
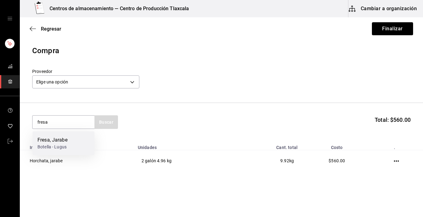
click at [68, 141] on div "Fresa, Jarabe Botella - Lugus" at bounding box center [63, 144] width 62 height 24
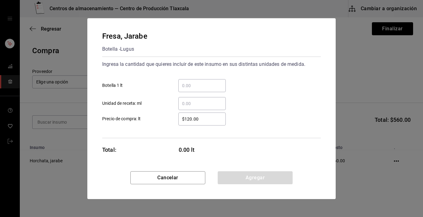
click at [182, 82] on input "​ Botella 1 lt" at bounding box center [201, 85] width 47 height 7
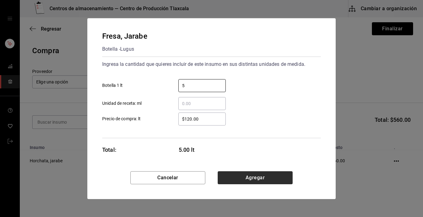
type input "5"
click at [262, 174] on button "Agregar" at bounding box center [255, 177] width 75 height 13
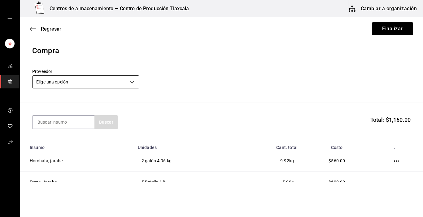
click at [130, 81] on body "Centros de almacenamiento — Centro de Producción Tlaxcala Cambiar a organizació…" at bounding box center [211, 91] width 423 height 182
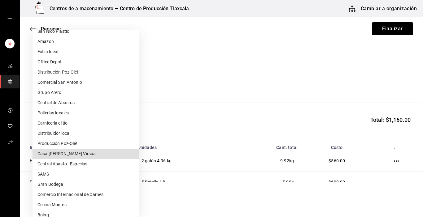
scroll to position [145, 0]
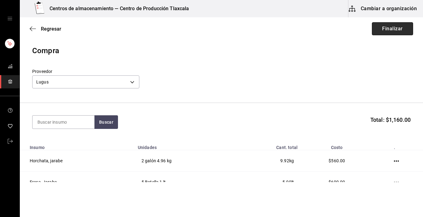
click at [382, 33] on button "Finalizar" at bounding box center [392, 28] width 41 height 13
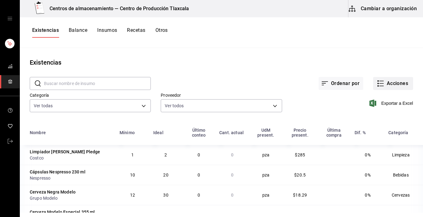
click at [377, 86] on icon "button" at bounding box center [380, 83] width 7 height 7
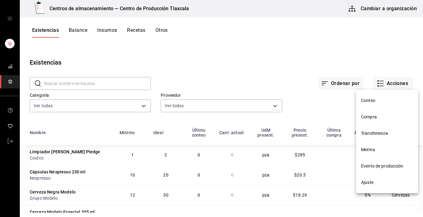
click at [383, 163] on span "Evento de producción" at bounding box center [387, 166] width 52 height 6
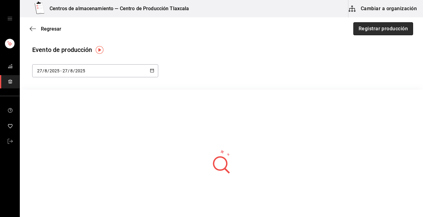
click at [365, 32] on button "Registrar producción" at bounding box center [383, 28] width 60 height 13
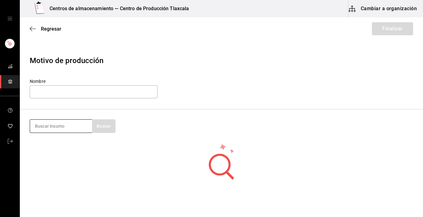
click at [70, 122] on input at bounding box center [61, 126] width 62 height 13
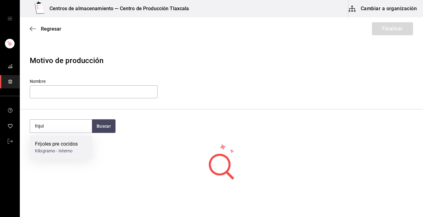
click at [47, 143] on div "Frijoles pre cocidos" at bounding box center [56, 144] width 43 height 7
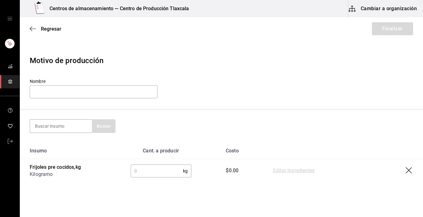
click at [160, 169] on input "text" at bounding box center [157, 171] width 52 height 12
click at [286, 170] on link "Editar ingredientes" at bounding box center [293, 170] width 41 height 7
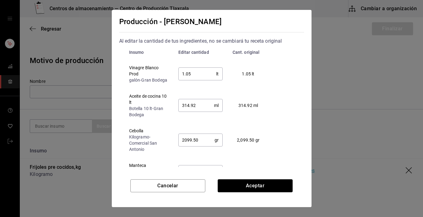
click at [199, 77] on input "1.05" at bounding box center [197, 74] width 38 height 12
click at [201, 112] on input "314.92" at bounding box center [196, 105] width 36 height 12
click at [204, 146] on input "2099.50" at bounding box center [196, 140] width 37 height 12
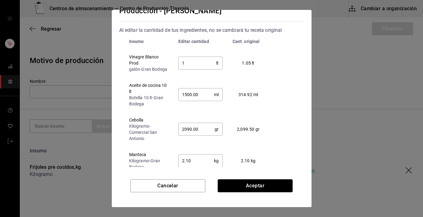
scroll to position [10, 0]
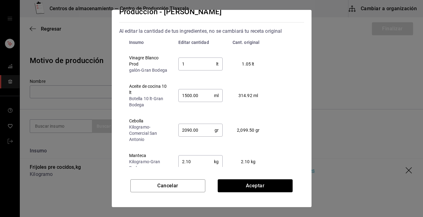
click at [195, 102] on input "1500.00" at bounding box center [196, 95] width 36 height 12
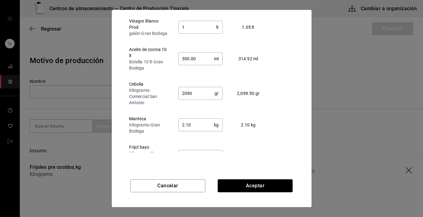
scroll to position [47, 0]
click at [189, 131] on input "2.10" at bounding box center [196, 125] width 36 height 12
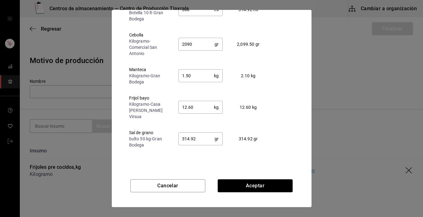
scroll to position [50, 0]
click at [198, 112] on input "12.60" at bounding box center [196, 106] width 36 height 12
click at [197, 139] on input "314.92" at bounding box center [196, 138] width 37 height 12
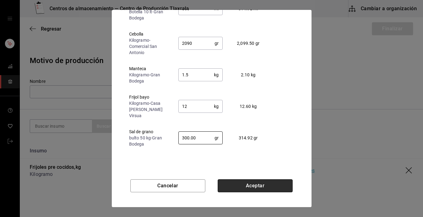
click at [220, 182] on button "Aceptar" at bounding box center [255, 185] width 75 height 13
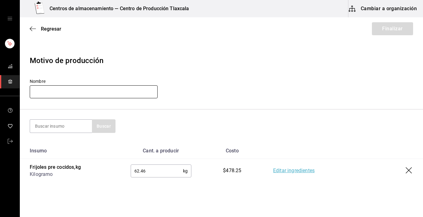
click at [47, 89] on input "text" at bounding box center [94, 91] width 128 height 13
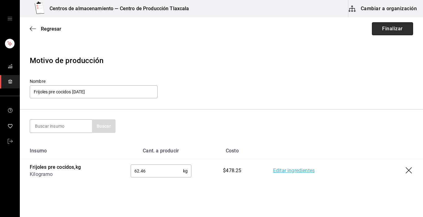
click at [389, 33] on button "Finalizar" at bounding box center [392, 28] width 41 height 13
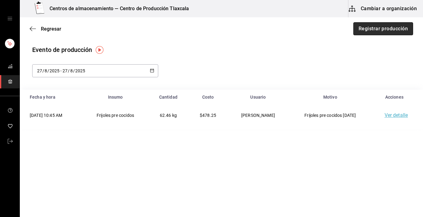
click at [389, 32] on button "Registrar producción" at bounding box center [383, 28] width 60 height 13
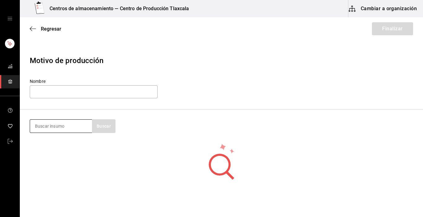
click at [58, 130] on input at bounding box center [61, 126] width 62 height 13
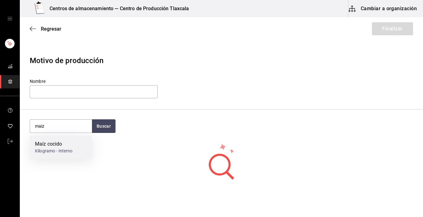
click at [58, 142] on div "Maíz cocido" at bounding box center [54, 144] width 38 height 7
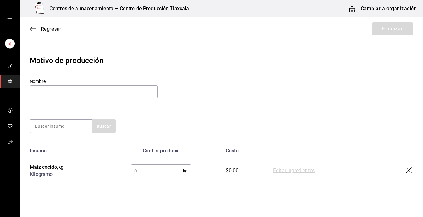
click at [142, 170] on input "text" at bounding box center [157, 171] width 52 height 12
click at [277, 169] on link "Editar ingredientes" at bounding box center [293, 170] width 41 height 7
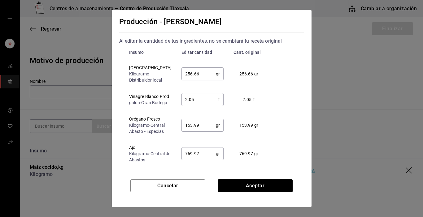
click at [203, 76] on input "256.66" at bounding box center [198, 74] width 34 height 12
click at [196, 104] on input "2.05" at bounding box center [199, 99] width 36 height 12
